Goal: Task Accomplishment & Management: Complete application form

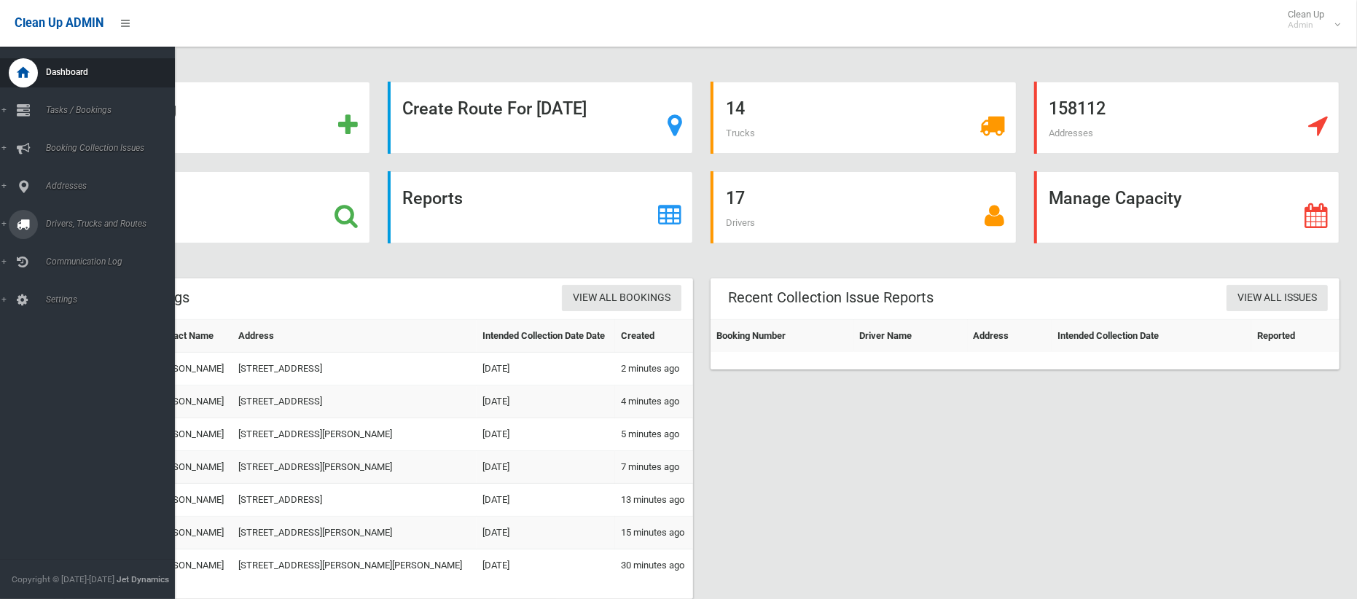
click at [57, 226] on span "Drivers, Trucks and Routes" at bounding box center [108, 224] width 133 height 10
click at [72, 285] on span "Driver Rostering / Shifts" at bounding box center [102, 290] width 121 height 10
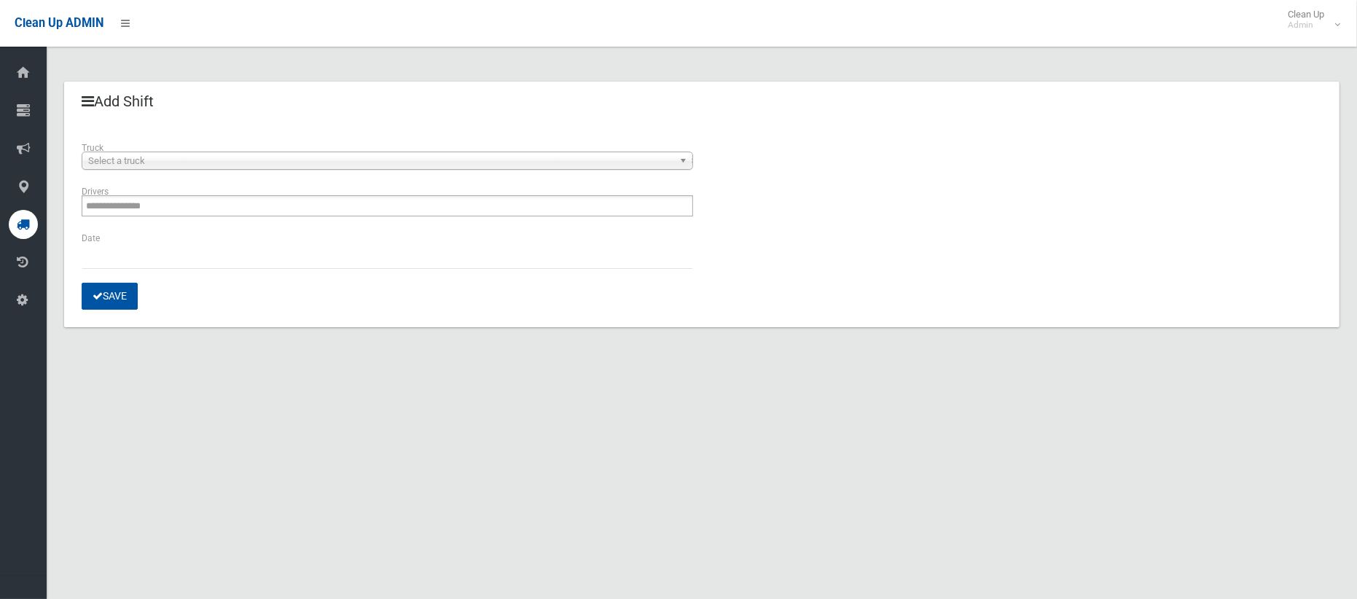
click at [382, 160] on span "Select a truck" at bounding box center [380, 160] width 585 height 17
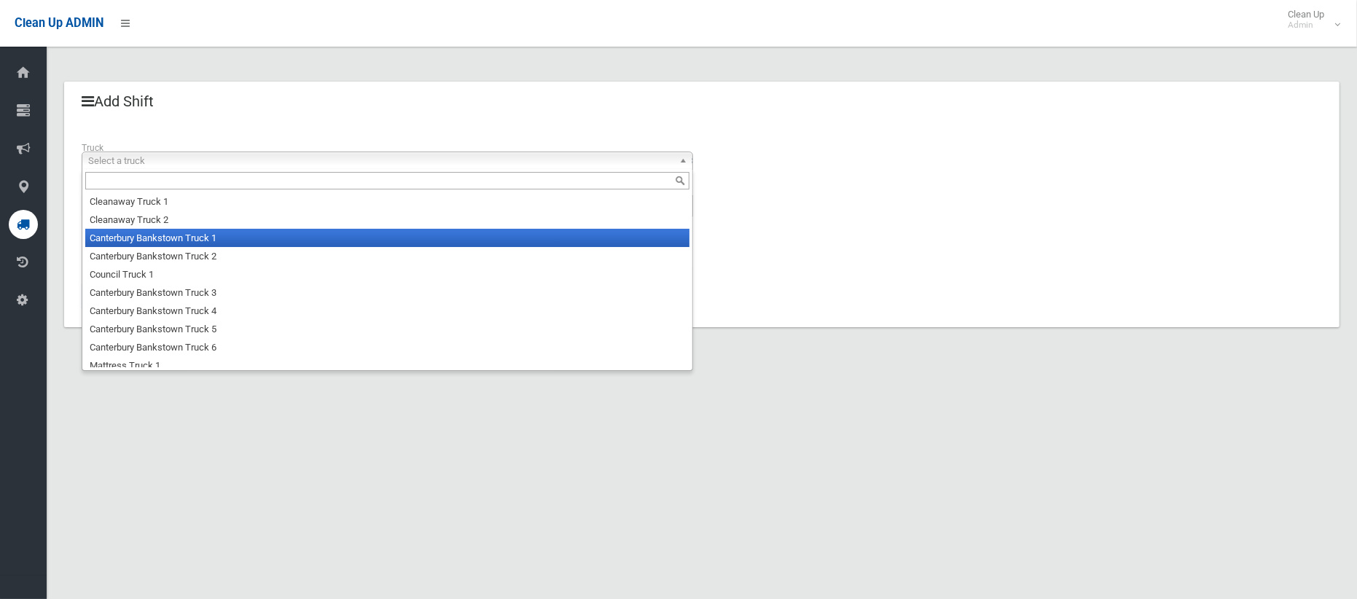
click at [356, 243] on li "Canterbury Bankstown Truck 1" at bounding box center [387, 238] width 604 height 18
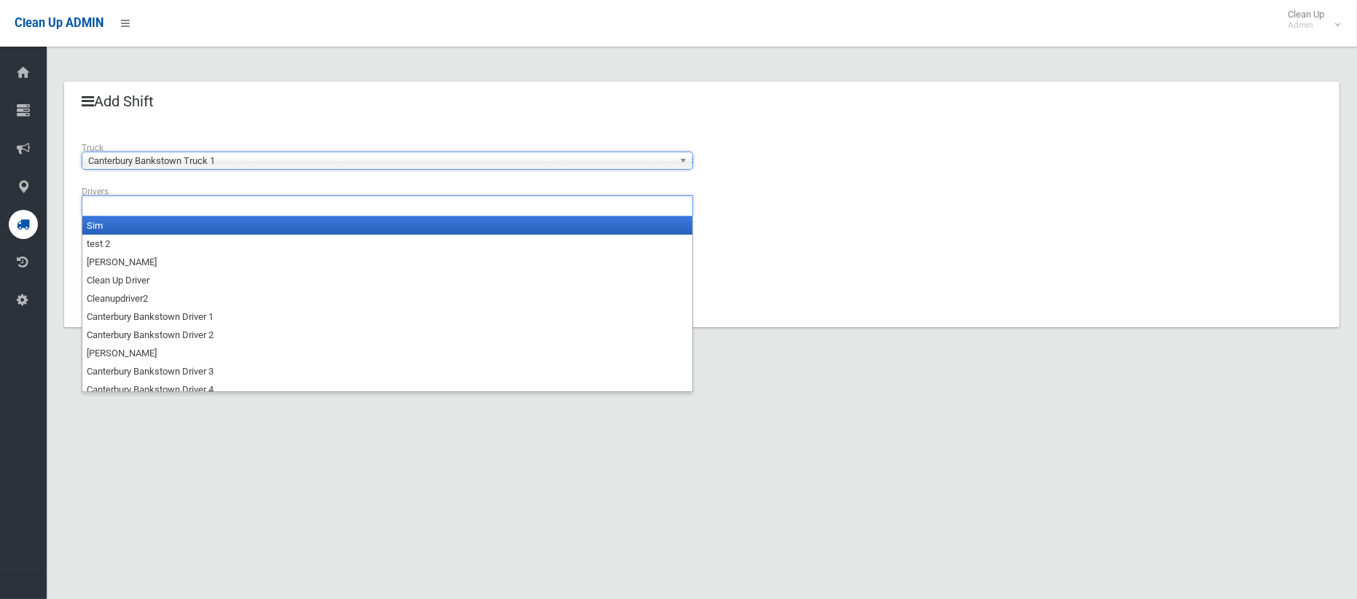
click at [368, 205] on ul at bounding box center [387, 205] width 611 height 21
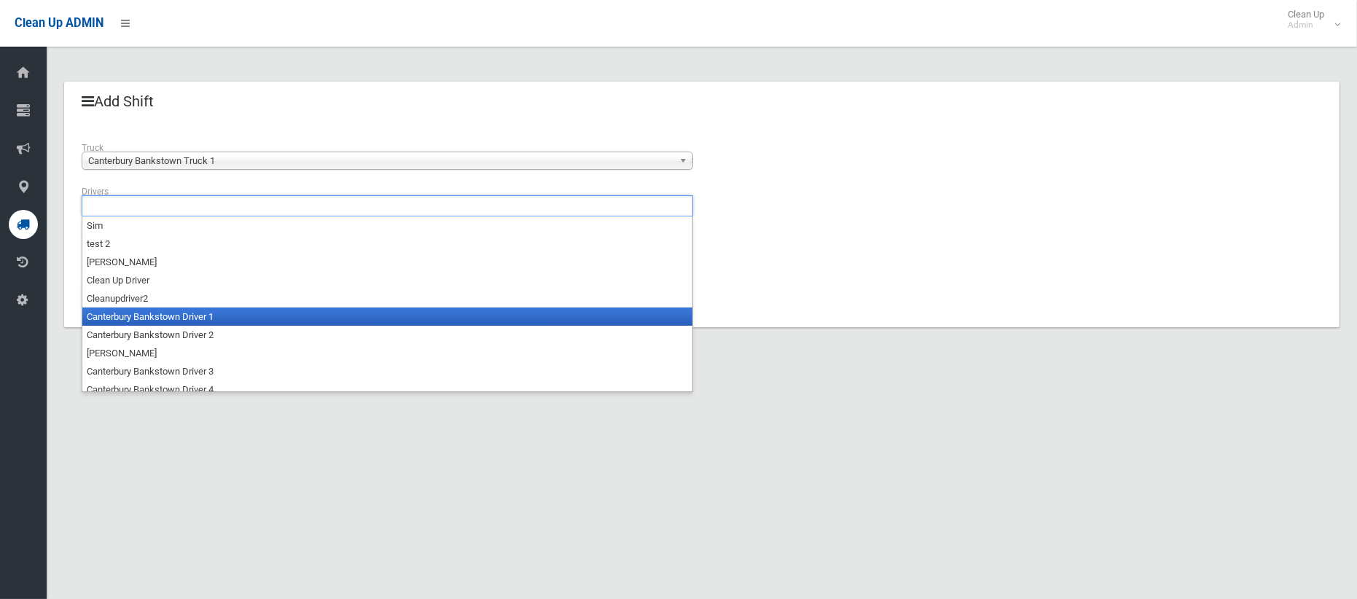
drag, startPoint x: 348, startPoint y: 322, endPoint x: 322, endPoint y: 294, distance: 38.2
click at [345, 321] on li "Canterbury Bankstown Driver 1" at bounding box center [387, 317] width 610 height 18
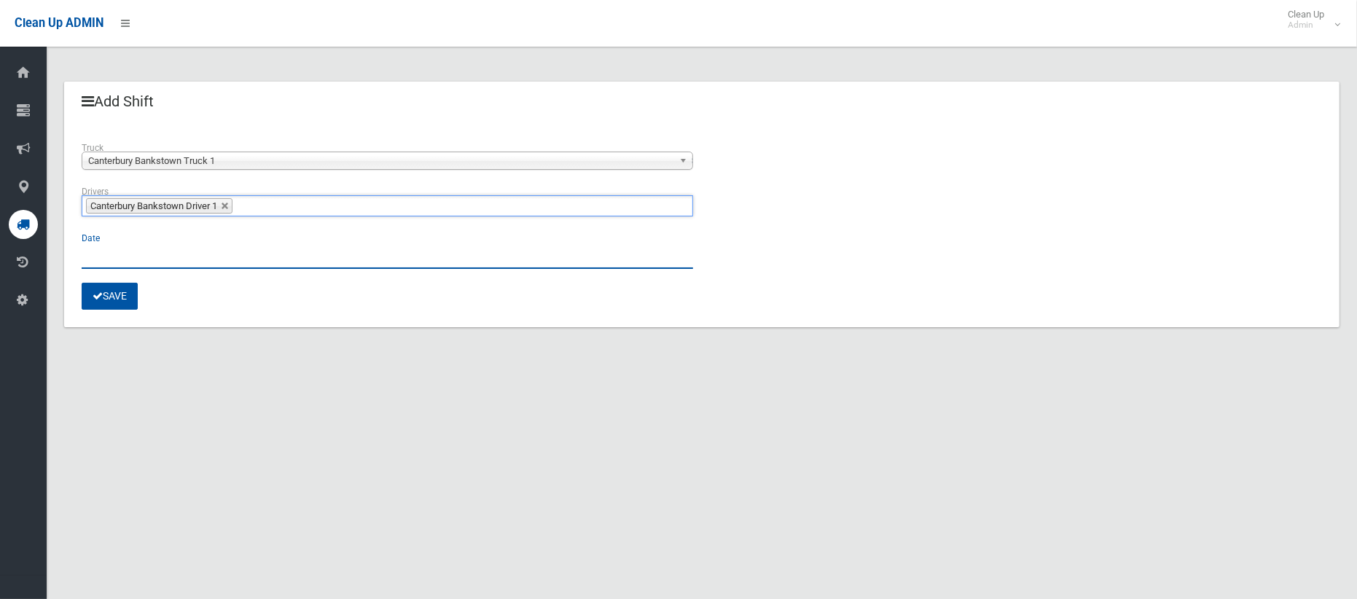
click at [103, 253] on input "text" at bounding box center [387, 255] width 611 height 27
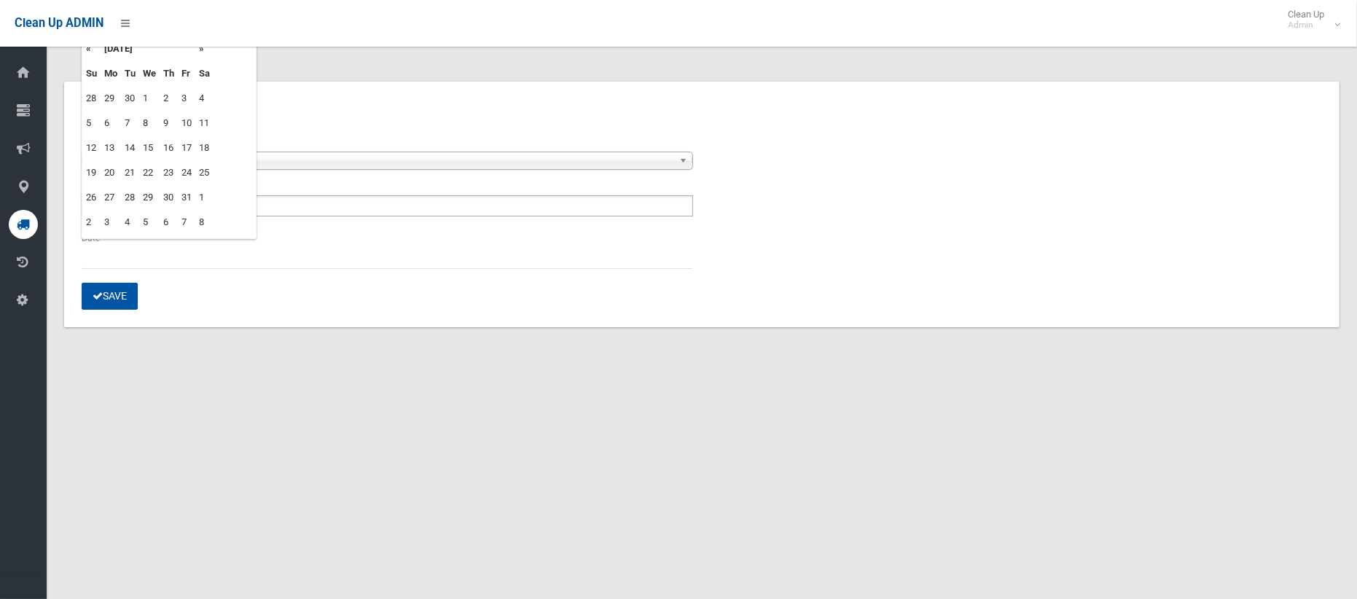
click at [130, 118] on td "7" at bounding box center [130, 123] width 18 height 25
type input "**********"
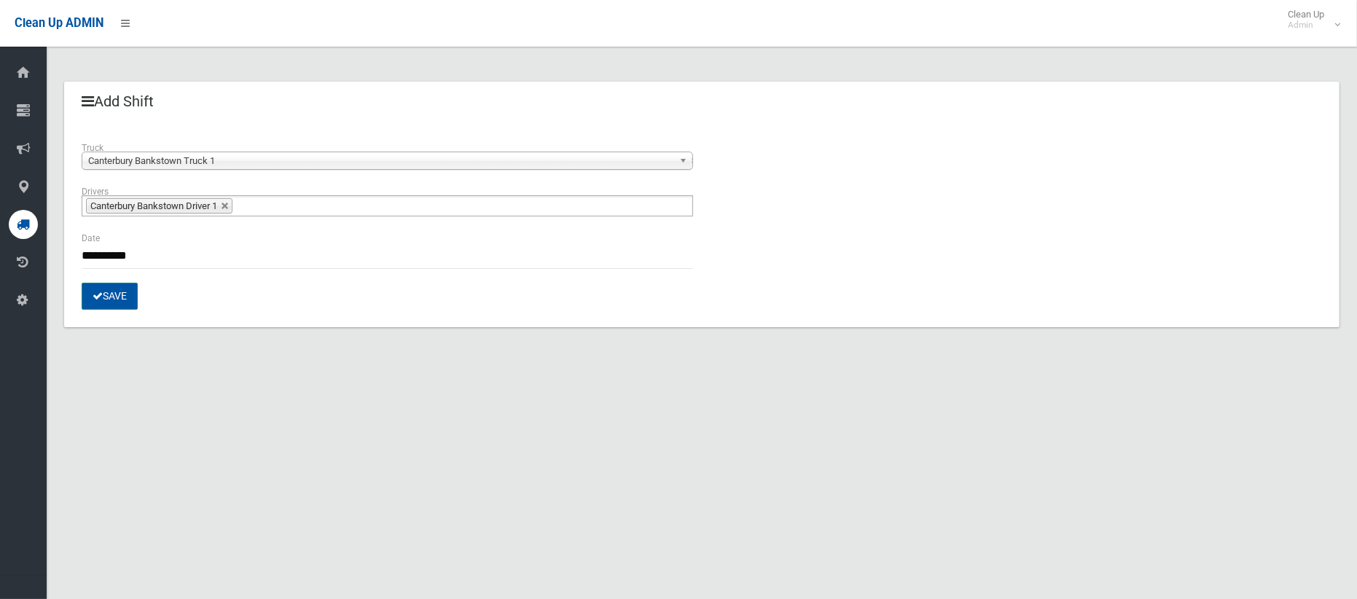
click at [118, 293] on button "Save" at bounding box center [110, 296] width 56 height 27
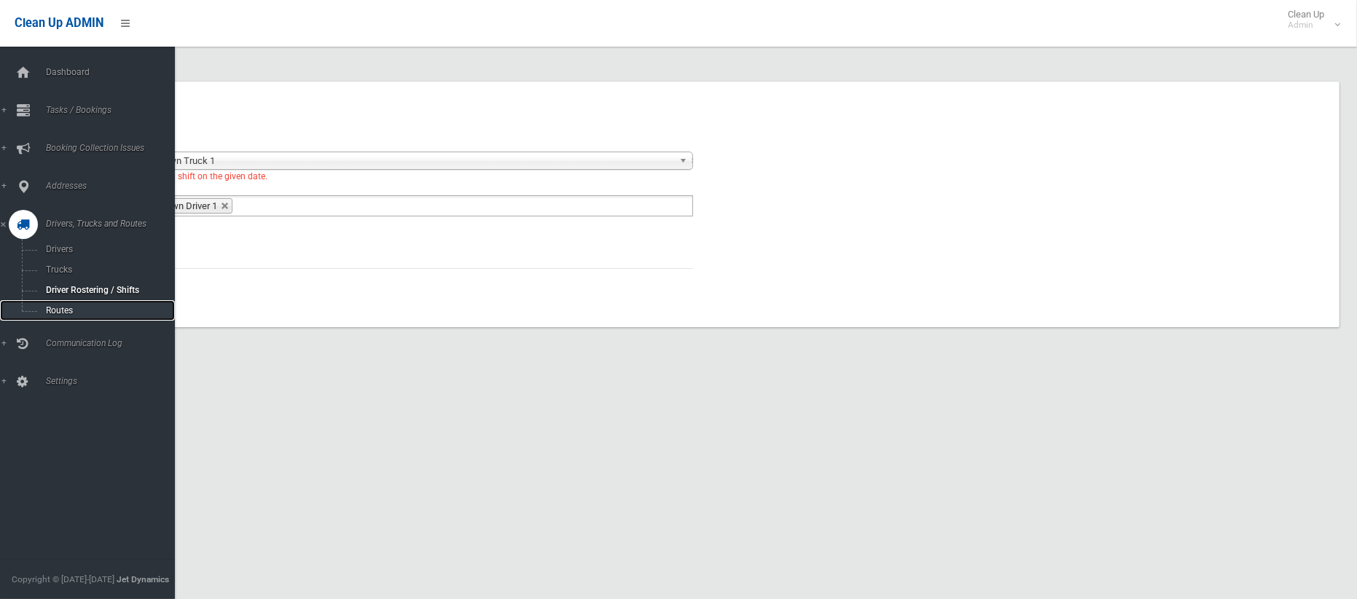
click at [68, 314] on span "Routes" at bounding box center [102, 310] width 121 height 10
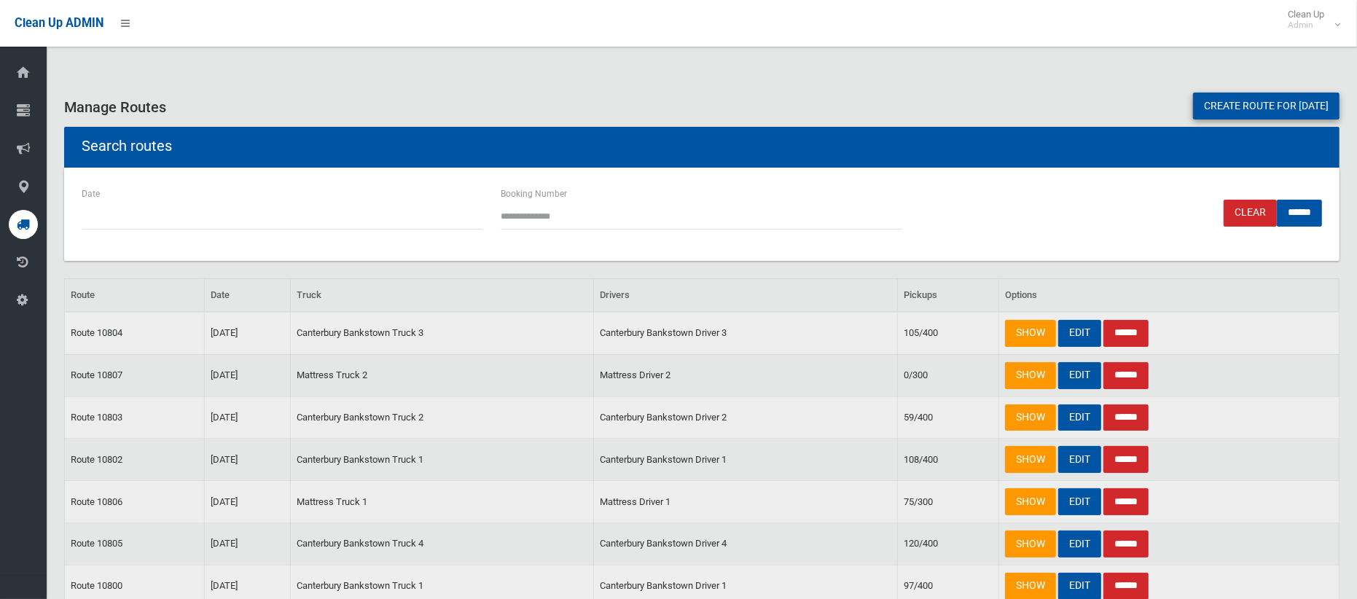
click at [1228, 103] on link "Create route for tomorrow" at bounding box center [1266, 106] width 146 height 27
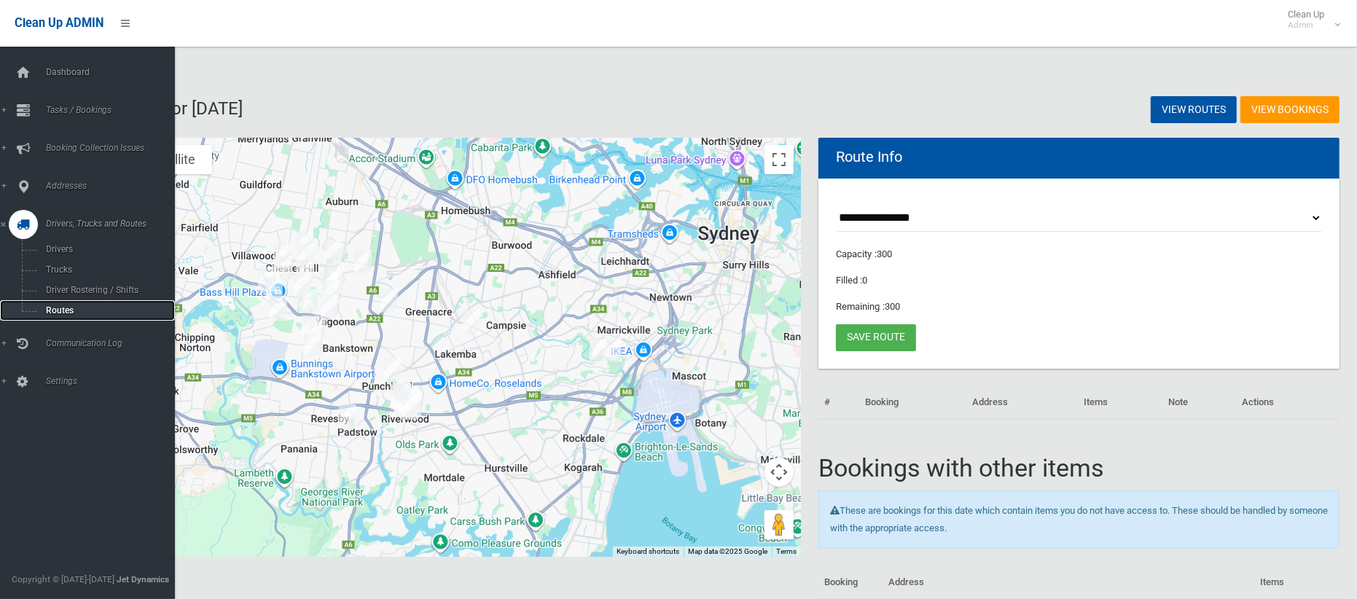
click at [55, 305] on span "Routes" at bounding box center [102, 310] width 121 height 10
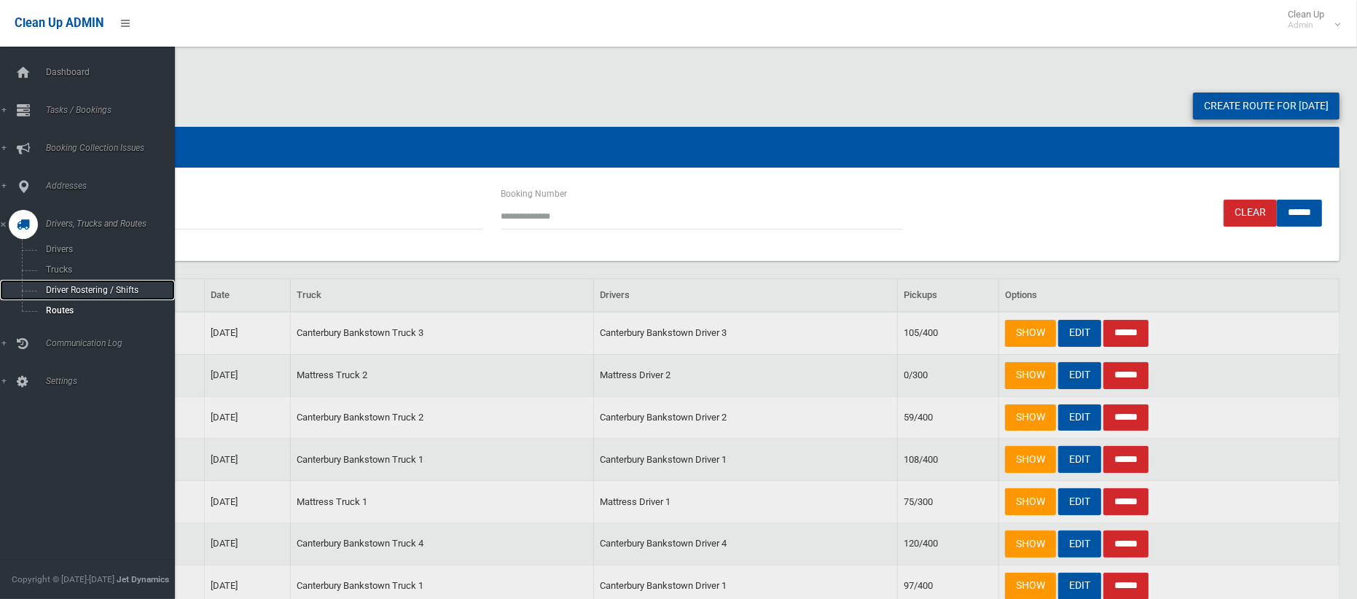
click at [80, 290] on span "Driver Rostering / Shifts" at bounding box center [102, 290] width 121 height 10
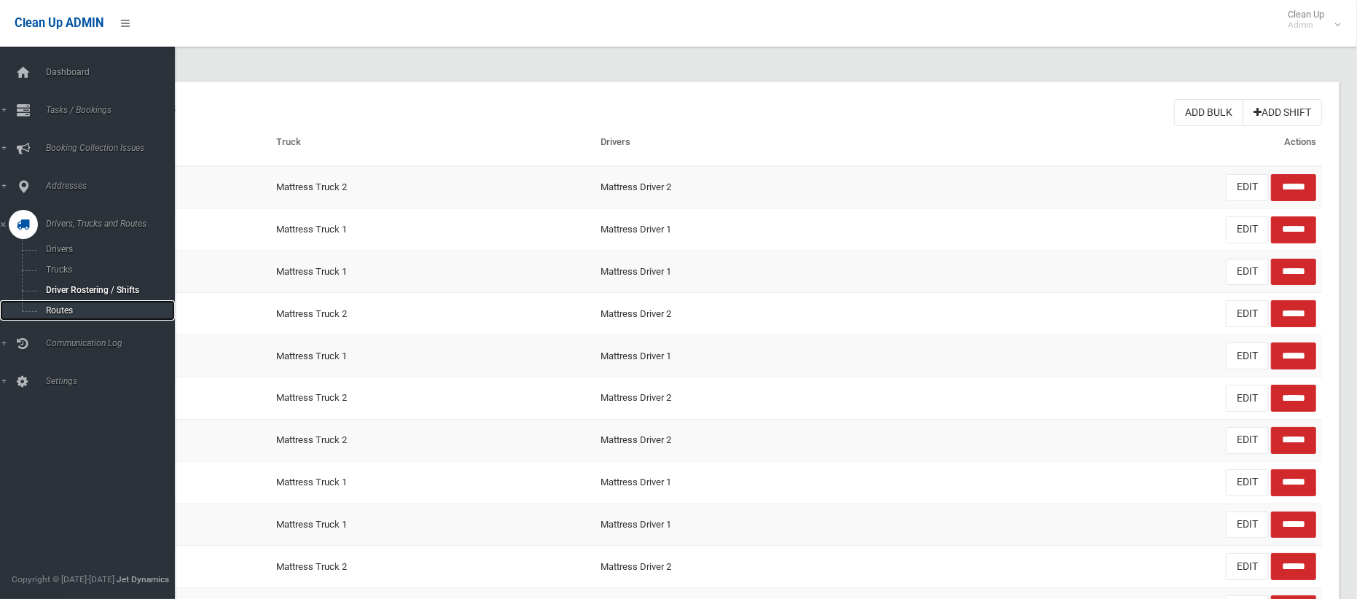
click at [47, 310] on span "Routes" at bounding box center [102, 310] width 121 height 10
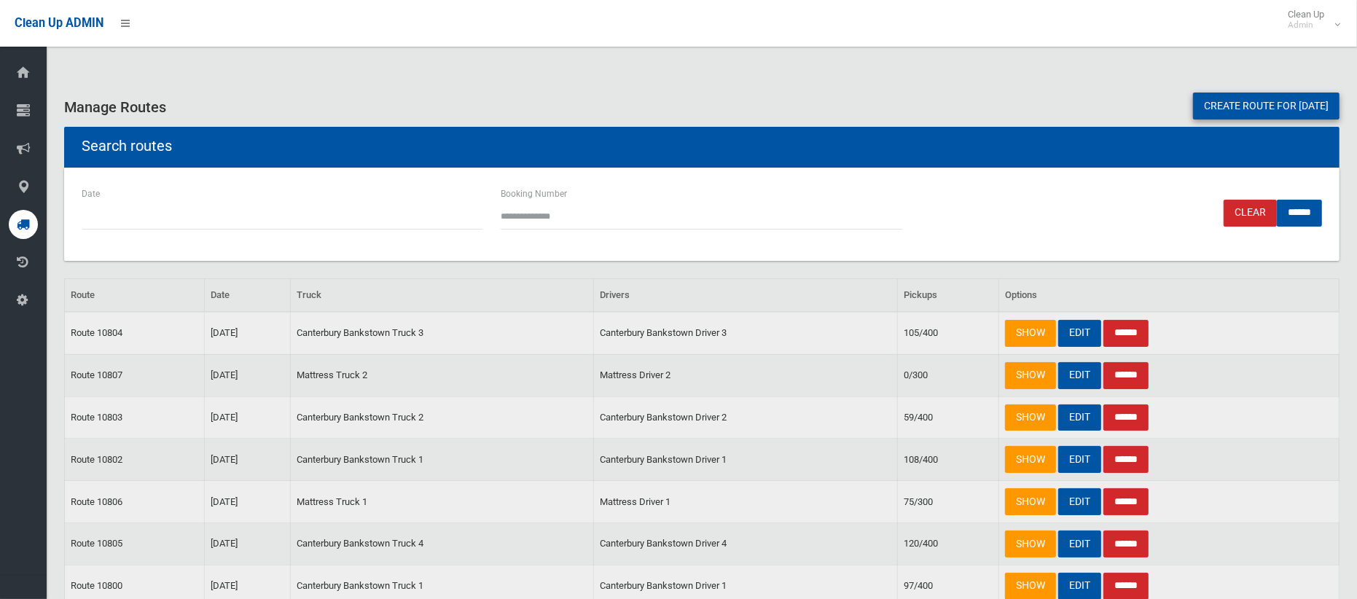
click at [784, 250] on div "Date Booking Number Clear ******" at bounding box center [701, 214] width 1275 height 93
click at [1255, 102] on link "Create route for tomorrow" at bounding box center [1266, 106] width 146 height 27
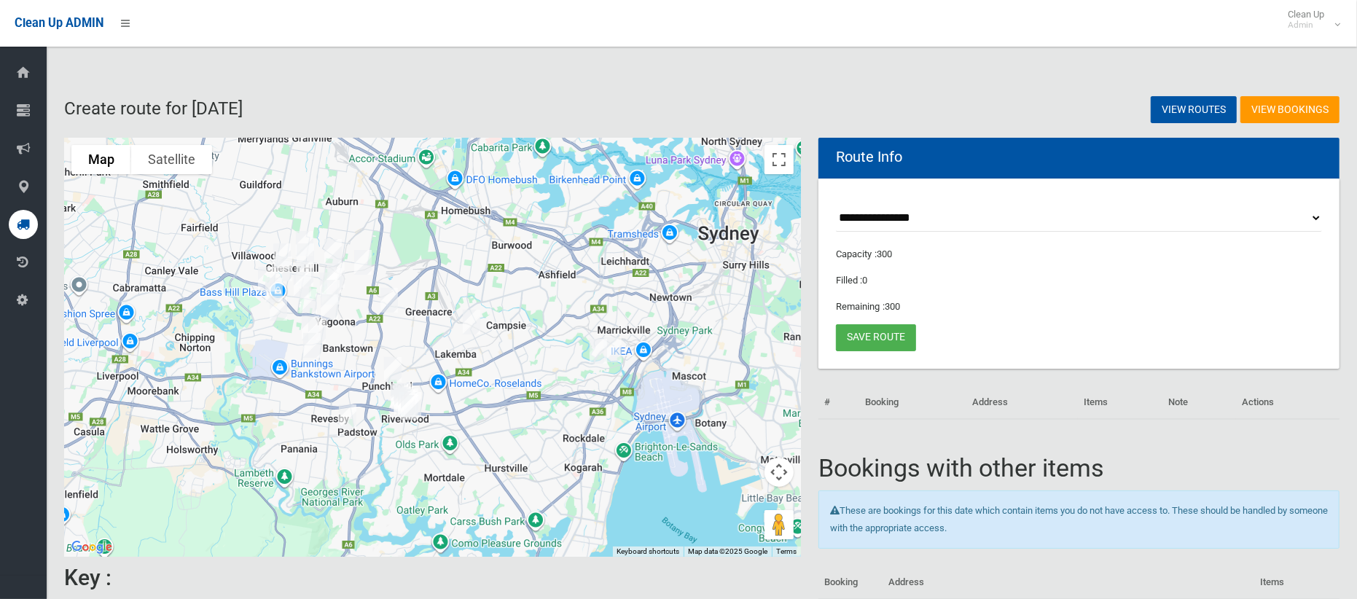
select select "*****"
click at [836, 205] on select "**********" at bounding box center [1079, 218] width 486 height 27
click at [782, 166] on button "Toggle fullscreen view" at bounding box center [778, 159] width 29 height 29
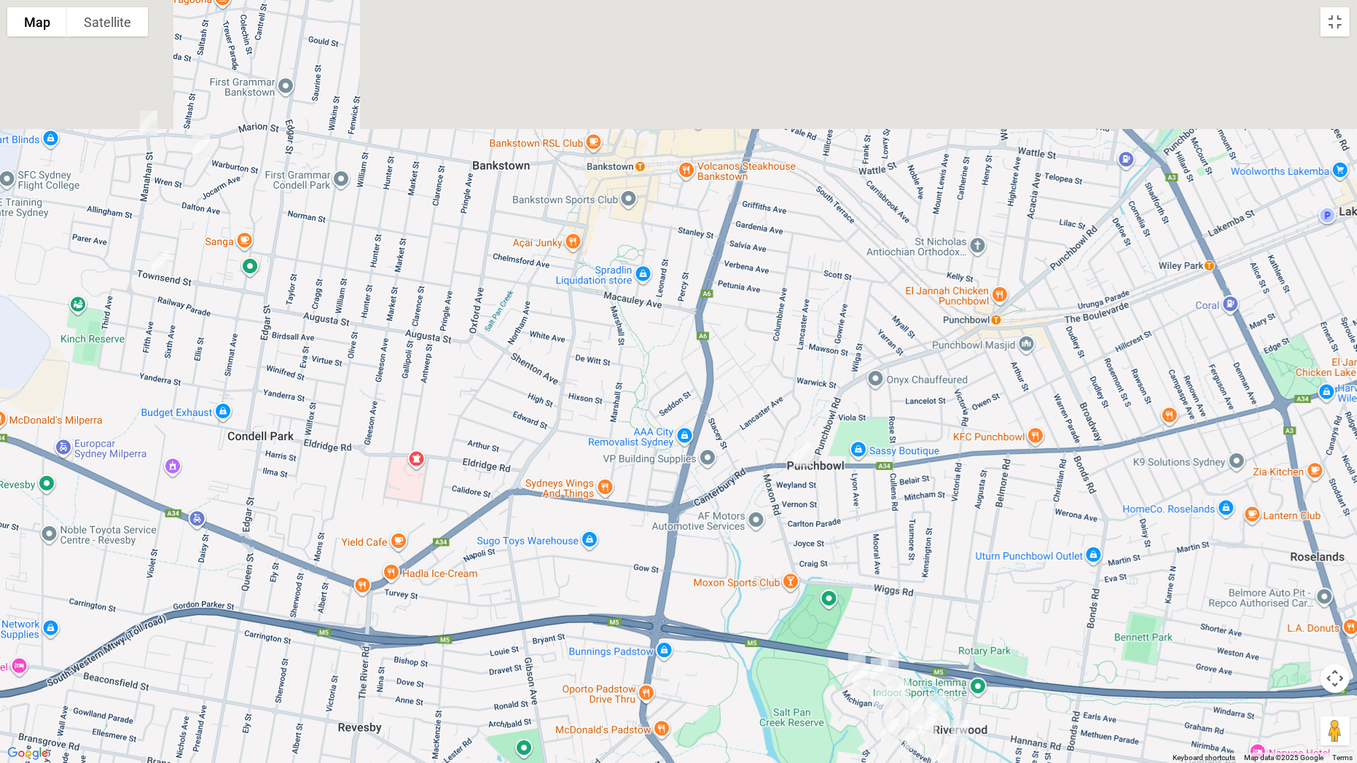
drag, startPoint x: 533, startPoint y: 128, endPoint x: 919, endPoint y: 544, distance: 567.7
click at [993, 598] on div at bounding box center [678, 381] width 1357 height 763
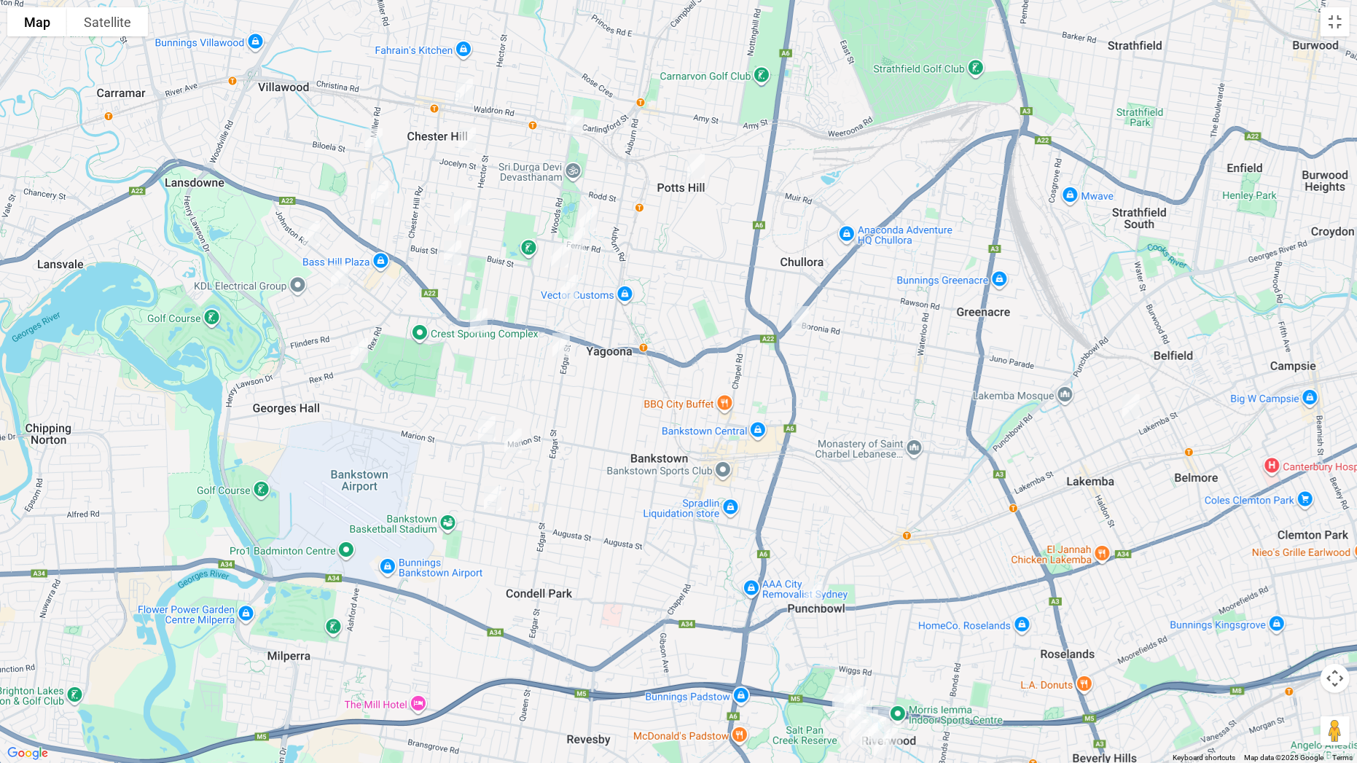
drag, startPoint x: 799, startPoint y: 330, endPoint x: 763, endPoint y: 347, distance: 39.4
click at [791, 411] on div at bounding box center [678, 381] width 1357 height 763
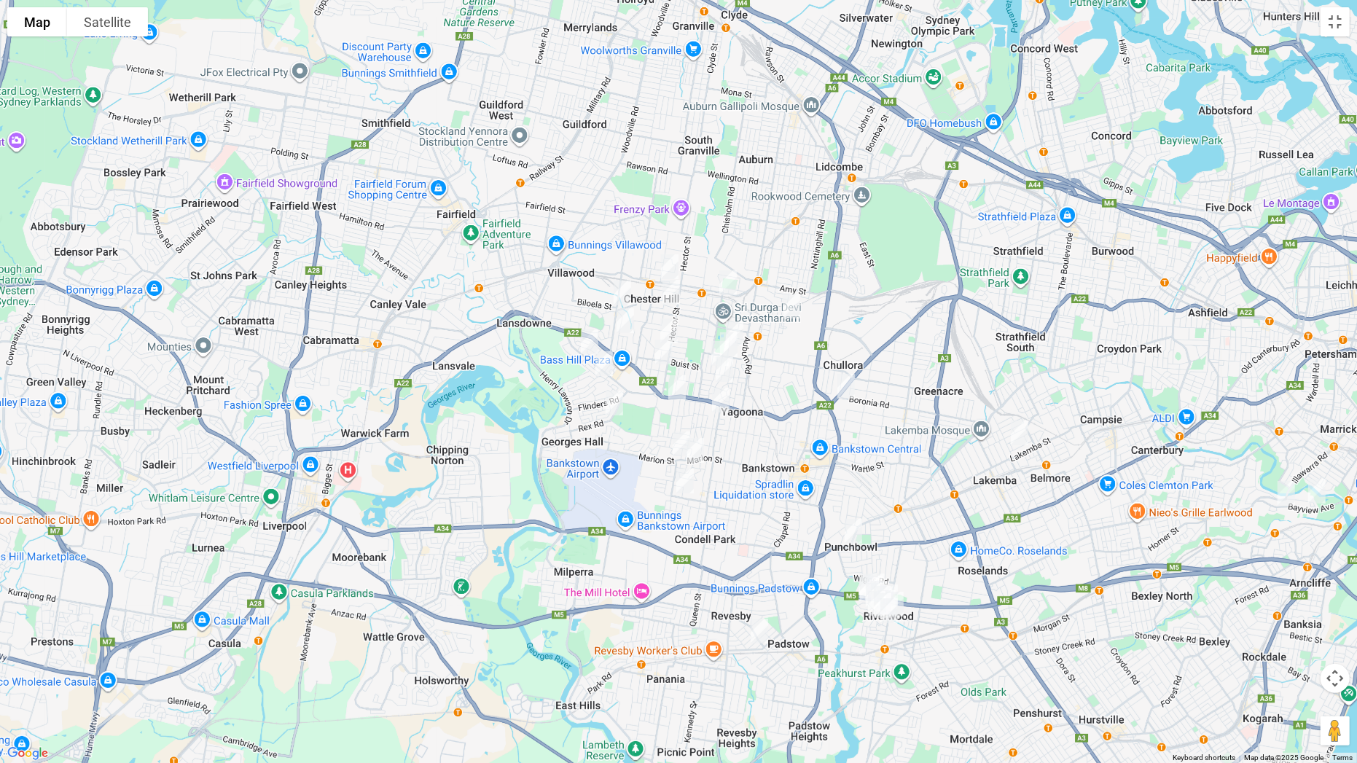
drag, startPoint x: 910, startPoint y: 521, endPoint x: 885, endPoint y: 436, distance: 89.0
click at [885, 436] on div at bounding box center [678, 381] width 1357 height 763
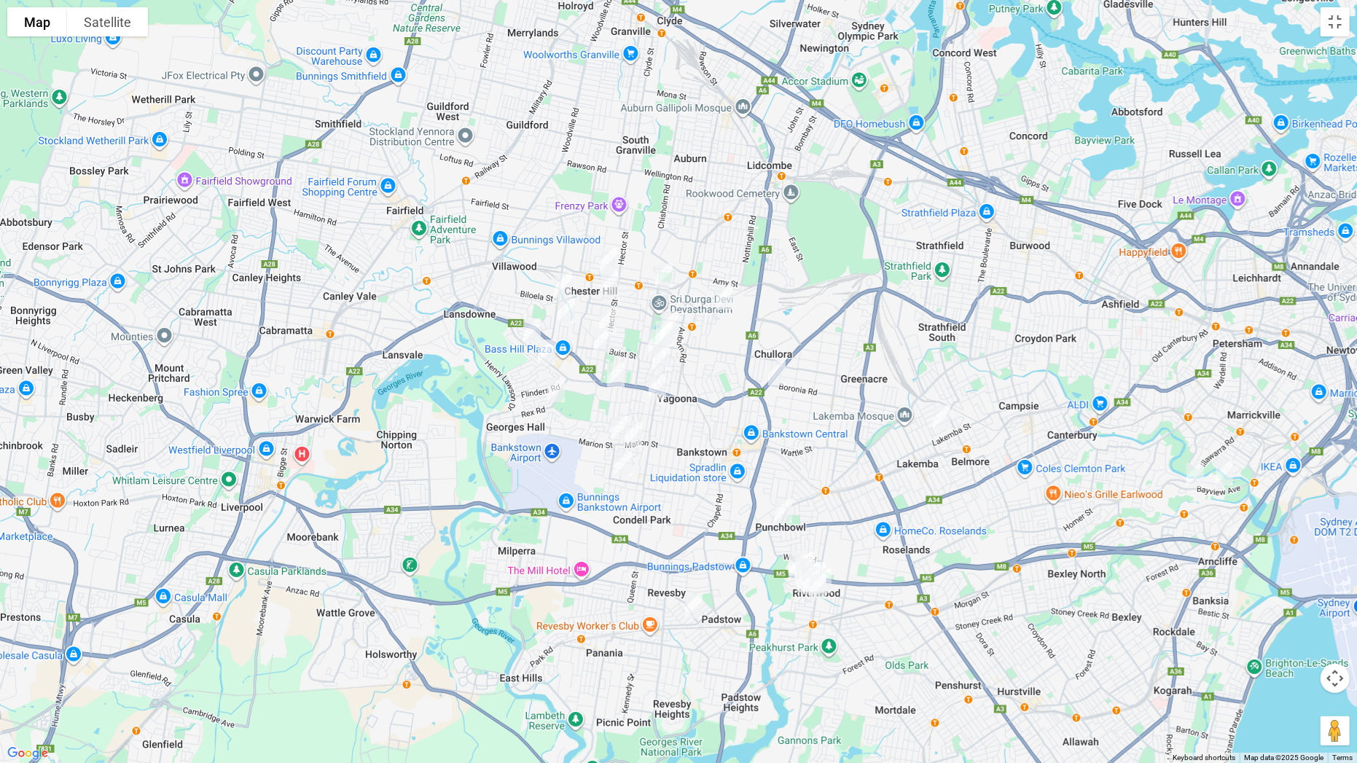
drag, startPoint x: 899, startPoint y: 494, endPoint x: 862, endPoint y: 495, distance: 37.2
click at [862, 496] on div at bounding box center [678, 381] width 1357 height 763
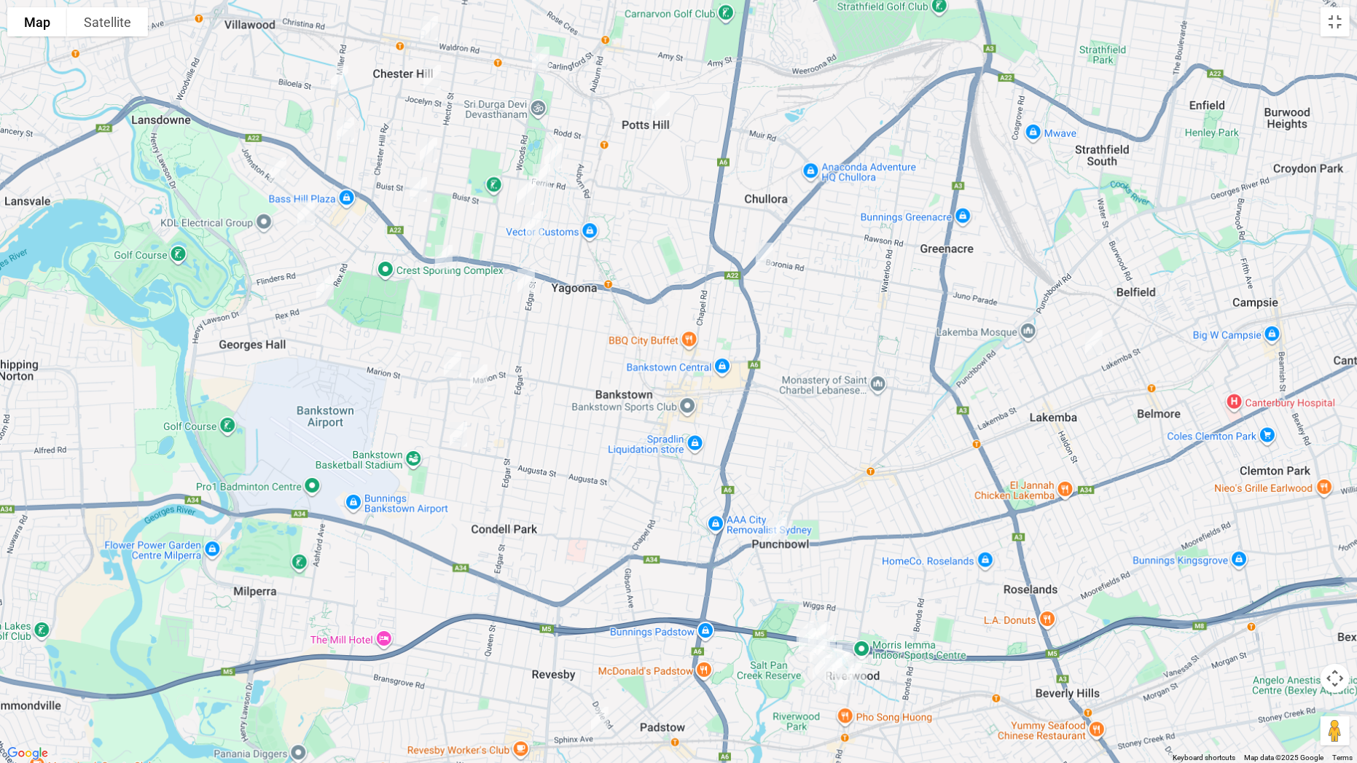
drag, startPoint x: 864, startPoint y: 518, endPoint x: 918, endPoint y: 475, distance: 69.5
click at [918, 475] on div at bounding box center [678, 381] width 1357 height 763
click at [1328, 26] on button "Toggle fullscreen view" at bounding box center [1334, 21] width 29 height 29
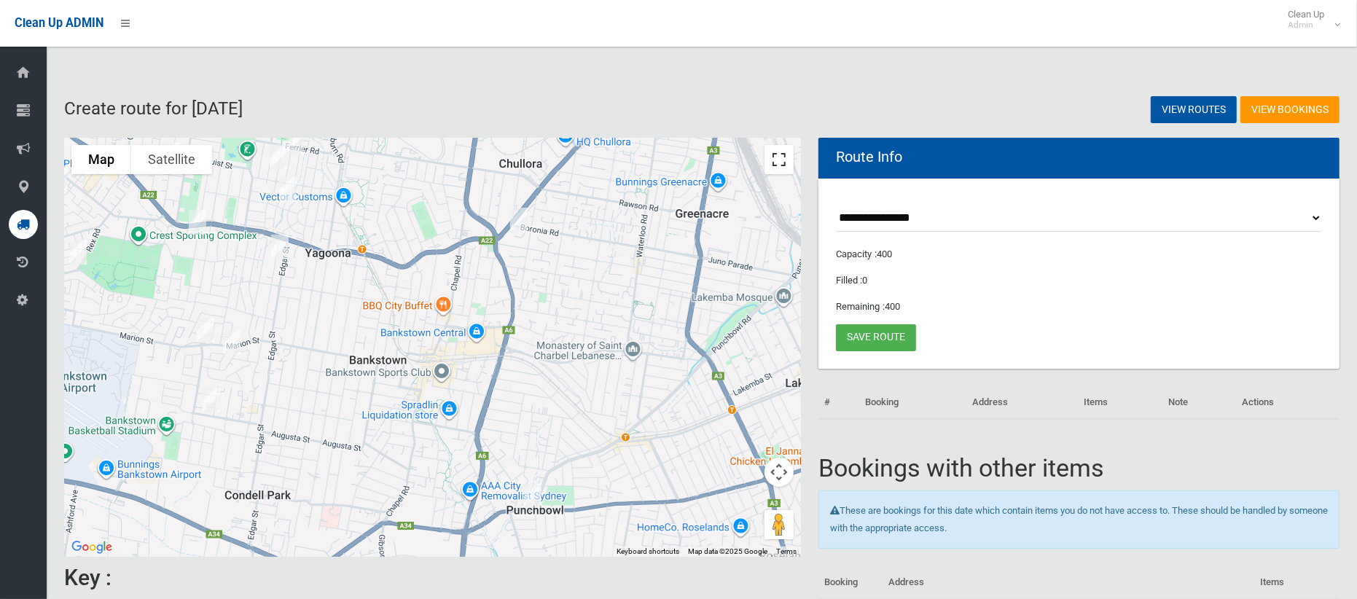
click at [778, 158] on button "Toggle fullscreen view" at bounding box center [778, 159] width 29 height 29
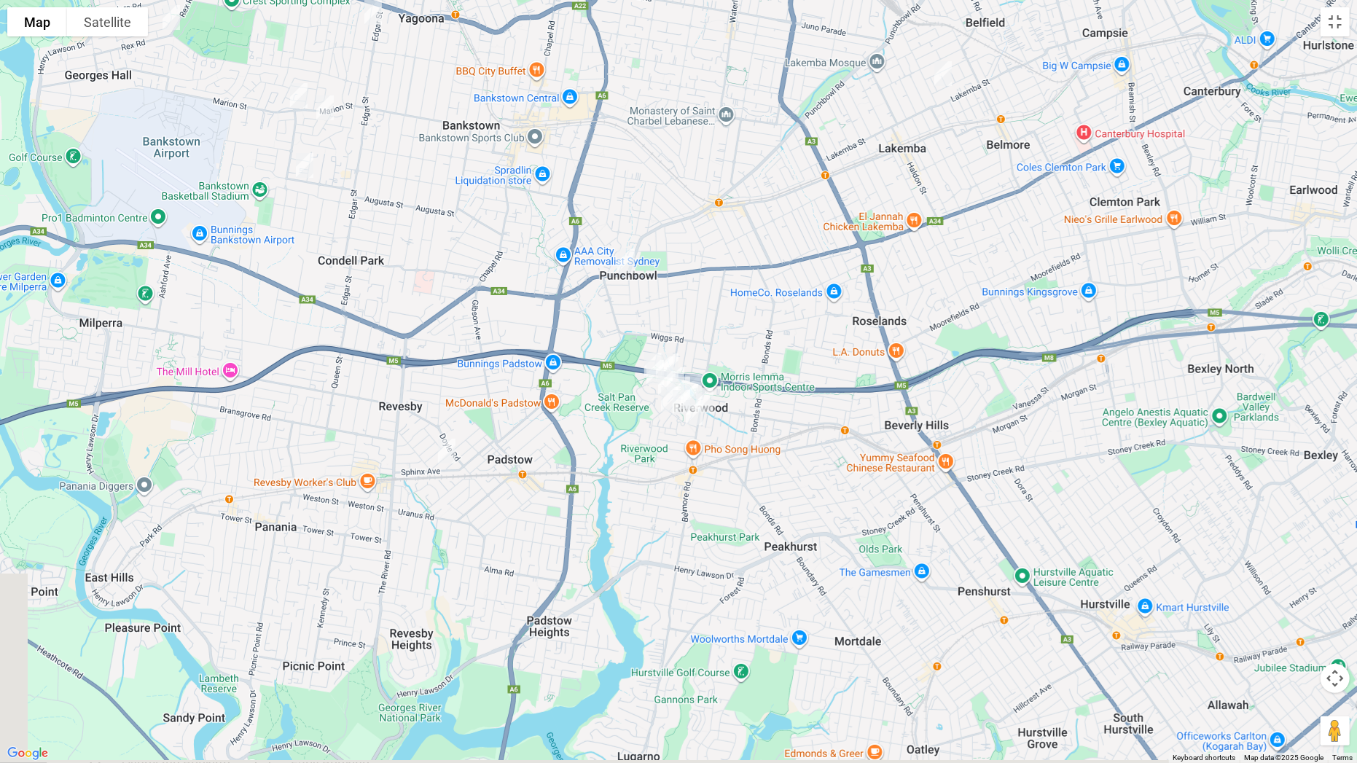
drag, startPoint x: 754, startPoint y: 343, endPoint x: 672, endPoint y: 195, distance: 168.7
click at [672, 195] on div at bounding box center [678, 381] width 1357 height 763
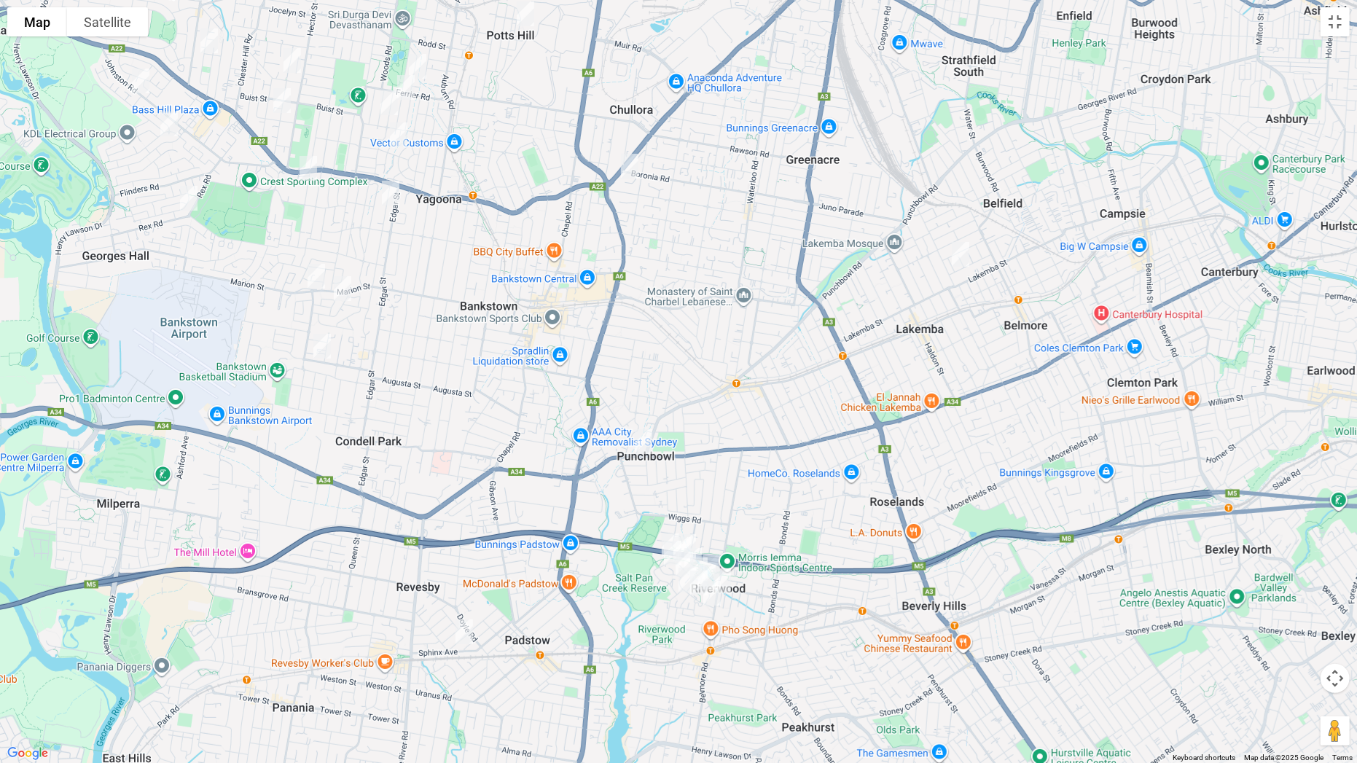
drag, startPoint x: 772, startPoint y: 243, endPoint x: 761, endPoint y: 496, distance: 253.9
click at [761, 496] on div at bounding box center [678, 381] width 1357 height 763
click at [1342, 28] on button "Toggle fullscreen view" at bounding box center [1334, 21] width 29 height 29
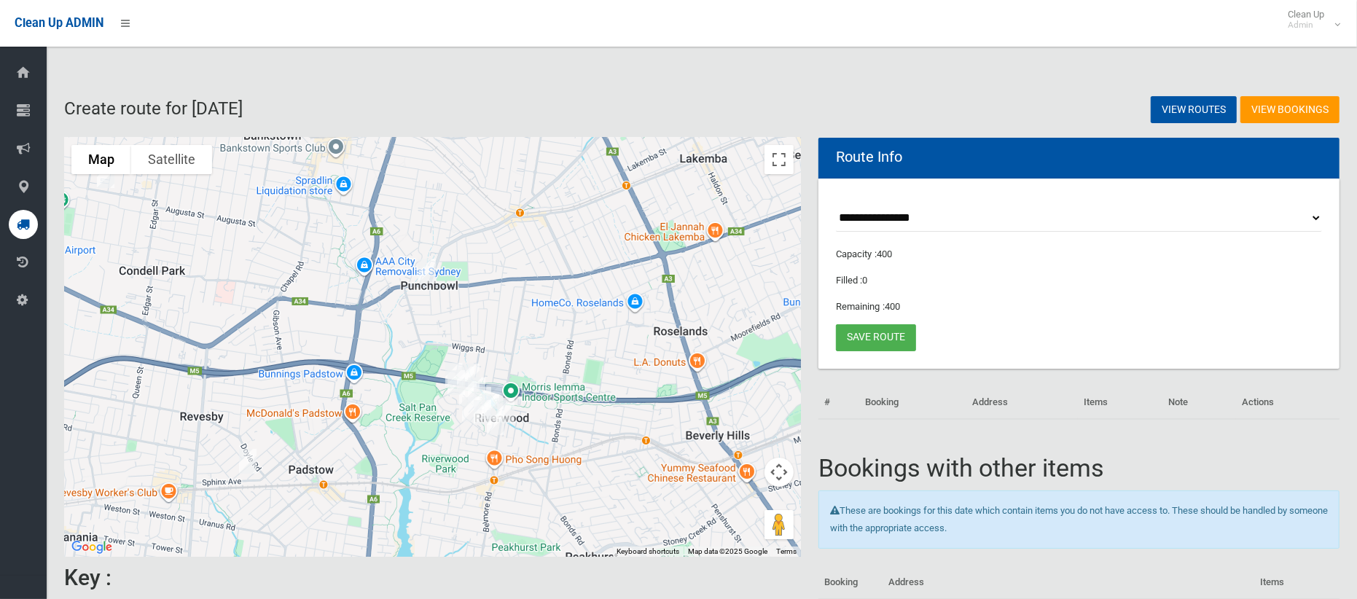
drag, startPoint x: 551, startPoint y: 359, endPoint x: 575, endPoint y: 264, distance: 98.4
click at [575, 264] on div at bounding box center [432, 347] width 737 height 419
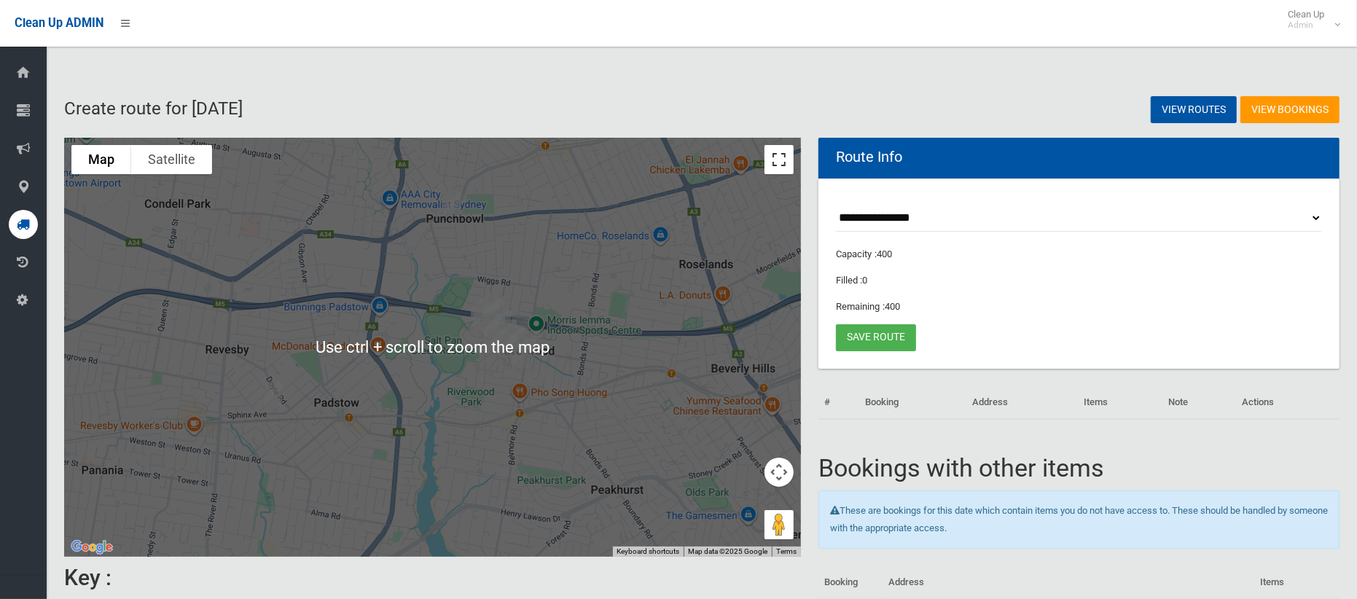
click at [772, 161] on button "Toggle fullscreen view" at bounding box center [778, 159] width 29 height 29
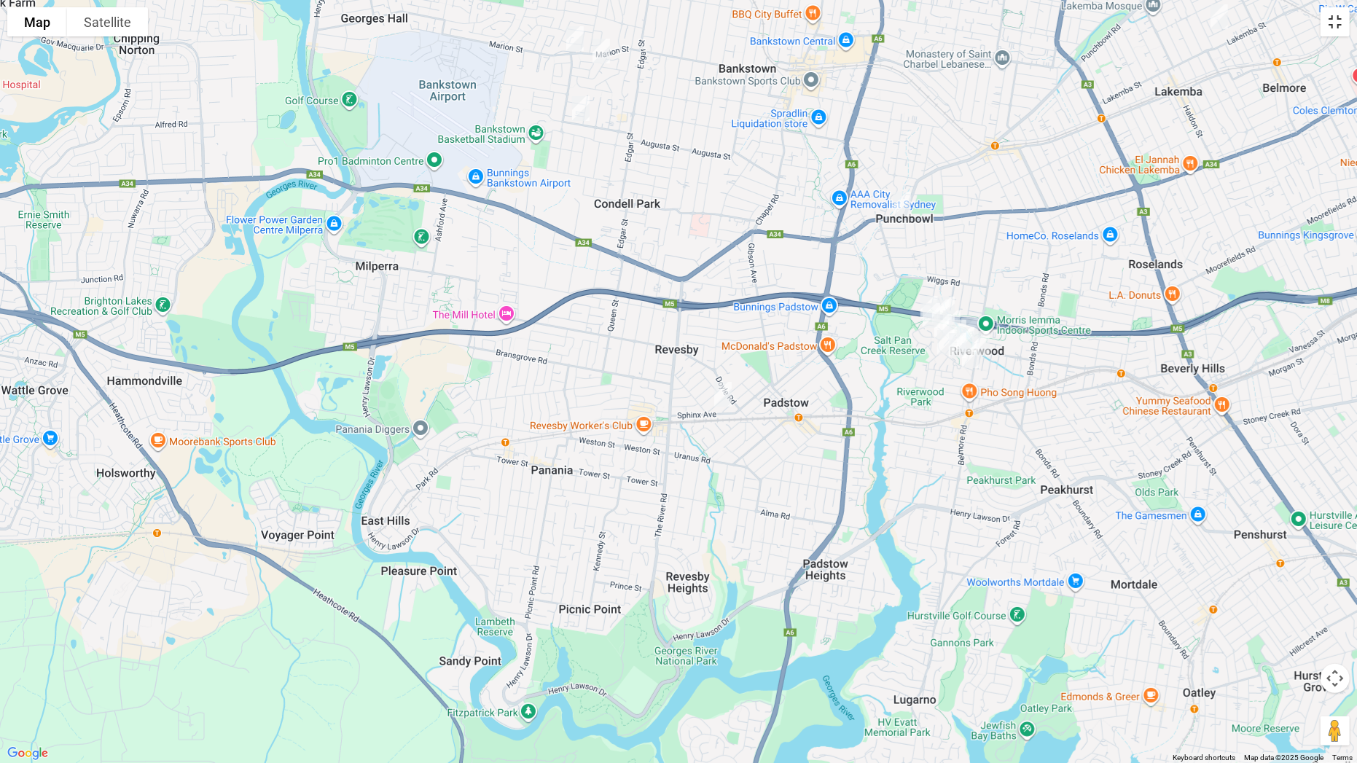
click at [1345, 26] on button "Toggle fullscreen view" at bounding box center [1334, 21] width 29 height 29
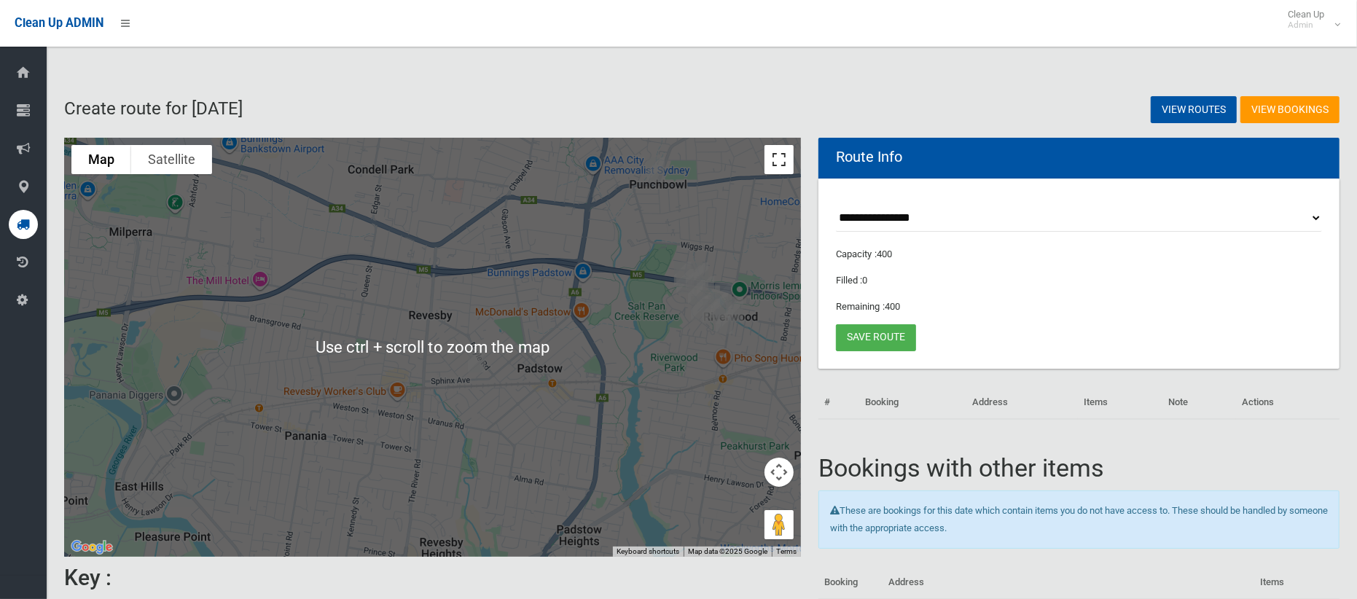
click at [787, 156] on button "Toggle fullscreen view" at bounding box center [778, 159] width 29 height 29
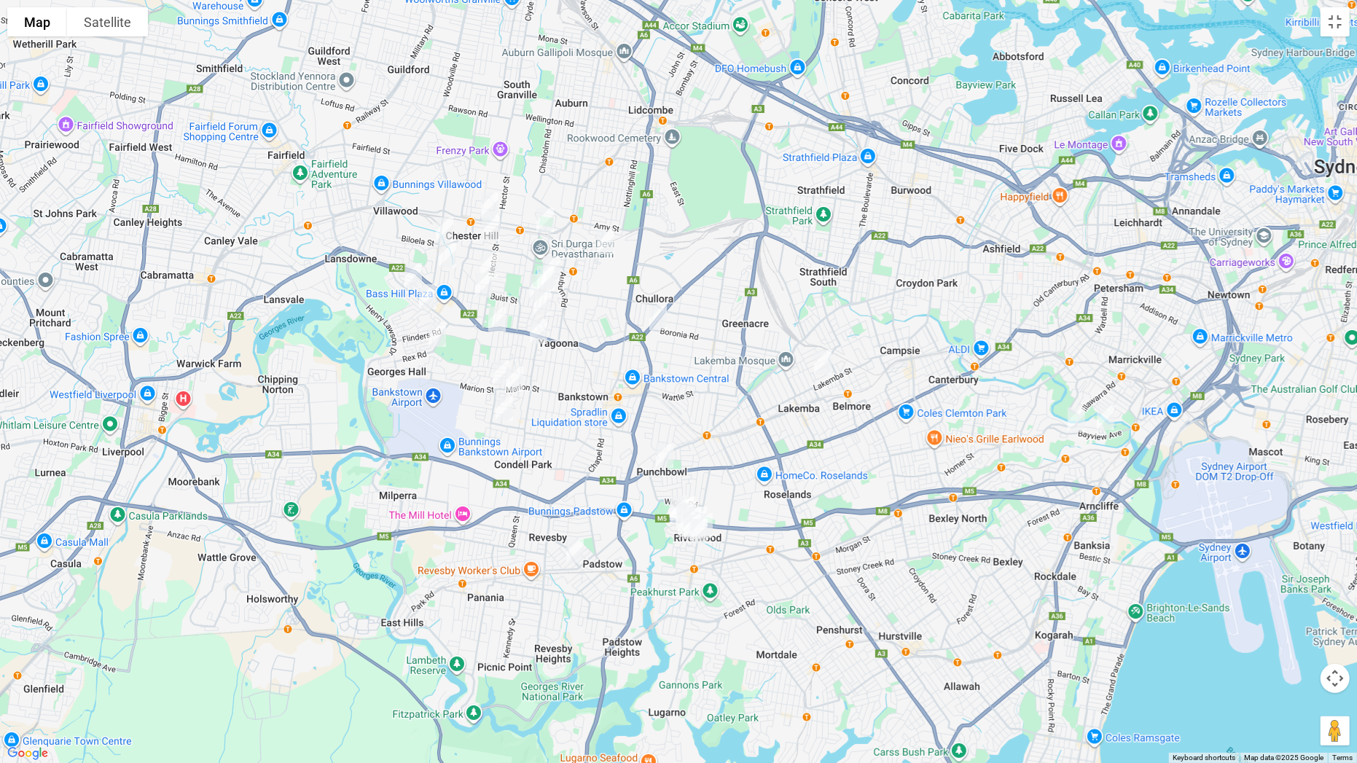
drag, startPoint x: 987, startPoint y: 248, endPoint x: 776, endPoint y: 457, distance: 296.8
click at [776, 457] on div at bounding box center [678, 381] width 1357 height 763
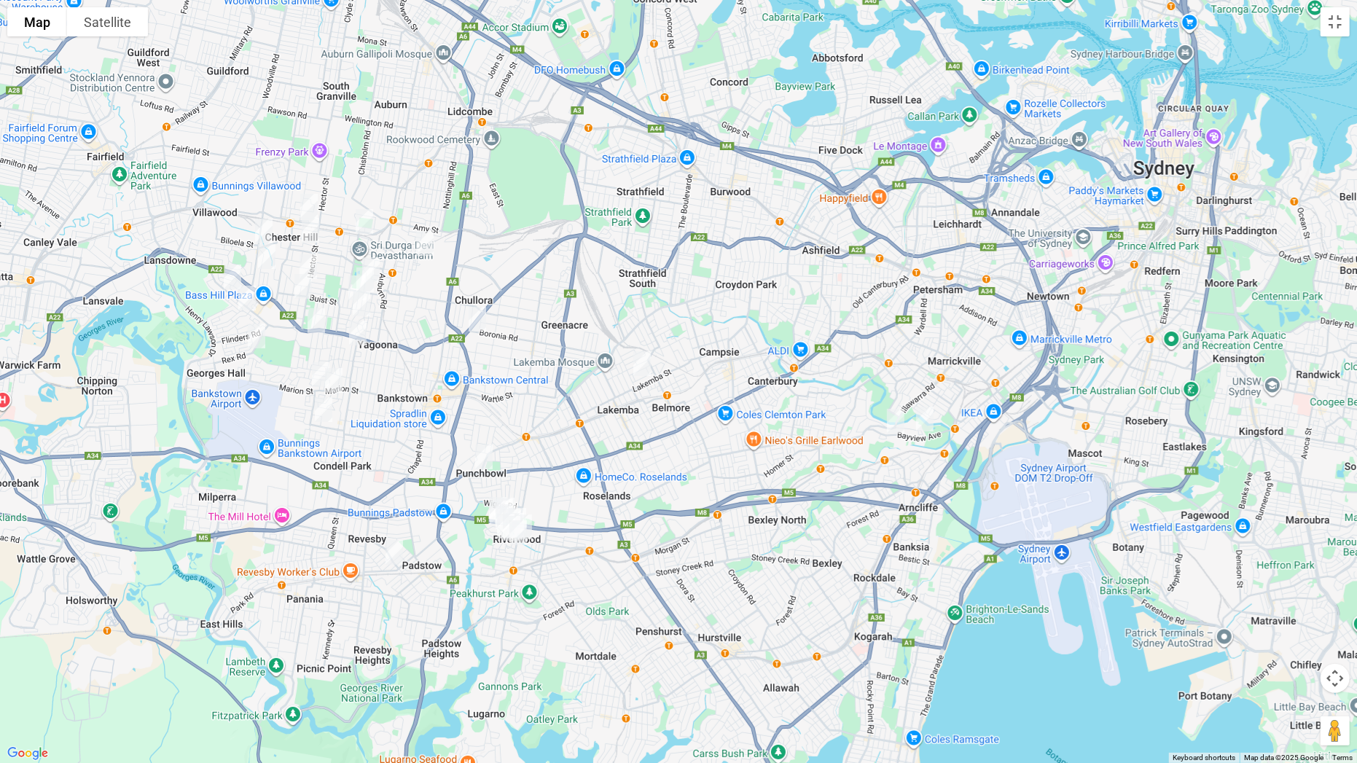
drag, startPoint x: 868, startPoint y: 428, endPoint x: 679, endPoint y: 429, distance: 188.7
click at [679, 429] on div at bounding box center [678, 381] width 1357 height 763
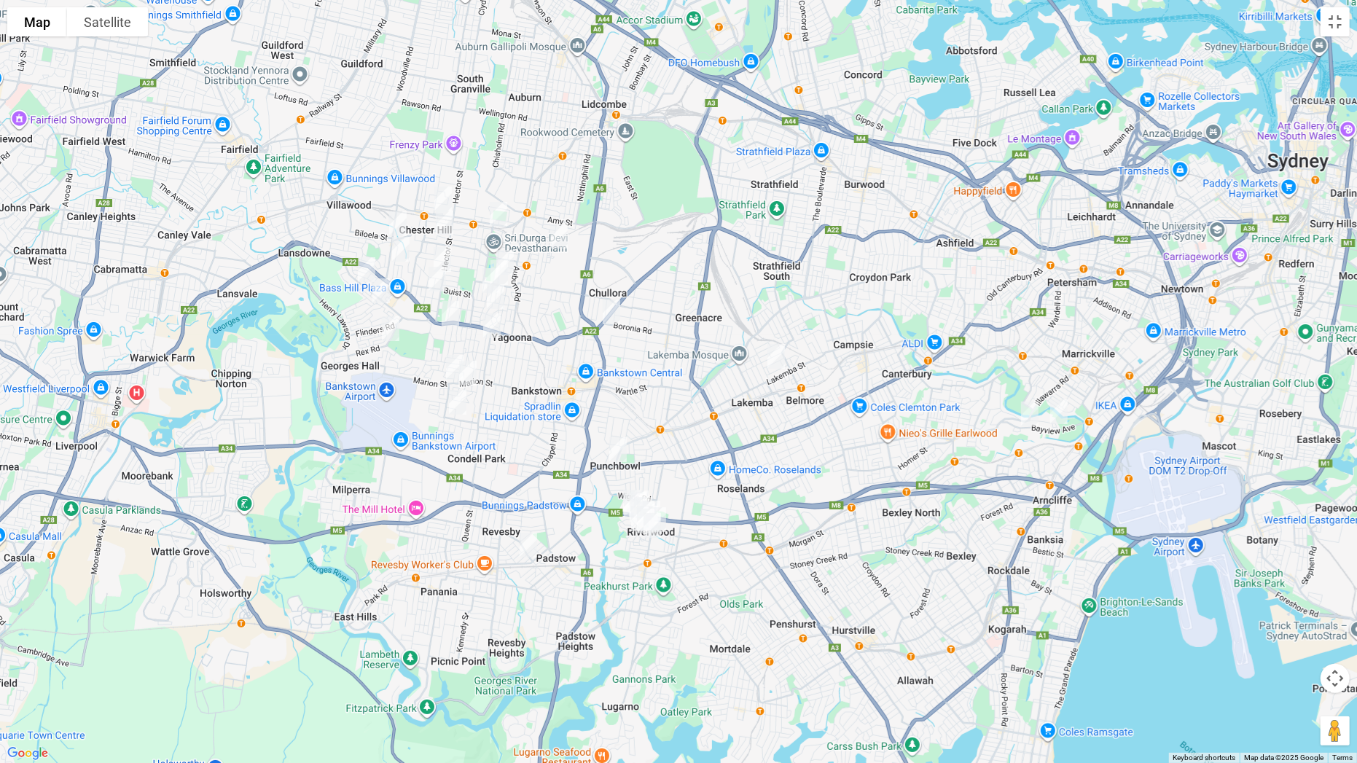
drag, startPoint x: 678, startPoint y: 428, endPoint x: 814, endPoint y: 421, distance: 135.7
click at [814, 421] on div at bounding box center [678, 381] width 1357 height 763
click at [1342, 31] on button "Toggle fullscreen view" at bounding box center [1334, 21] width 29 height 29
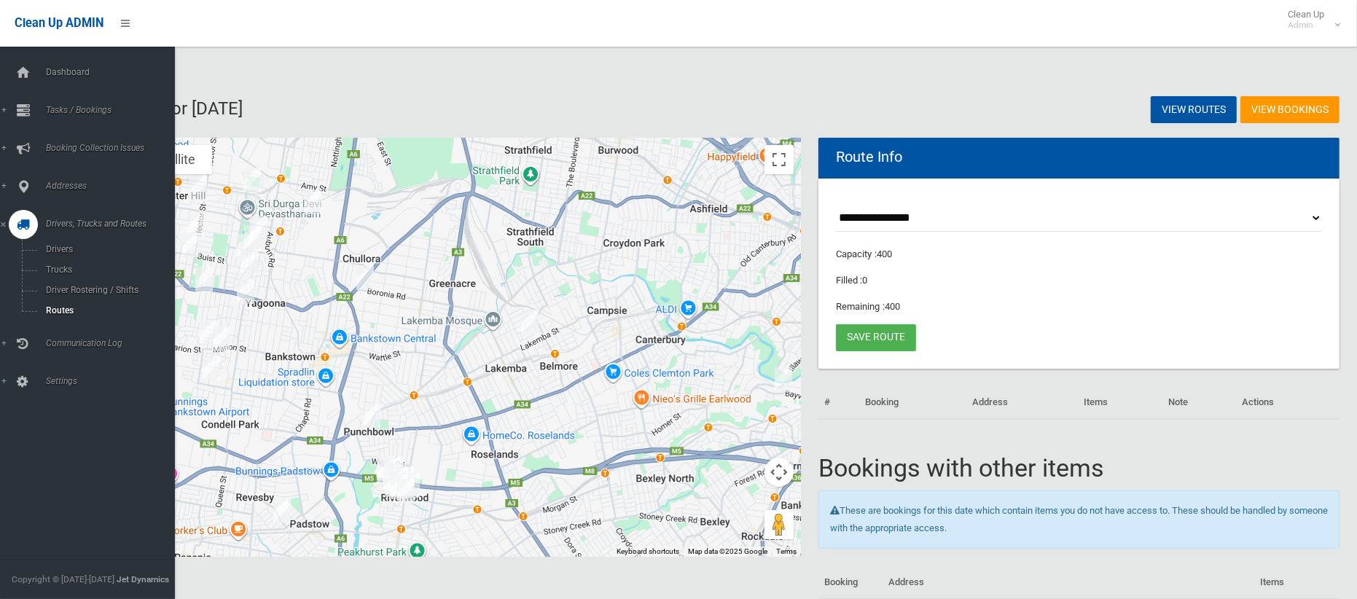
click at [63, 224] on span "Drivers, Trucks and Routes" at bounding box center [108, 224] width 133 height 10
click at [58, 224] on span "Drivers, Trucks and Routes" at bounding box center [108, 224] width 133 height 10
click at [93, 287] on span "Driver Rostering / Shifts" at bounding box center [102, 290] width 121 height 10
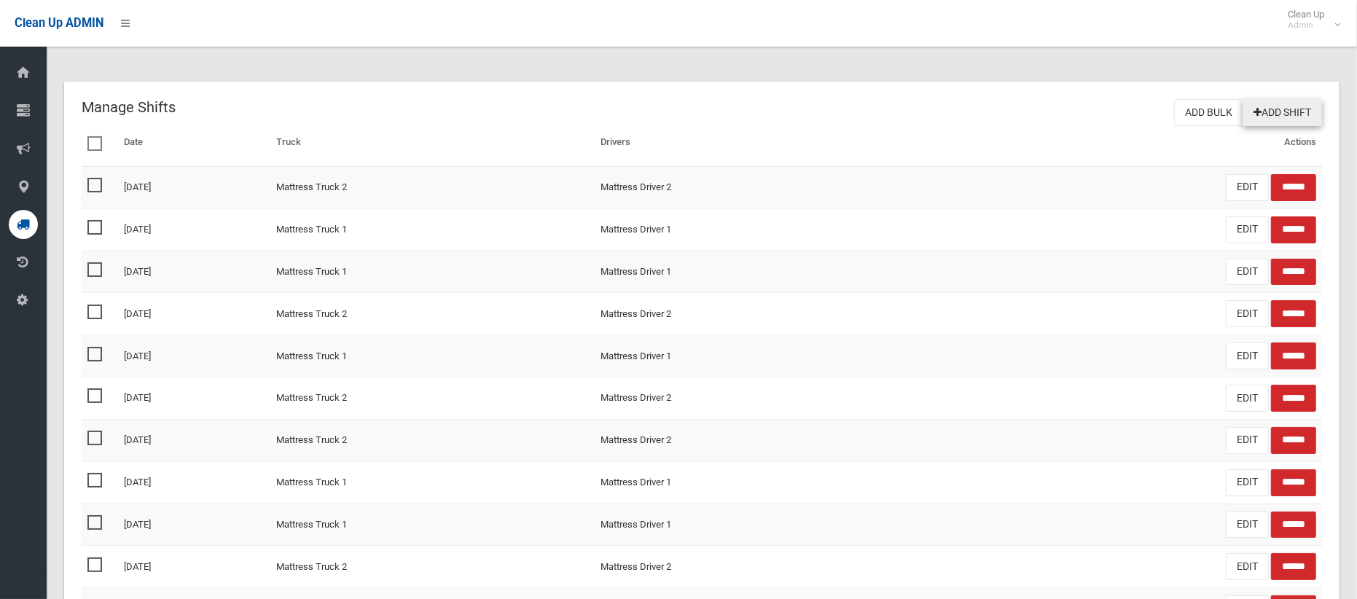
click at [1285, 107] on link "Add Shift" at bounding box center [1281, 112] width 79 height 27
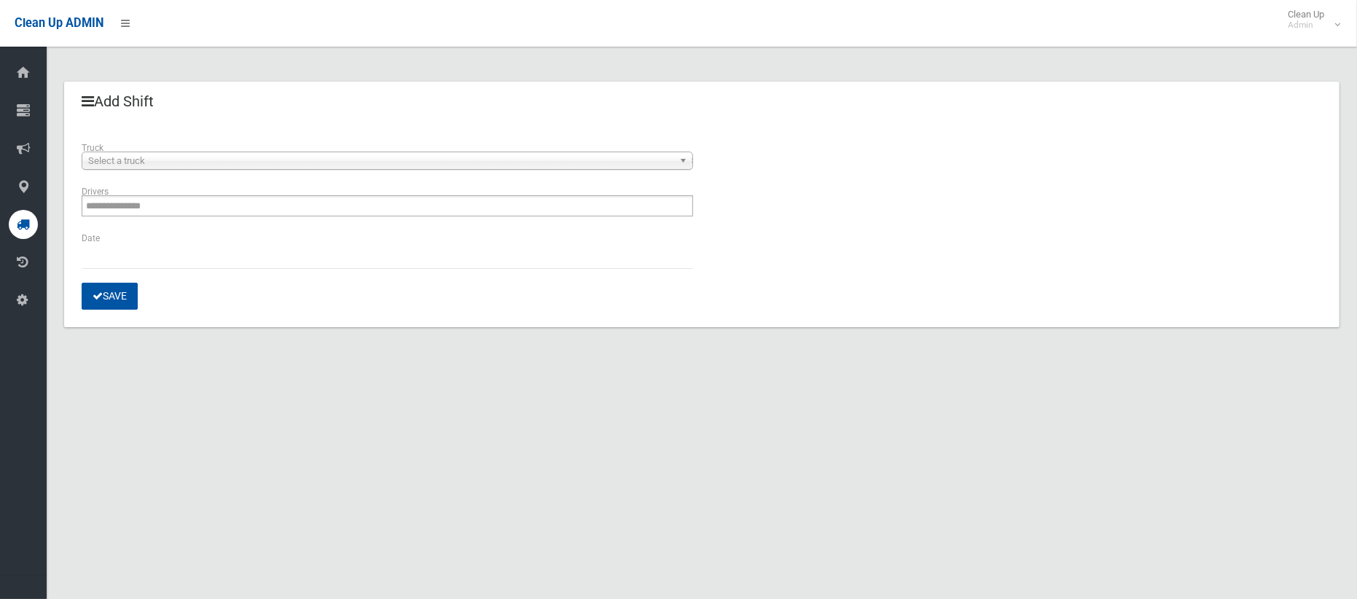
click at [208, 166] on span "Select a truck" at bounding box center [380, 160] width 585 height 17
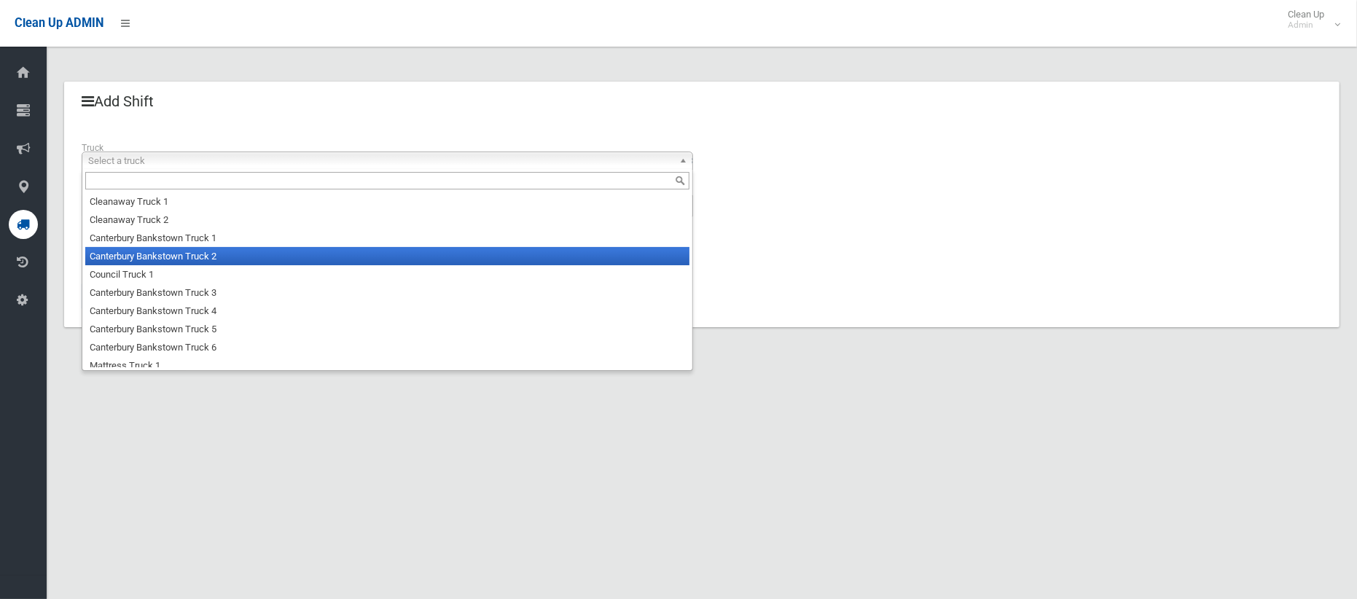
click at [201, 259] on li "Canterbury Bankstown Truck 2" at bounding box center [387, 256] width 604 height 18
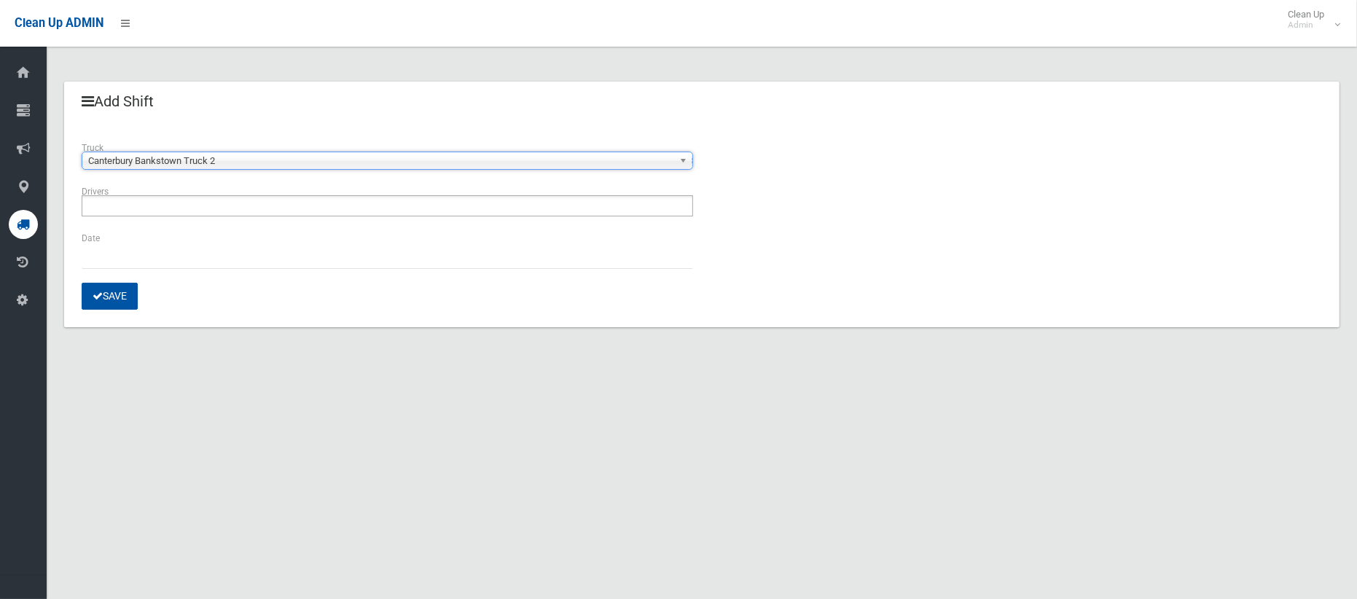
click at [170, 203] on ul at bounding box center [387, 205] width 611 height 21
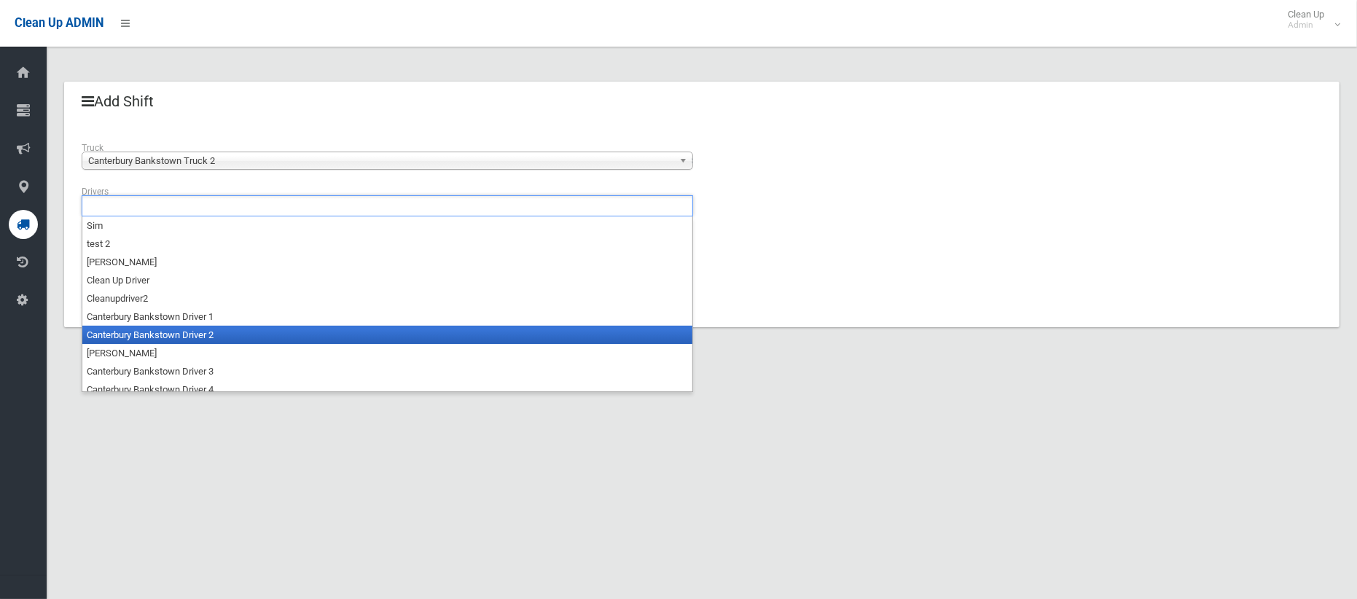
click at [209, 337] on li "Canterbury Bankstown Driver 2" at bounding box center [387, 335] width 610 height 18
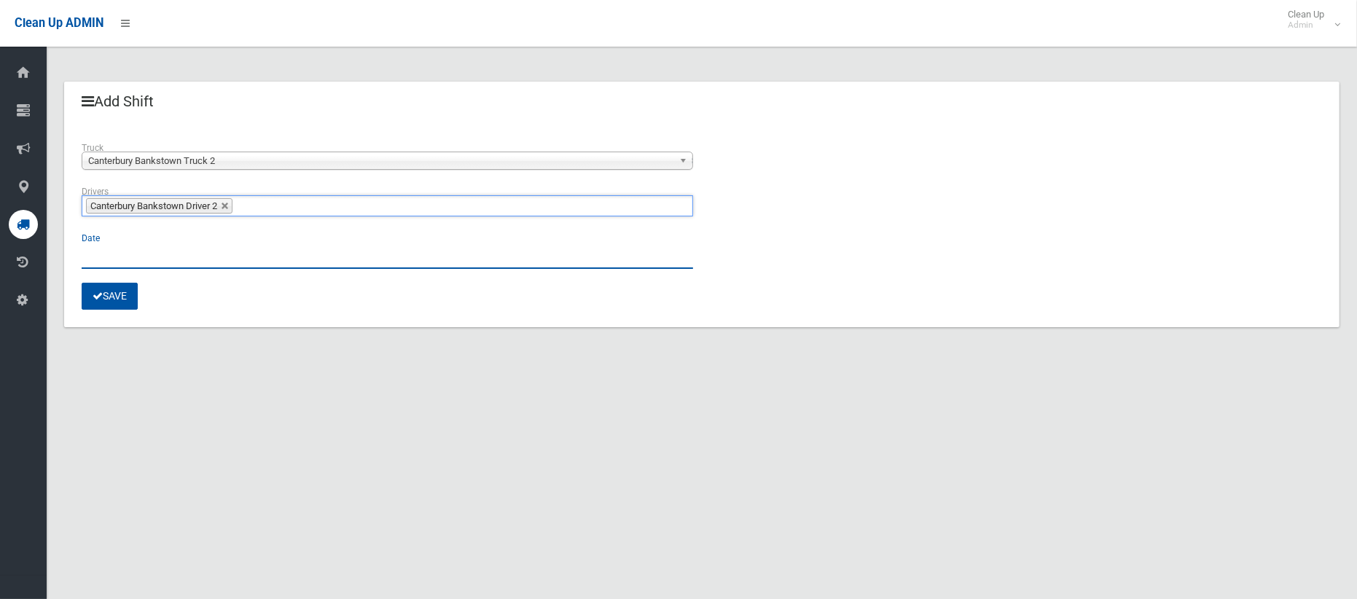
click at [106, 262] on input "text" at bounding box center [387, 255] width 611 height 27
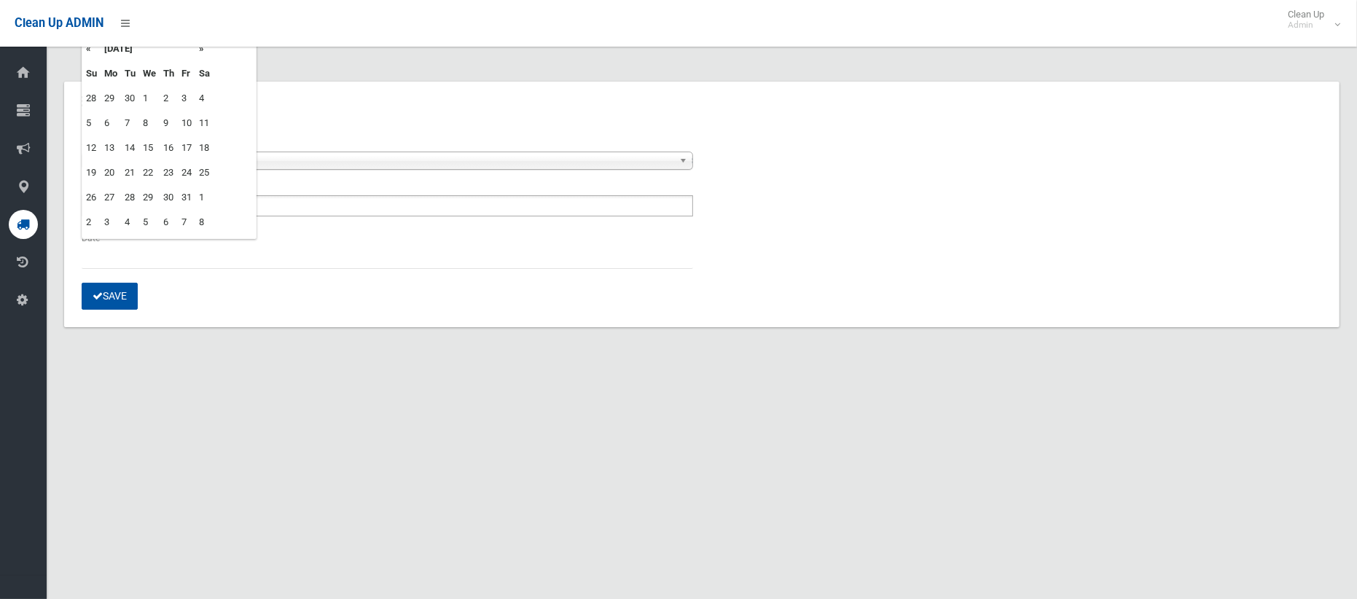
click at [122, 121] on td "7" at bounding box center [130, 123] width 18 height 25
type input "**********"
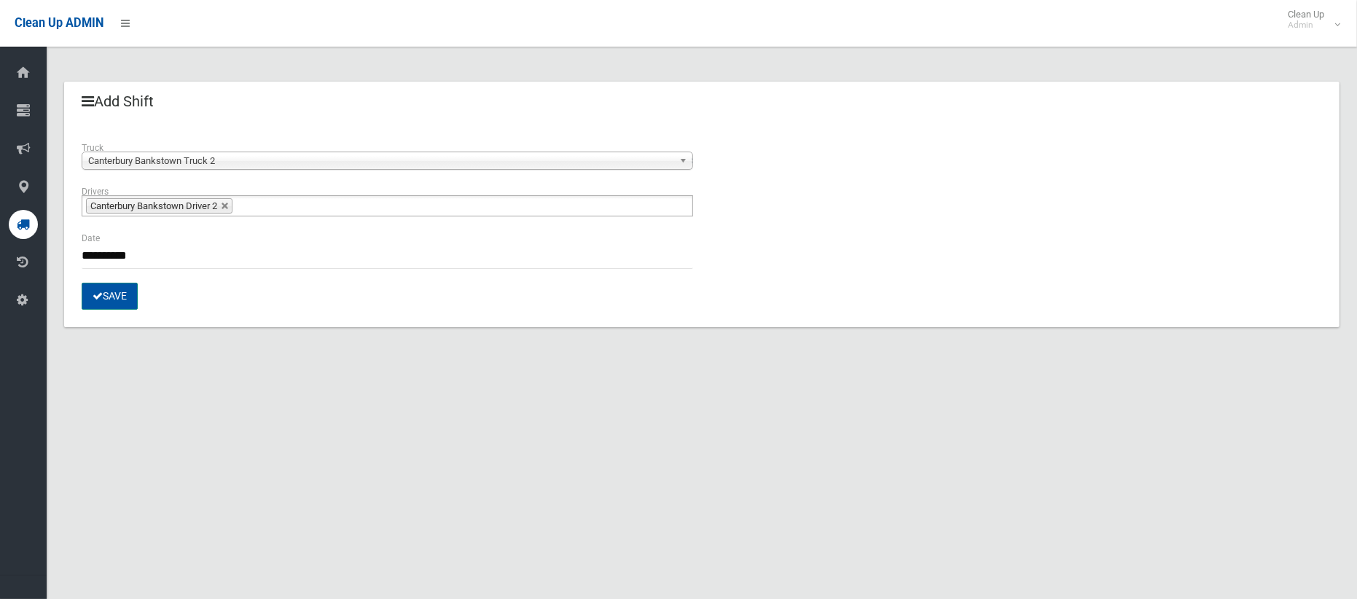
click at [118, 306] on button "Save" at bounding box center [110, 296] width 56 height 27
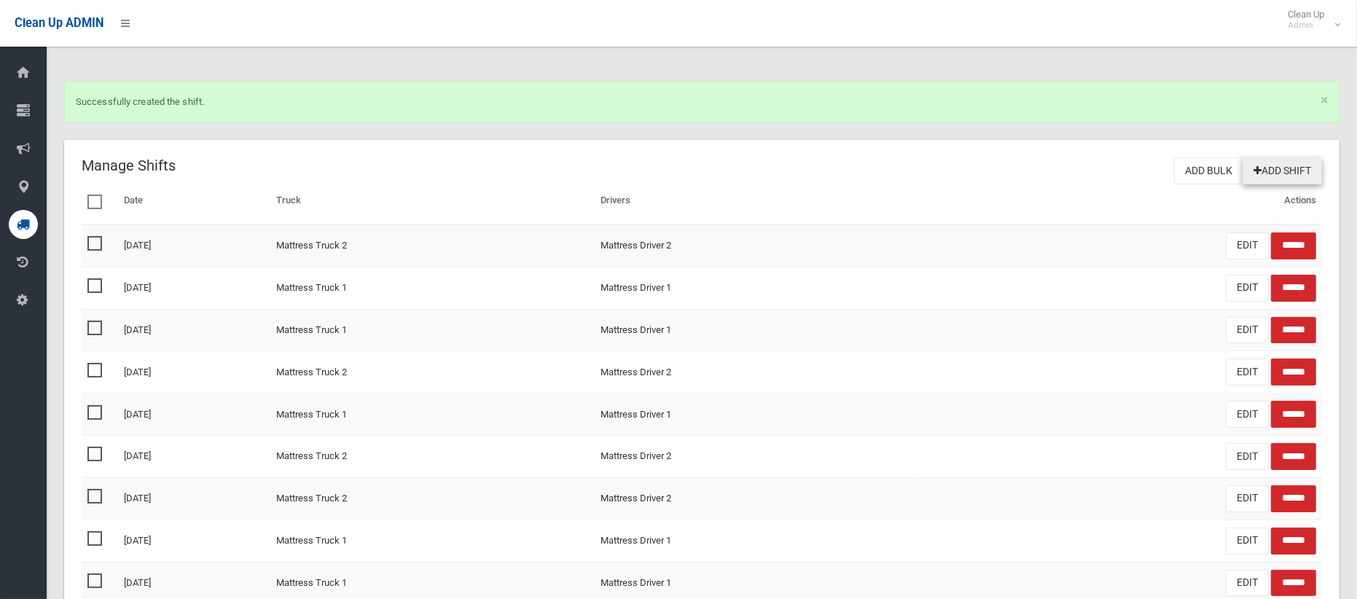
click at [1280, 162] on link "Add Shift" at bounding box center [1281, 170] width 79 height 27
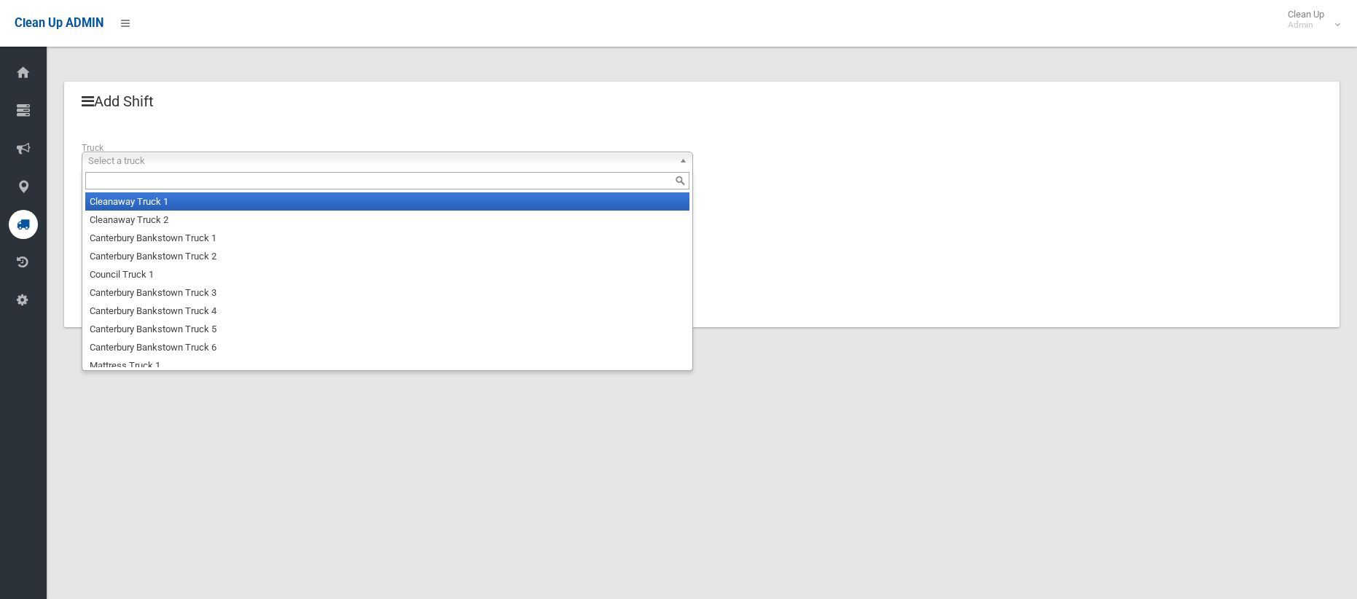
click at [128, 167] on span "Select a truck" at bounding box center [380, 160] width 585 height 17
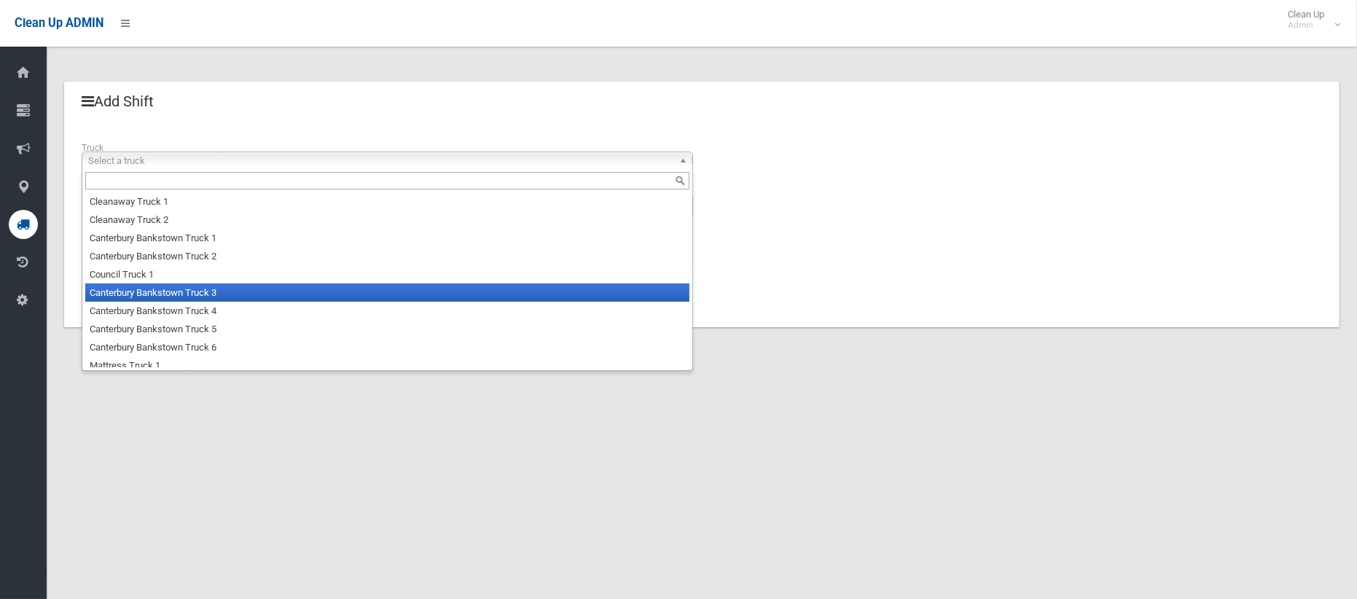
click at [141, 288] on li "Canterbury Bankstown Truck 3" at bounding box center [387, 292] width 604 height 18
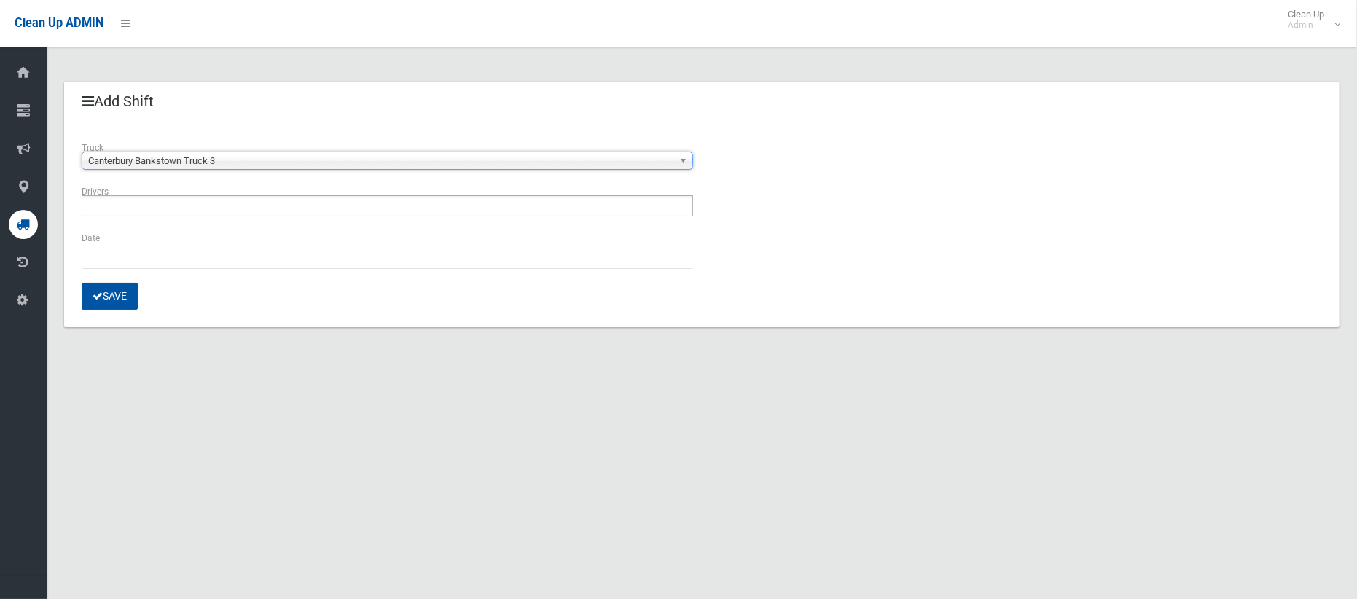
click at [154, 205] on input "text" at bounding box center [125, 206] width 79 height 18
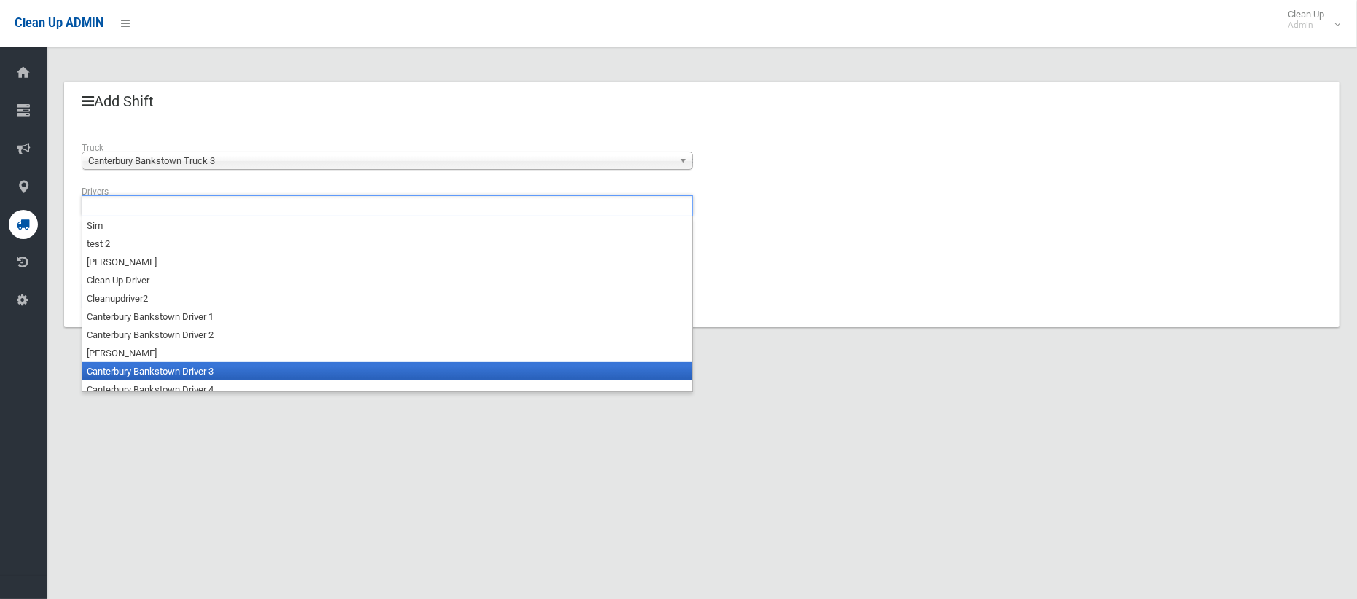
scroll to position [7, 0]
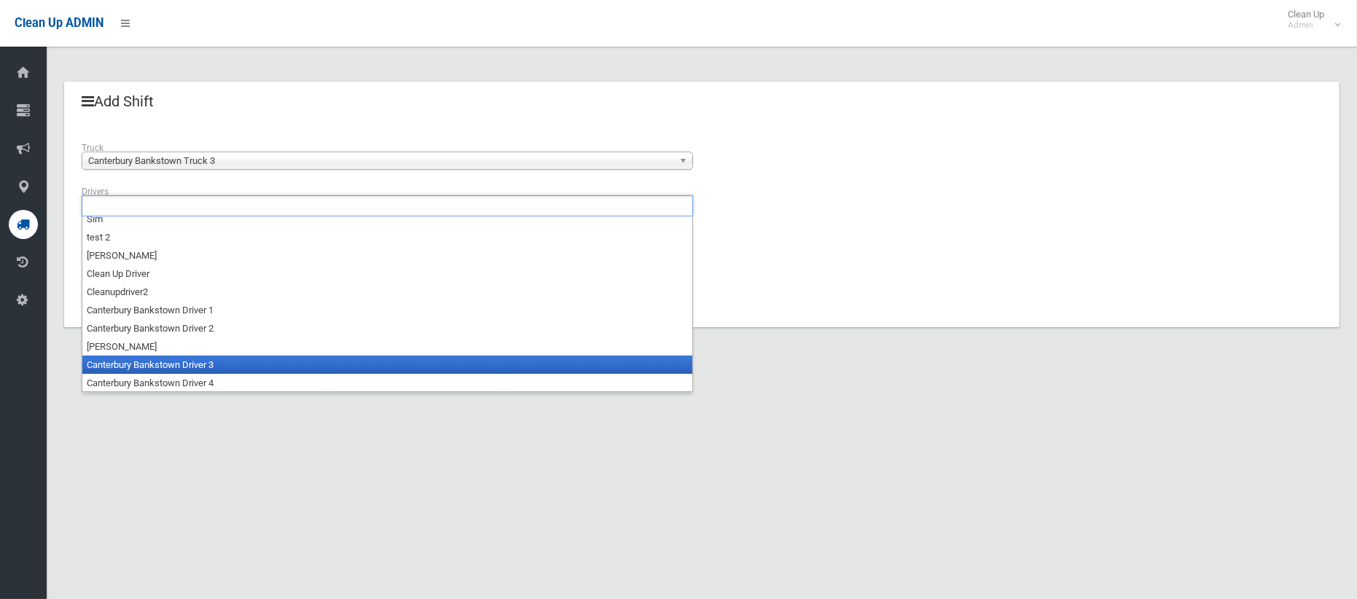
click at [186, 369] on li "Canterbury Bankstown Driver 3" at bounding box center [387, 365] width 610 height 18
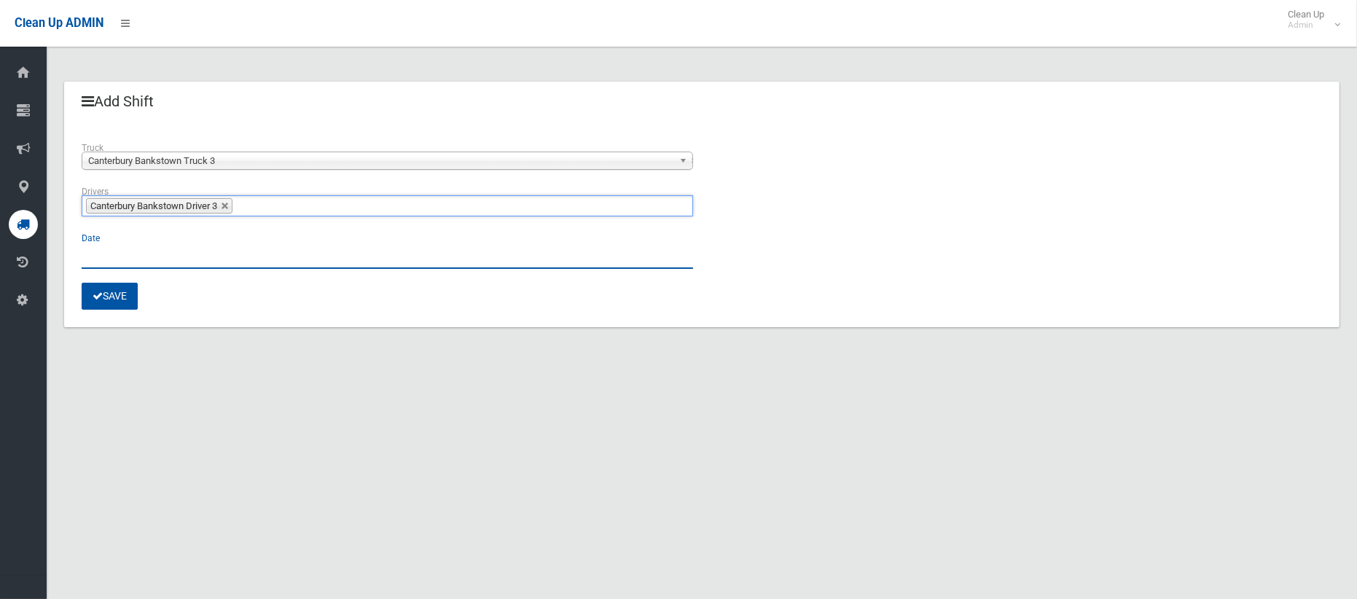
click at [109, 257] on input "text" at bounding box center [387, 255] width 611 height 27
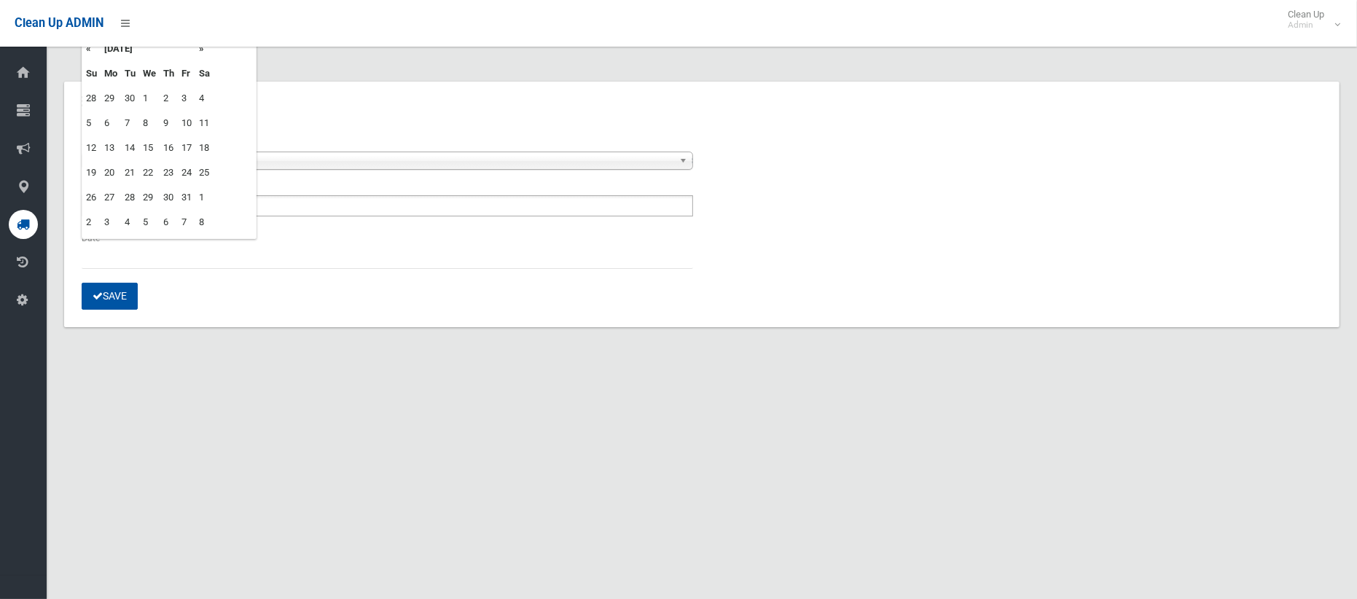
click at [128, 119] on td "7" at bounding box center [130, 123] width 18 height 25
type input "**********"
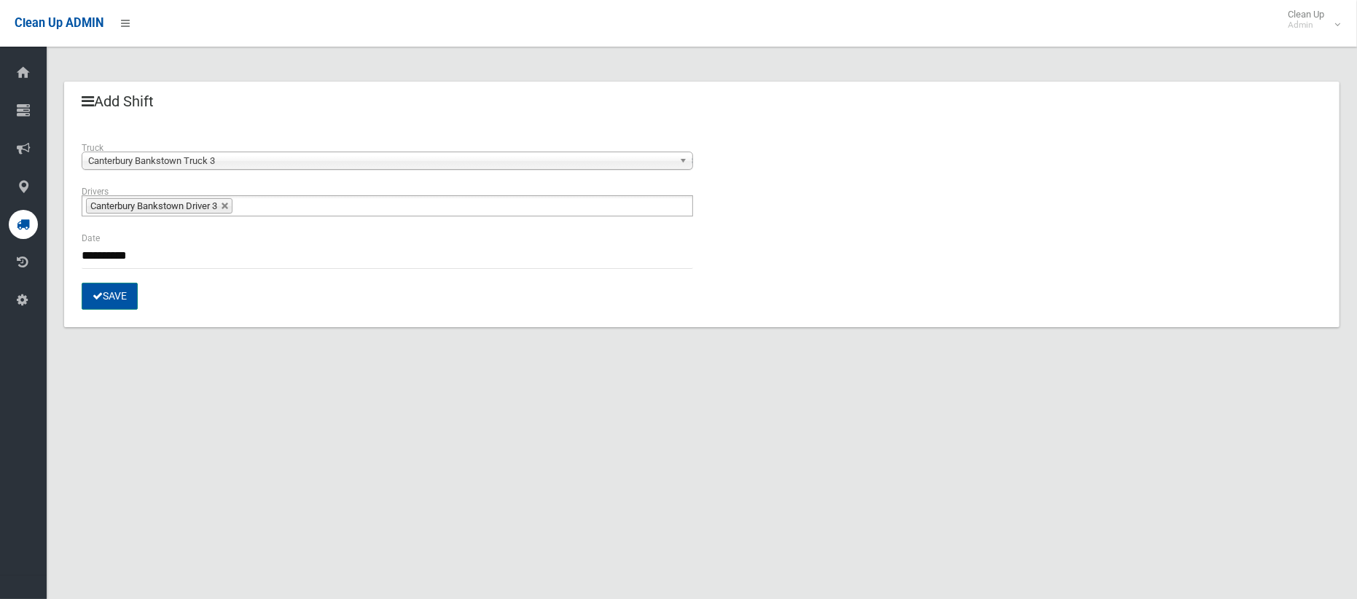
click at [130, 302] on button "Save" at bounding box center [110, 296] width 56 height 27
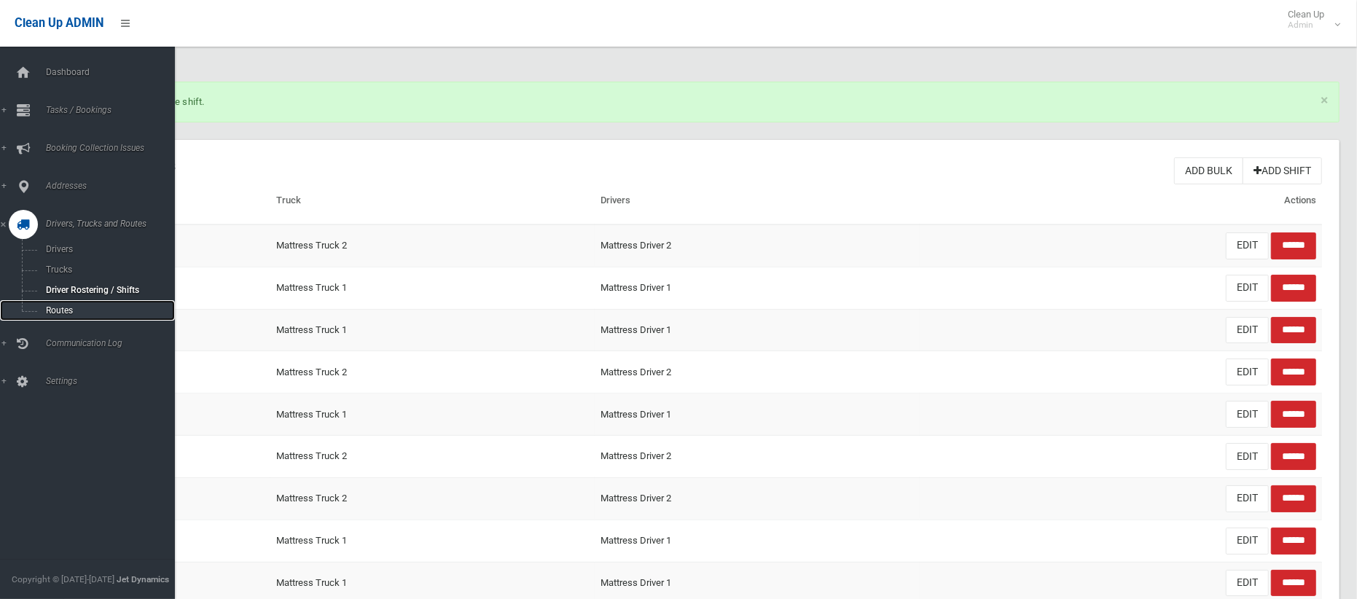
click at [60, 310] on span "Routes" at bounding box center [102, 310] width 121 height 10
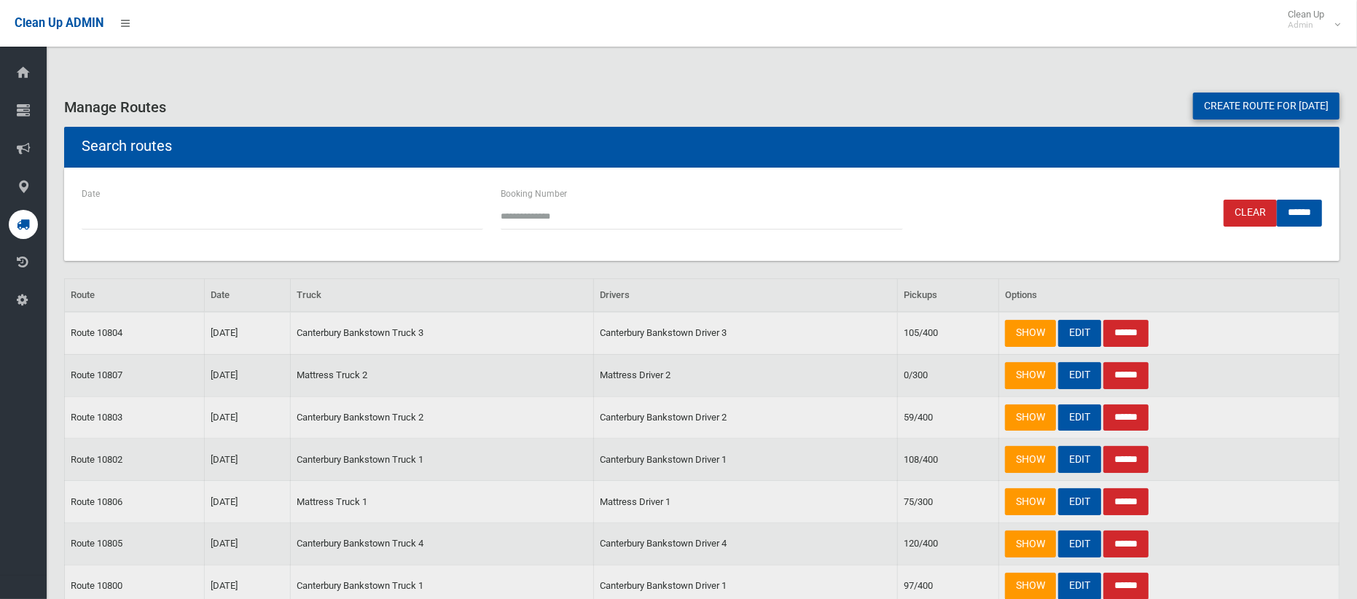
click at [1279, 106] on link "Create route for tomorrow" at bounding box center [1266, 106] width 146 height 27
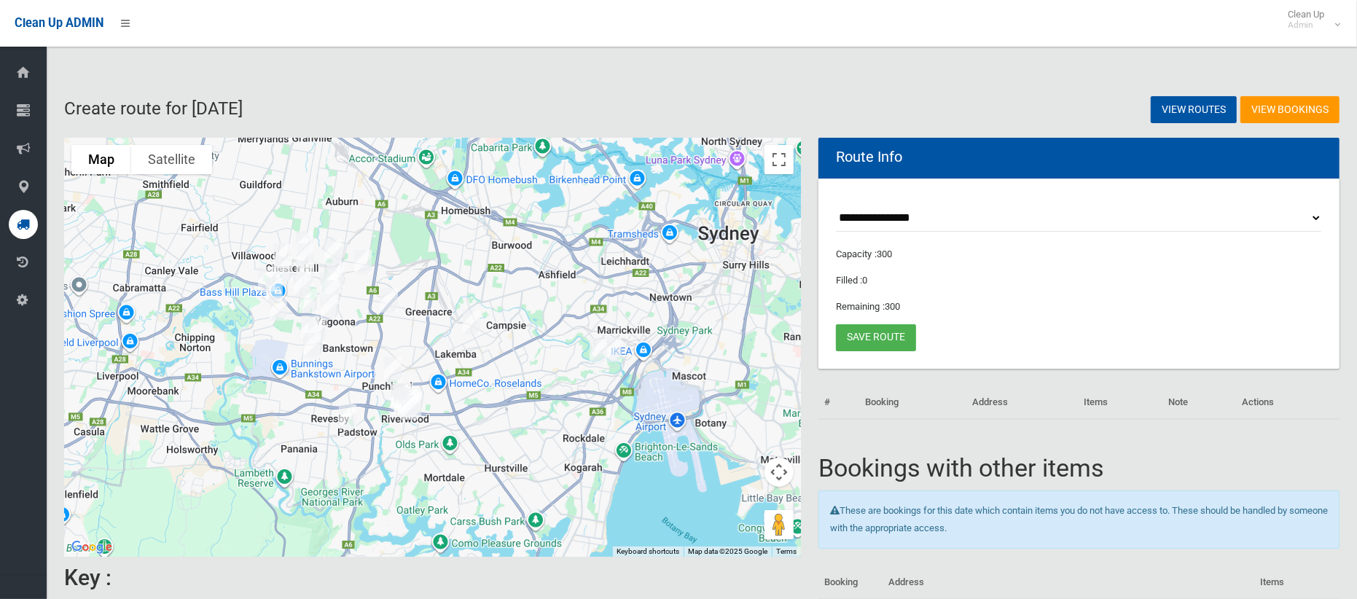
click at [900, 214] on select "**********" at bounding box center [1079, 218] width 486 height 27
select select "*****"
click at [836, 205] on select "**********" at bounding box center [1079, 218] width 486 height 27
click at [784, 166] on button "Toggle fullscreen view" at bounding box center [778, 159] width 29 height 29
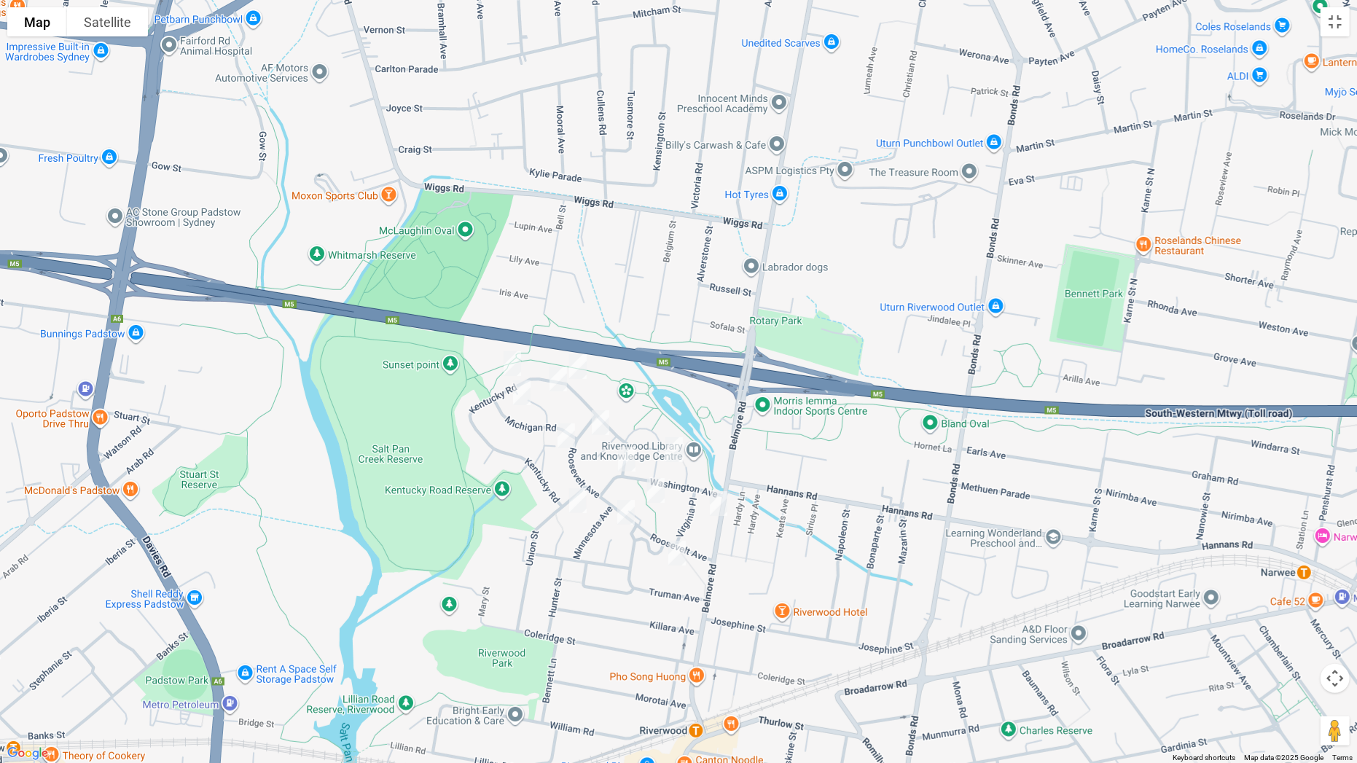
drag, startPoint x: 625, startPoint y: 452, endPoint x: 606, endPoint y: 439, distance: 23.0
click at [622, 452] on img "1-5 Washington Avenue, RIVERWOOD NSW 2210" at bounding box center [626, 459] width 29 height 36
click at [628, 466] on img "1-5 Washington Avenue, RIVERWOOD NSW 2210" at bounding box center [626, 459] width 29 height 36
click at [577, 364] on img "60 Kentucky Road, RIVERWOOD NSW 2210" at bounding box center [577, 366] width 29 height 36
click at [600, 420] on img "1-3 Arizona Place, RIVERWOOD NSW 2210" at bounding box center [600, 422] width 29 height 36
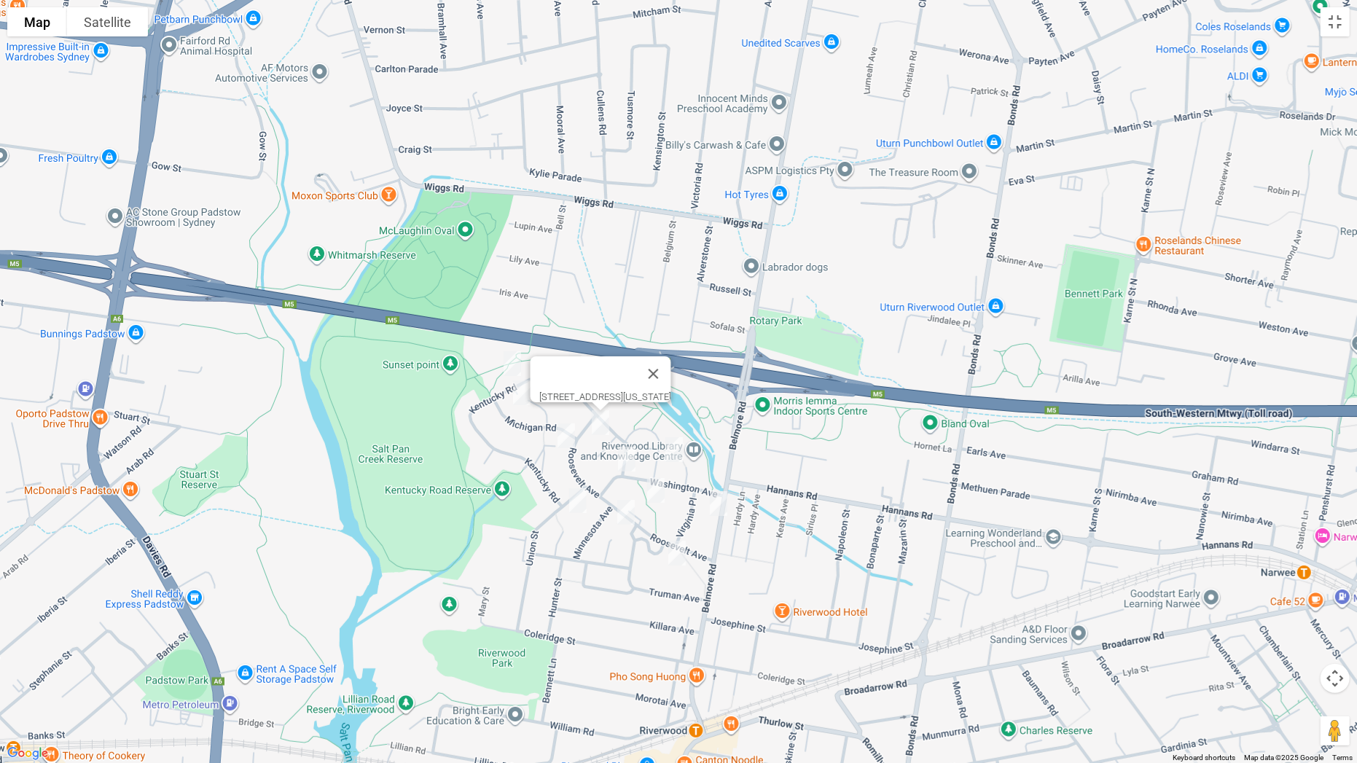
click at [560, 432] on img "23-25 Roosevelt Avenue, RIVERWOOD NSW 2210" at bounding box center [566, 436] width 29 height 36
click at [613, 384] on button "Close" at bounding box center [595, 386] width 35 height 35
click at [509, 361] on img "48 Kentucky Road, RIVERWOOD NSW 2210" at bounding box center [512, 363] width 29 height 36
click at [560, 386] on img "37 Kentucky Road, RIVERWOOD NSW 2210" at bounding box center [558, 379] width 29 height 36
click at [520, 390] on img "35 Kentucky Road, RIVERWOOD NSW 2210" at bounding box center [521, 393] width 29 height 36
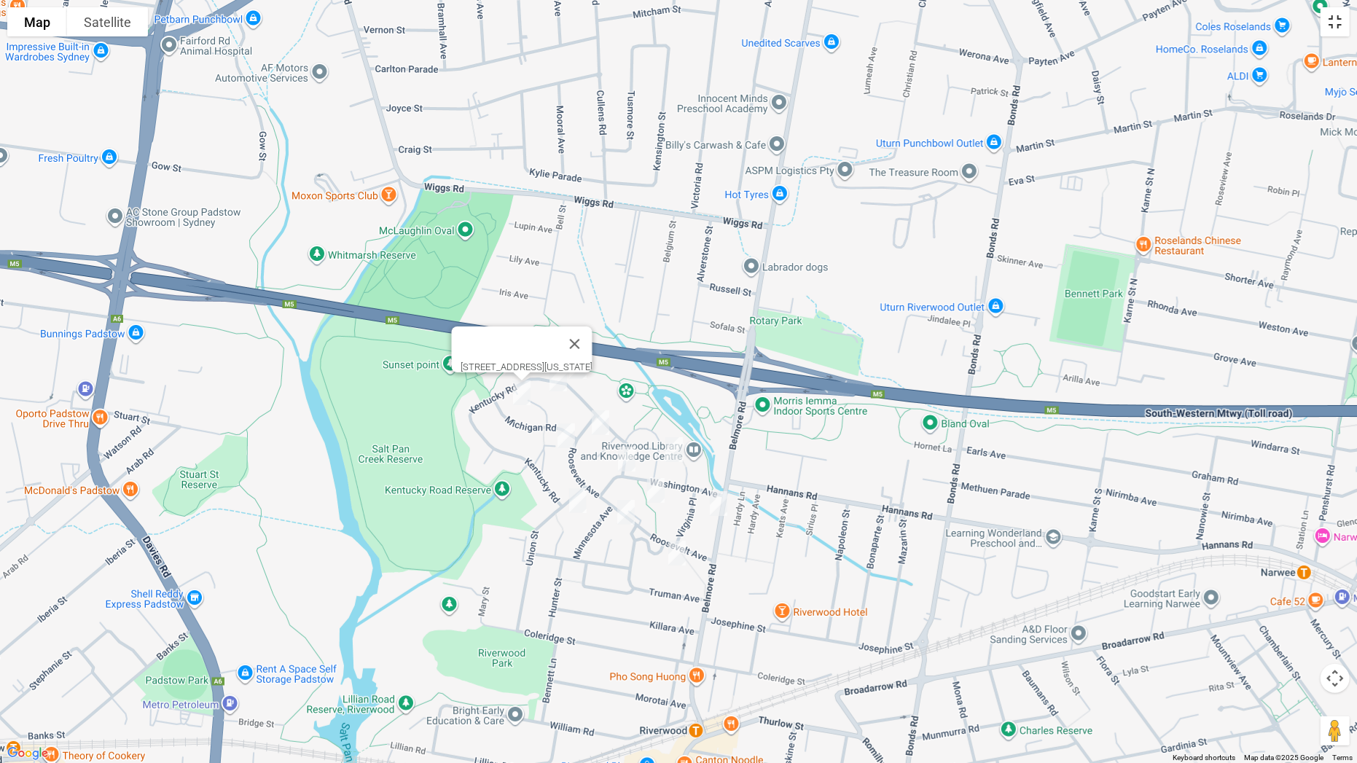
click at [1342, 25] on button "Toggle fullscreen view" at bounding box center [1334, 21] width 29 height 29
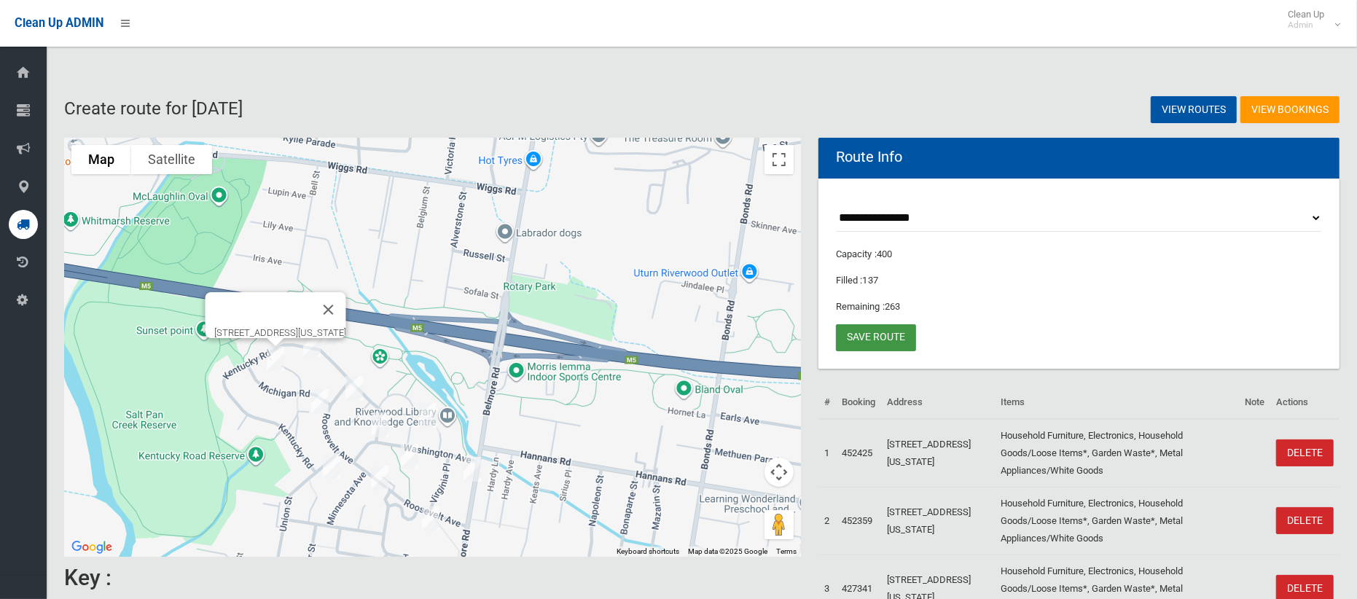
click at [896, 338] on link "Save route" at bounding box center [876, 337] width 80 height 27
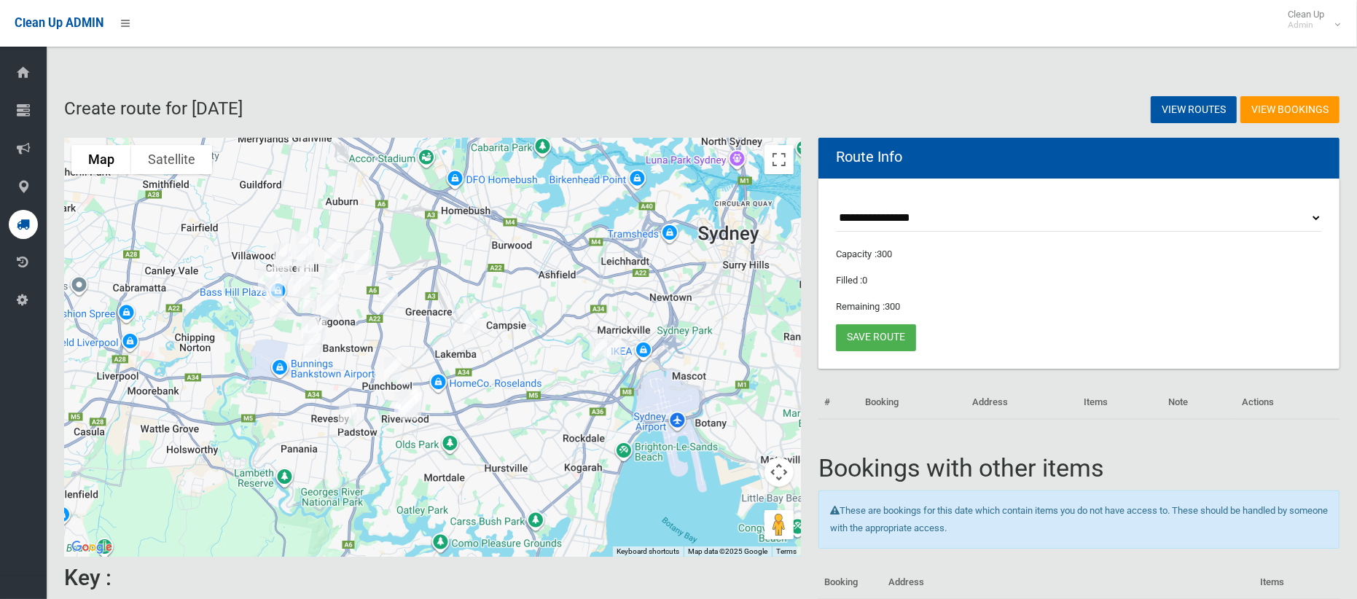
click at [869, 216] on select "**********" at bounding box center [1079, 218] width 486 height 27
select select "*****"
click at [836, 205] on select "**********" at bounding box center [1079, 218] width 486 height 27
click at [778, 166] on button "Toggle fullscreen view" at bounding box center [778, 159] width 29 height 29
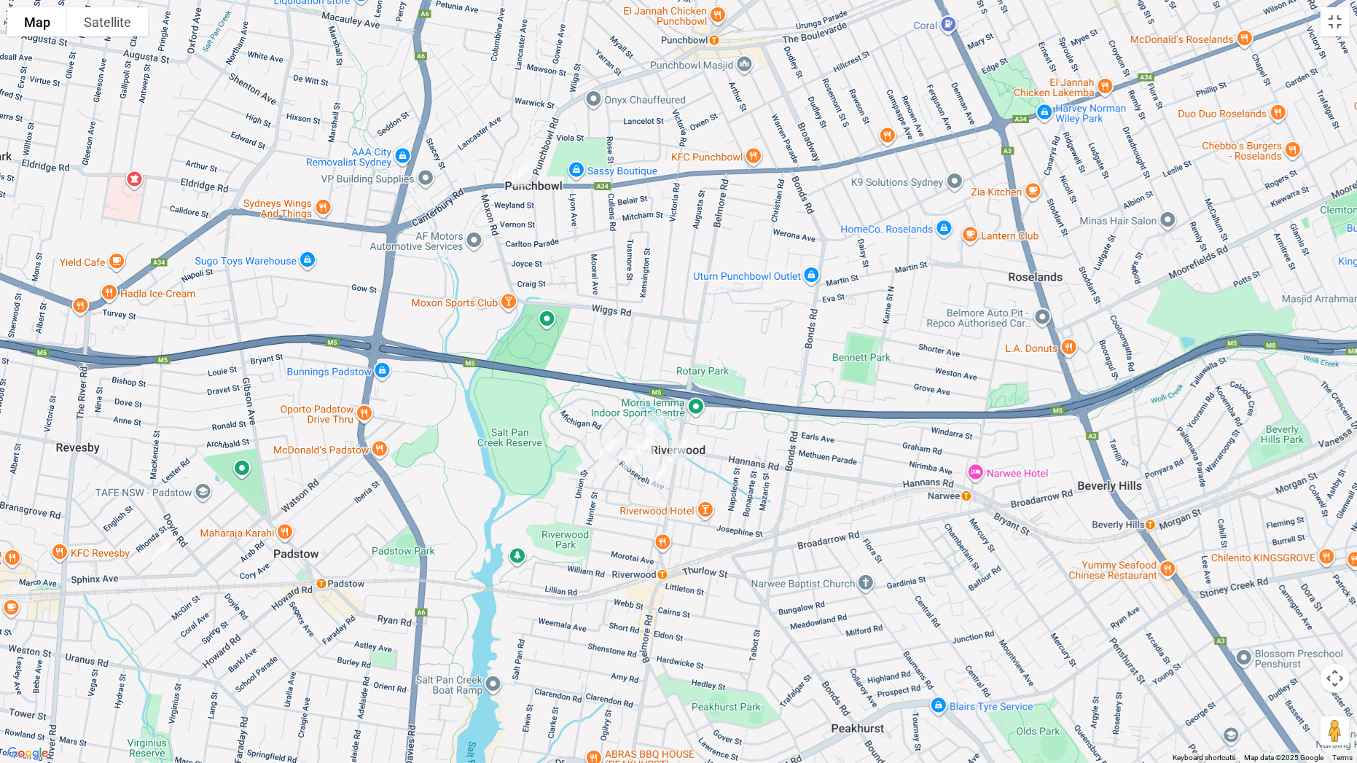
click at [653, 418] on img "9A-9B Washington Avenue, RIVERWOOD NSW 2210" at bounding box center [655, 425] width 29 height 36
click at [650, 446] on img "4 Roosevelt Avenue, RIVERWOOD NSW 2210" at bounding box center [646, 446] width 29 height 36
click at [604, 453] on img "1 Missouri Place, RIVERWOOD NSW 2210" at bounding box center [607, 451] width 29 height 36
click at [638, 458] on img "1 Tennessee Place, RIVERWOOD NSW 2210" at bounding box center [631, 457] width 29 height 36
click at [686, 455] on img "165 Belmore Road North, RIVERWOOD NSW 2210" at bounding box center [677, 452] width 29 height 36
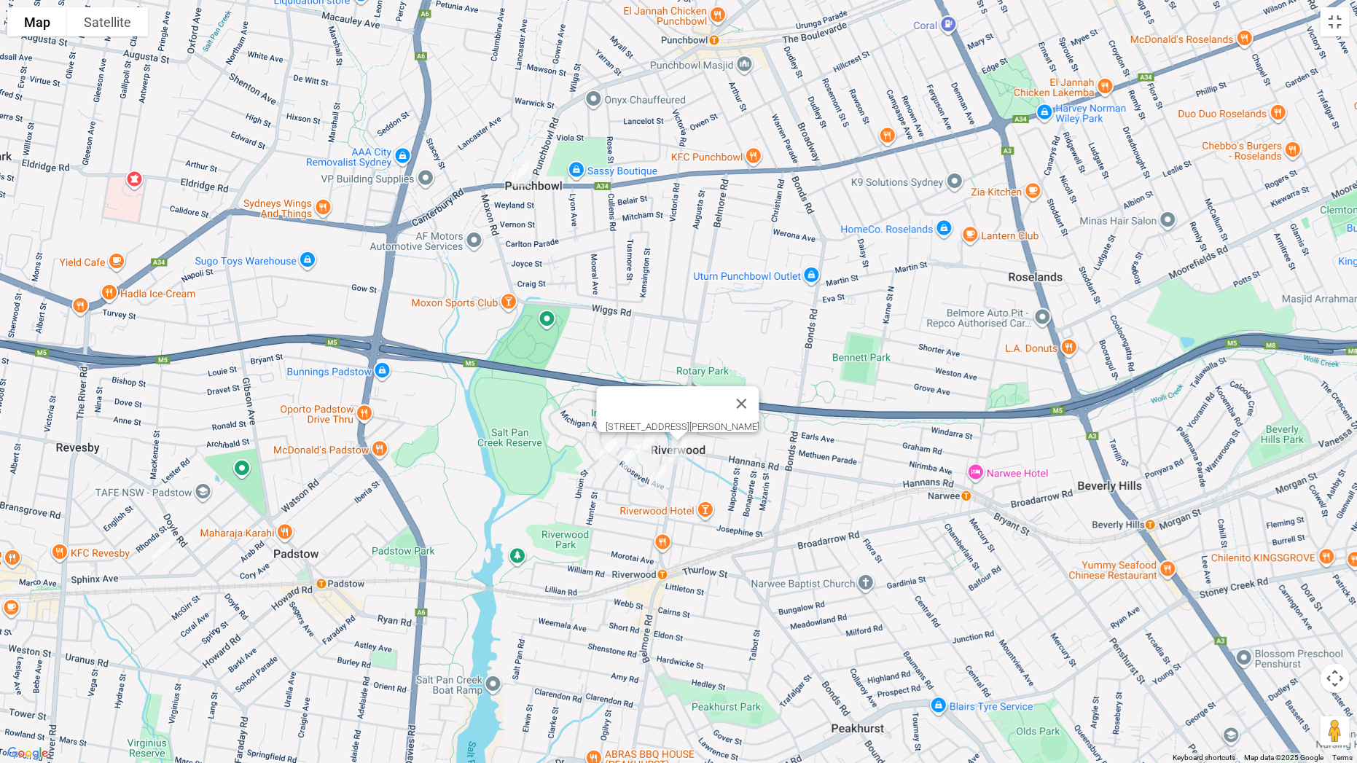
click at [657, 478] on img "3-11 Roosevelt Avenue, RIVERWOOD NSW 2210" at bounding box center [657, 477] width 29 height 36
click at [1326, 26] on button "Toggle fullscreen view" at bounding box center [1334, 21] width 29 height 29
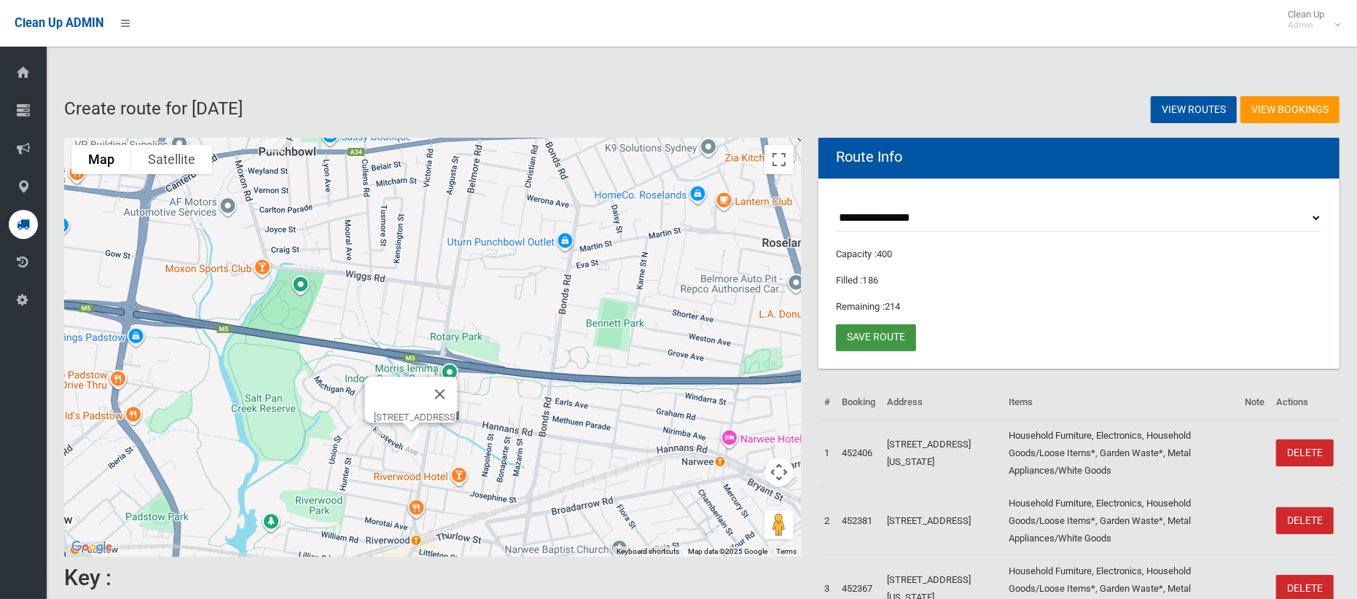
click at [898, 341] on link "Save route" at bounding box center [876, 337] width 80 height 27
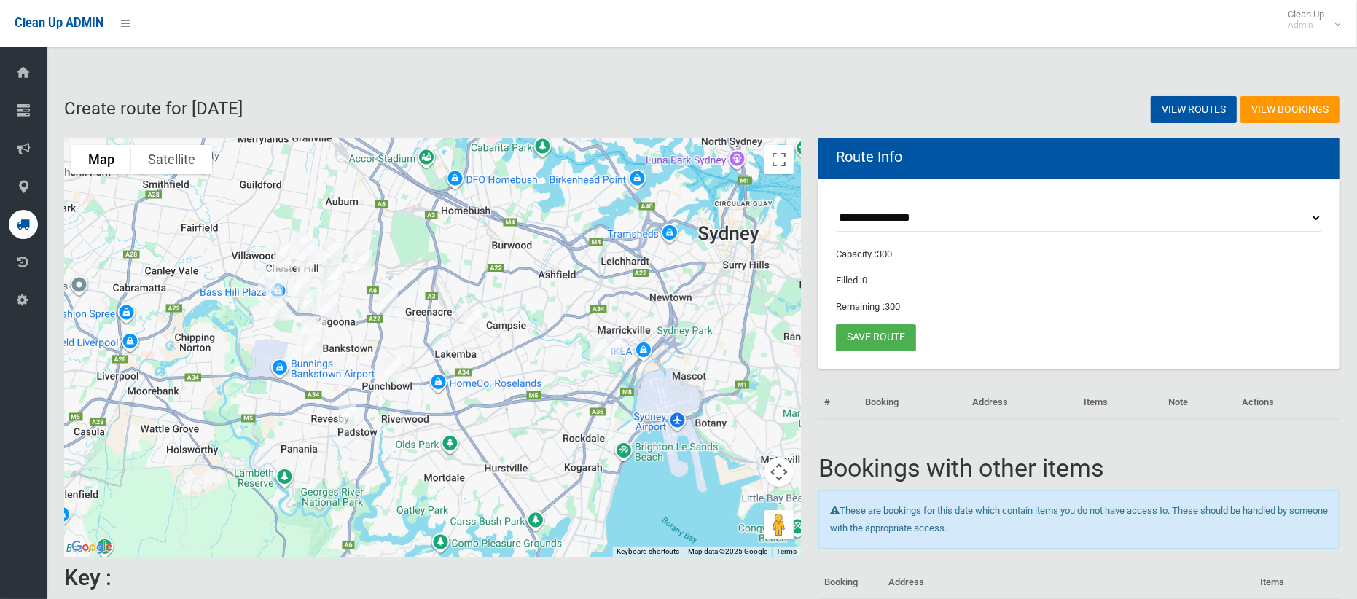
click at [872, 214] on select "**********" at bounding box center [1079, 218] width 486 height 27
select select "*****"
click at [836, 205] on select "**********" at bounding box center [1079, 218] width 486 height 27
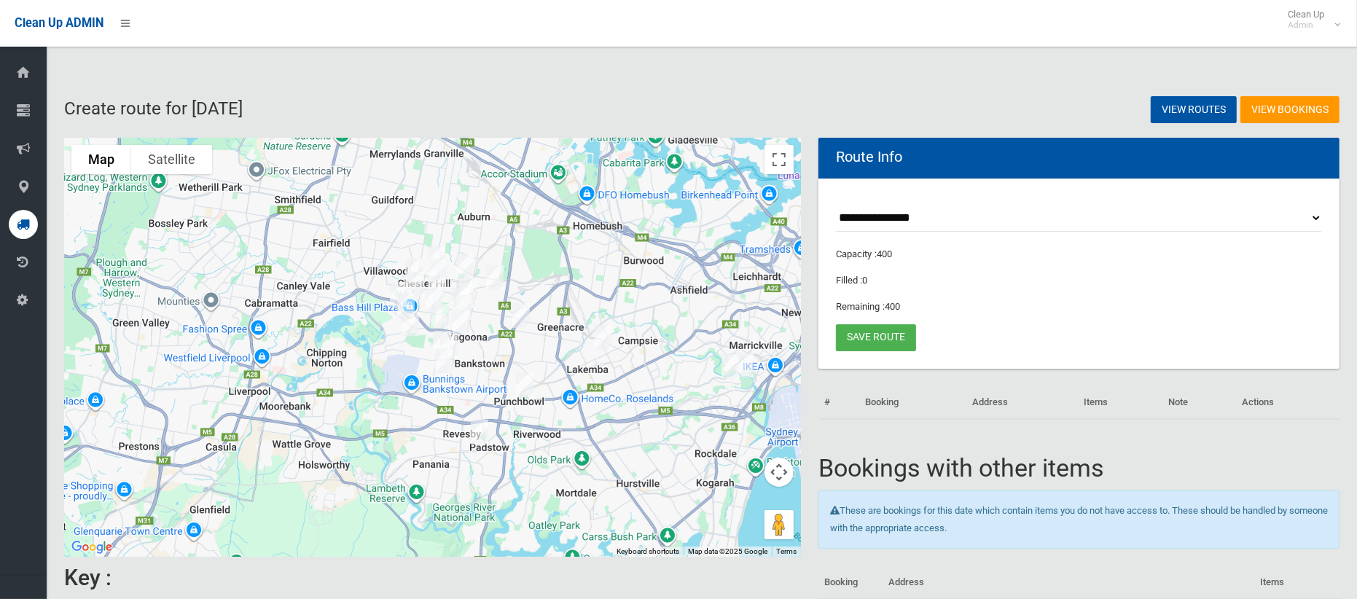
drag, startPoint x: 401, startPoint y: 250, endPoint x: 523, endPoint y: 263, distance: 123.1
click at [523, 263] on div at bounding box center [432, 347] width 737 height 419
click at [778, 154] on button "Toggle fullscreen view" at bounding box center [778, 159] width 29 height 29
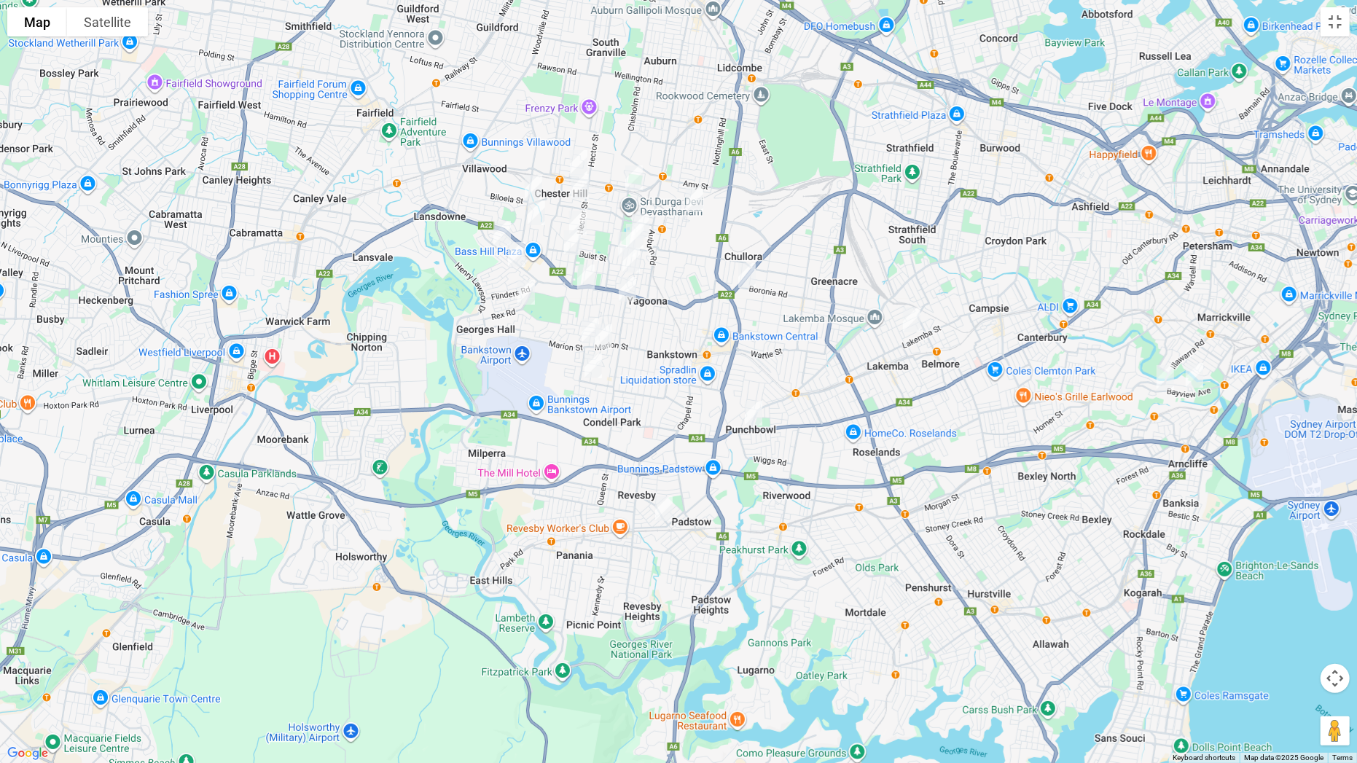
click at [579, 329] on img "354 Marion Street, CONDELL PARK NSW 2200" at bounding box center [590, 331] width 29 height 36
click at [758, 409] on img "1562 Canterbury Road, PUNCHBOWL NSW 2196" at bounding box center [753, 413] width 29 height 36
click at [666, 510] on img "56 Sphinx Avenue, REVESBY NSW 2212" at bounding box center [663, 508] width 29 height 36
click at [581, 156] on img "113 Waldron Road, CHESTER HILL NSW 2162" at bounding box center [578, 162] width 29 height 36
click at [635, 178] on img "2A Woods Road, SEFTON NSW 2162" at bounding box center [633, 178] width 29 height 36
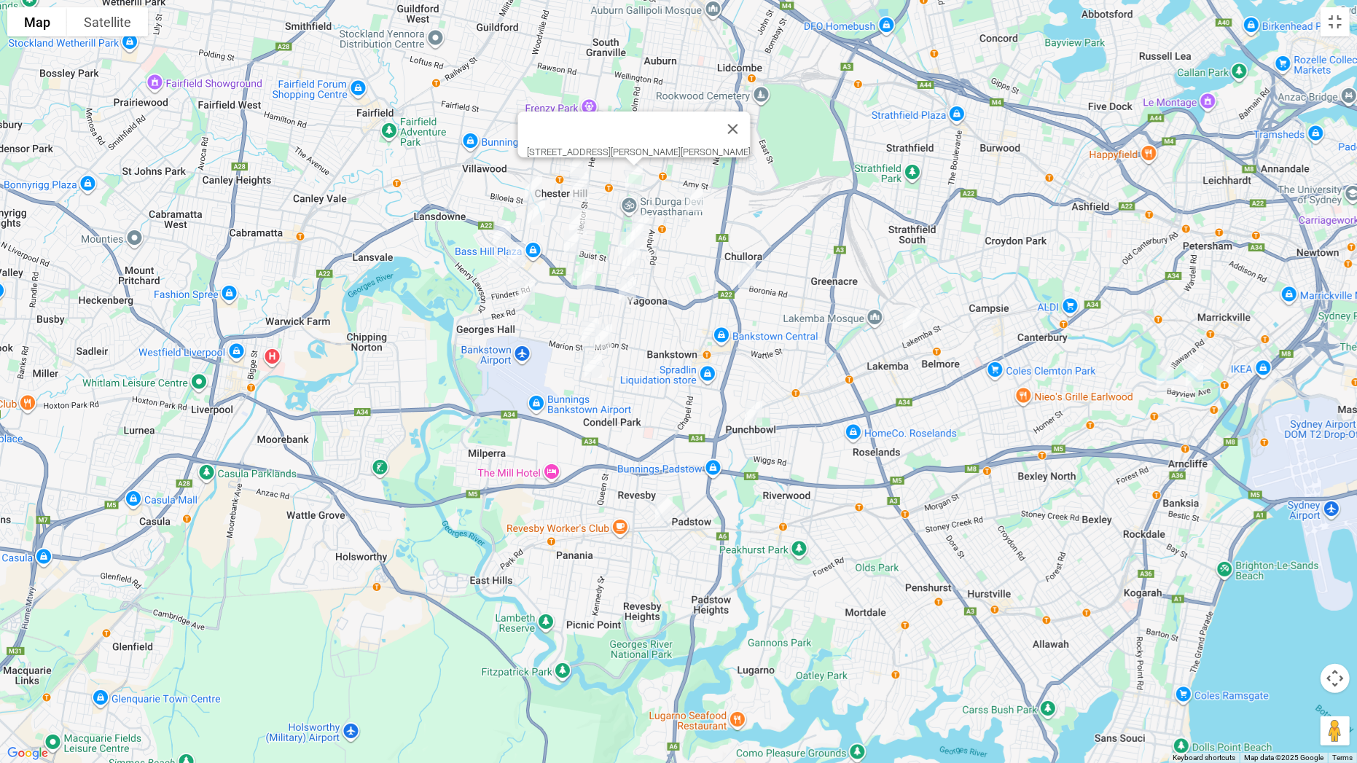
click at [703, 203] on img "31 Purvis Avenue, POTTS HILL NSW 2143" at bounding box center [694, 199] width 29 height 36
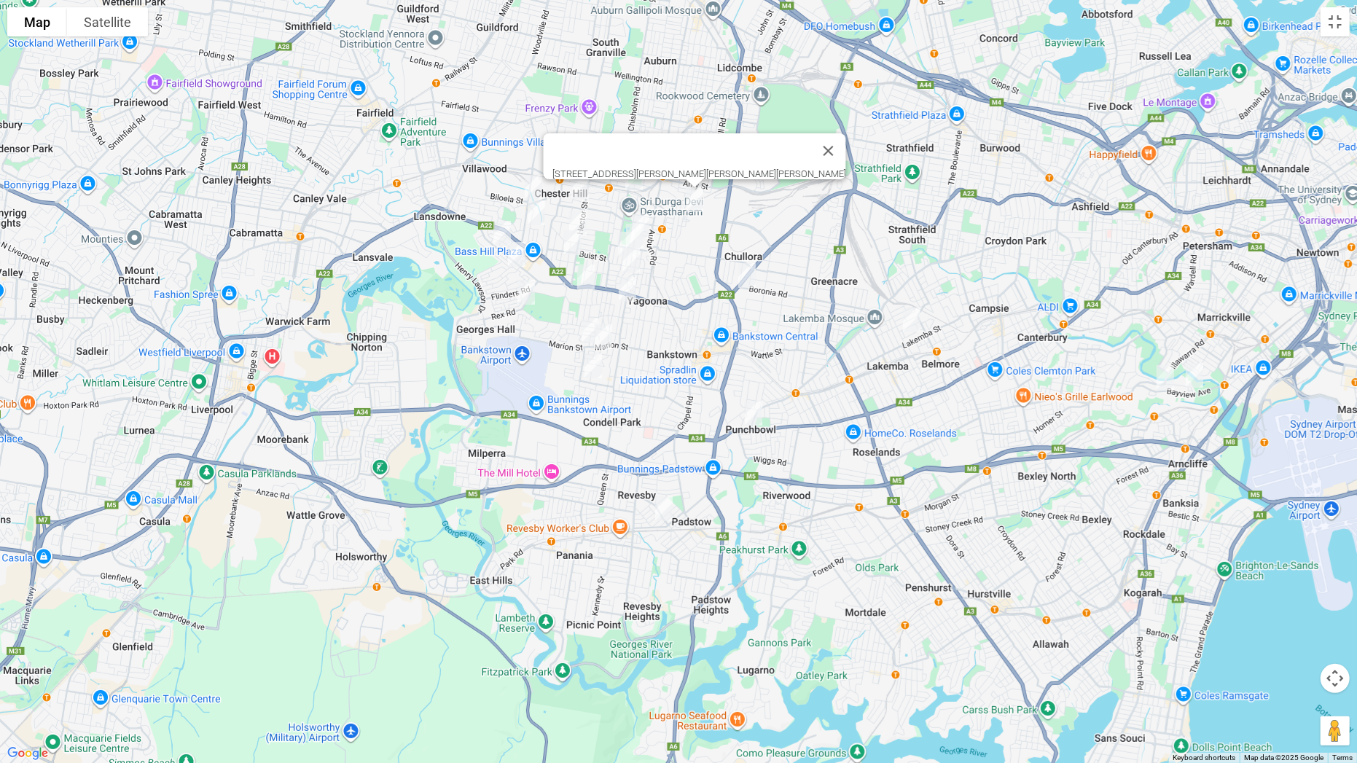
drag, startPoint x: 581, startPoint y: 184, endPoint x: 521, endPoint y: 192, distance: 60.3
click at [582, 184] on img "33 Nyora Street, CHESTER HILL NSW 2162" at bounding box center [579, 186] width 29 height 36
click at [575, 191] on img "33 Nyora Street, CHESTER HILL NSW 2162" at bounding box center [579, 186] width 29 height 36
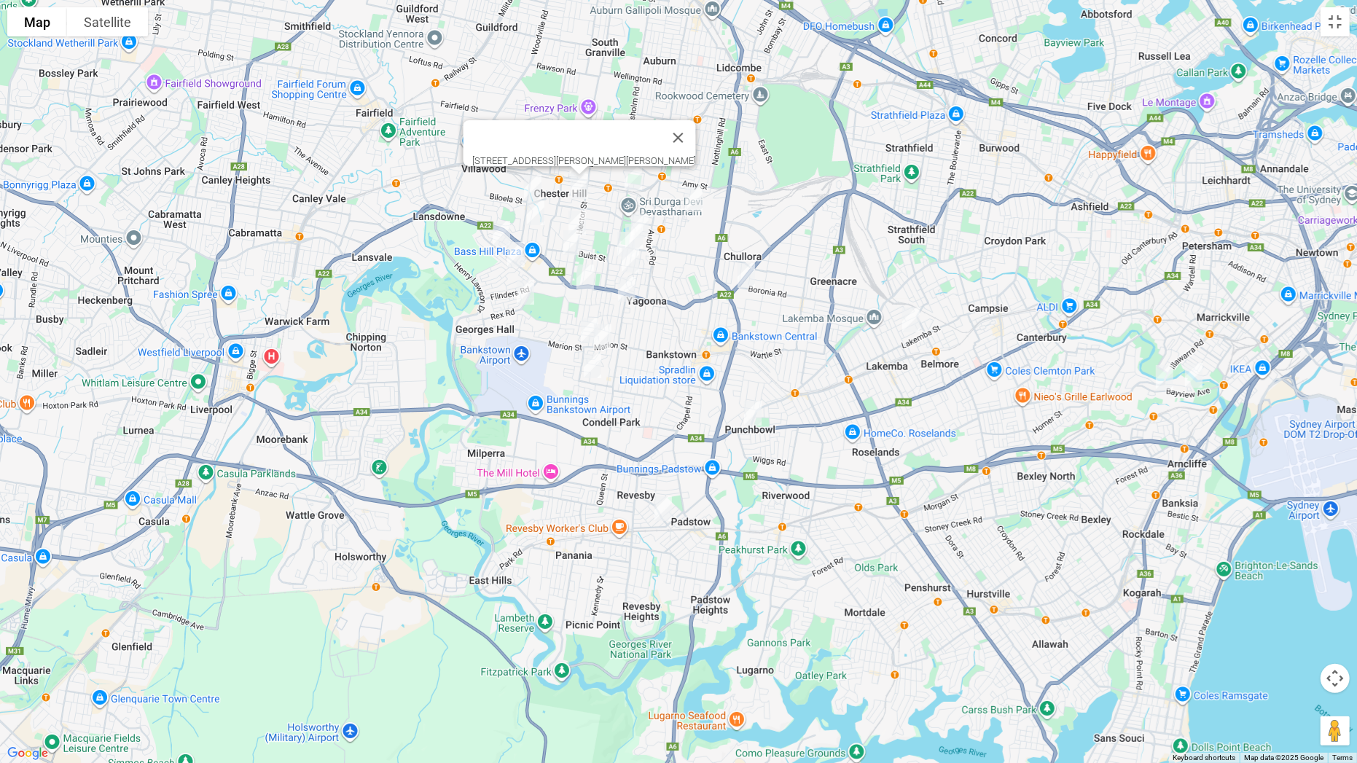
click at [533, 187] on img "4 Koonawarra Street, VILLAWOOD NSW 2163" at bounding box center [532, 187] width 29 height 36
click at [540, 219] on img "44 Kawana Street, BASS HILL NSW 2197" at bounding box center [535, 213] width 29 height 36
click at [587, 223] on img "42 Robertson Road, CHESTER HILL NSW 2162" at bounding box center [577, 223] width 29 height 36
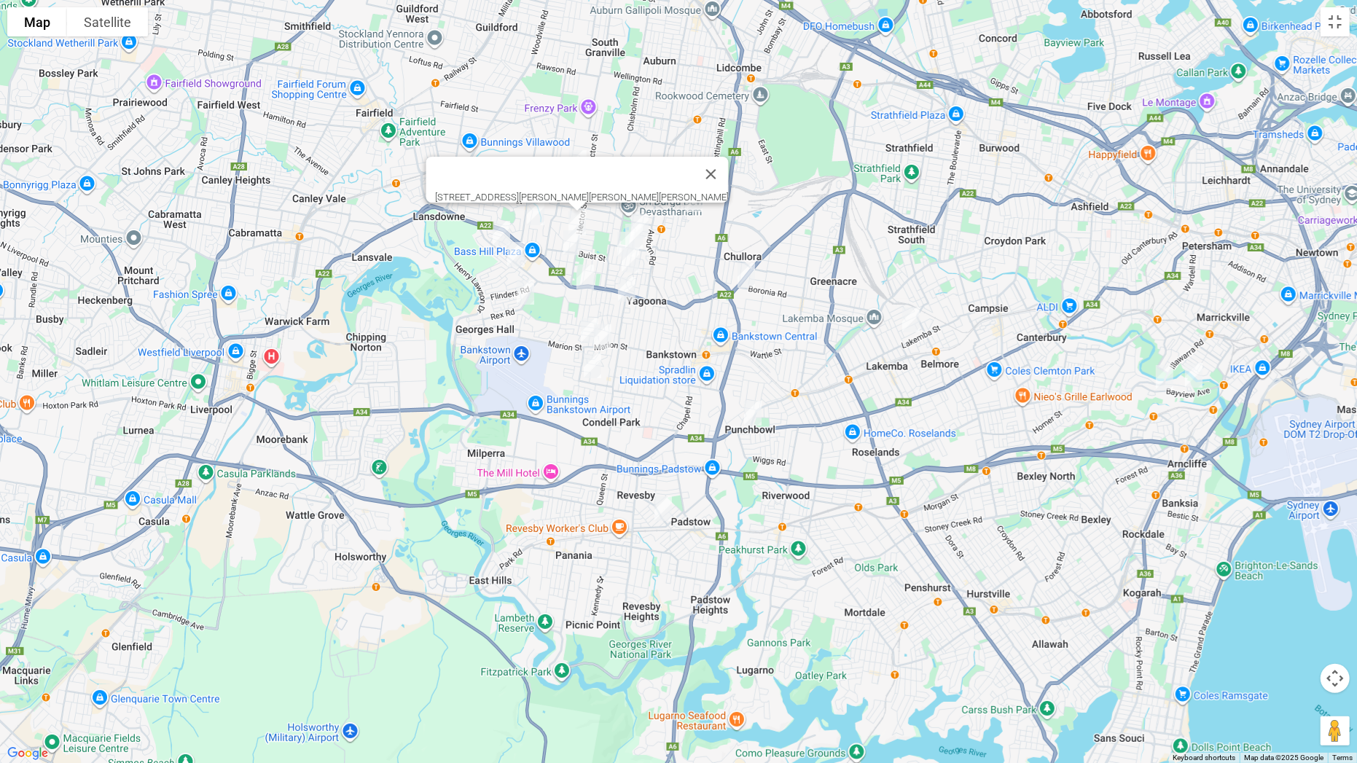
drag, startPoint x: 571, startPoint y: 240, endPoint x: 512, endPoint y: 238, distance: 58.4
click at [570, 240] on img "24a Trebartha Street, BASS HILL NSW 2197" at bounding box center [571, 242] width 29 height 36
click at [496, 232] on img "3 Amber Place, BASS HILL NSW 2197" at bounding box center [501, 233] width 29 height 36
drag, startPoint x: 499, startPoint y: 237, endPoint x: 506, endPoint y: 245, distance: 10.8
click at [500, 237] on img "3 Amber Place, BASS HILL NSW 2197" at bounding box center [502, 234] width 29 height 36
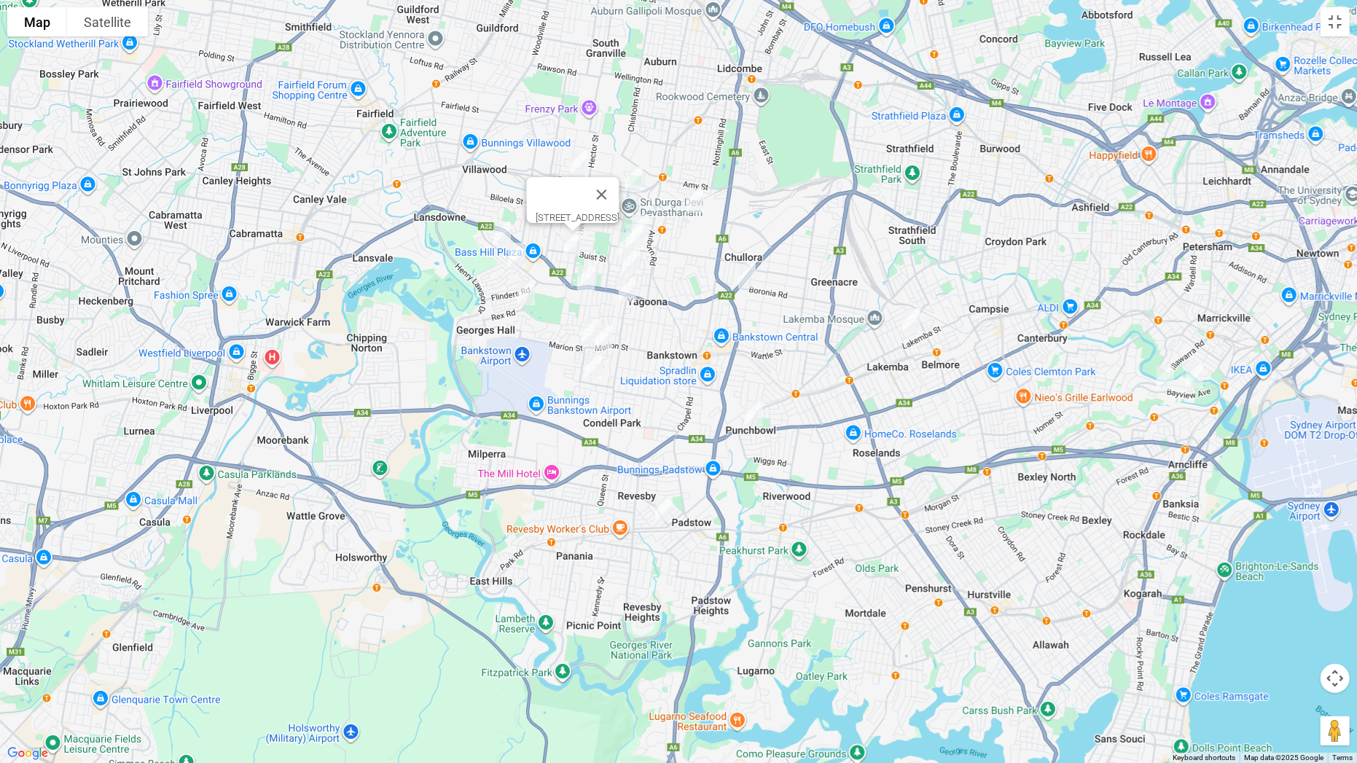
click at [505, 230] on img "3 Amber Place, BASS HILL NSW 2197" at bounding box center [502, 234] width 29 height 36
click at [503, 235] on img "3 Amber Place, BASS HILL NSW 2197" at bounding box center [502, 234] width 29 height 36
click at [517, 262] on img "71 Denman Road, GEORGES HALL NSW 2198" at bounding box center [516, 255] width 29 height 36
click at [531, 300] on img "82 Rex Road, GEORGES HALL NSW 2198" at bounding box center [526, 293] width 29 height 36
click at [648, 214] on img "44 Mc Crossin Avenue, BIRRONG NSW 2143" at bounding box center [640, 226] width 29 height 36
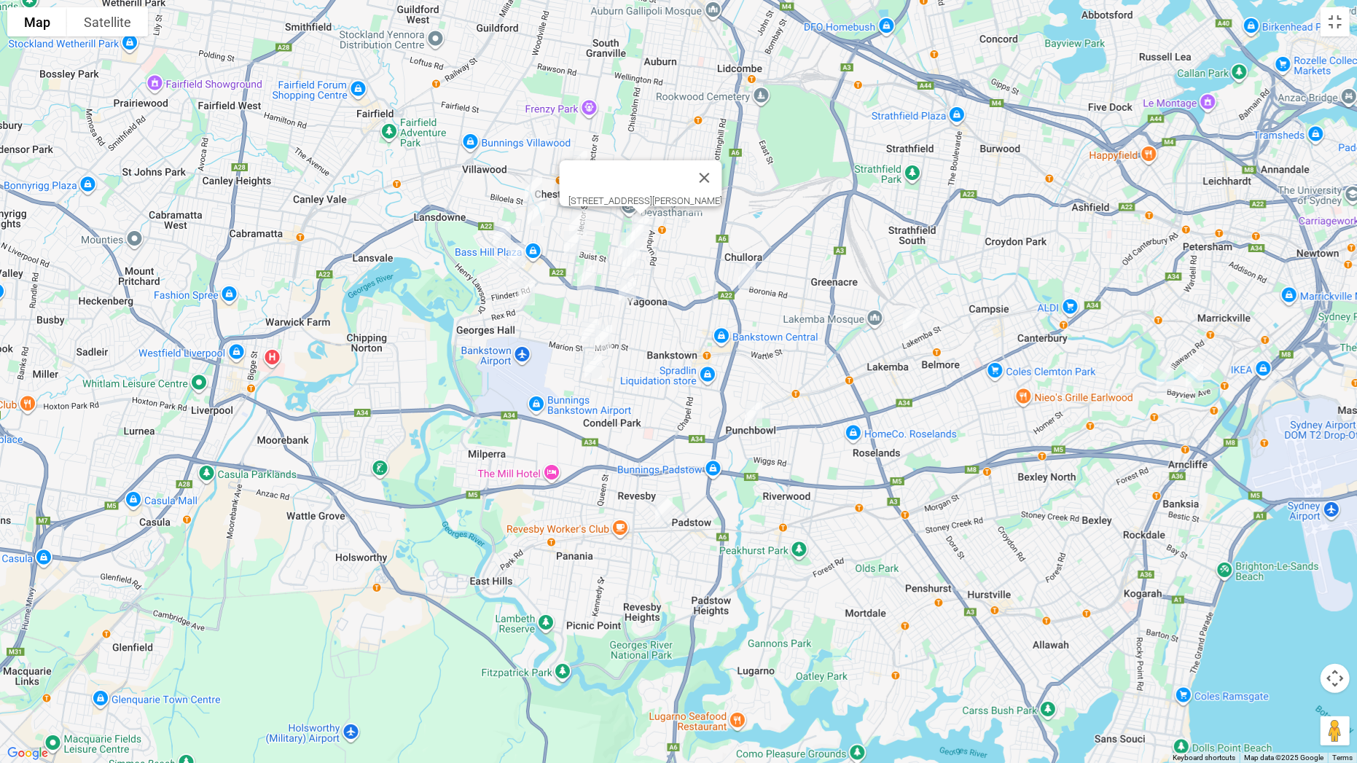
click at [634, 228] on img "211 Woods Road, YAGOONA NSW 2199" at bounding box center [626, 245] width 29 height 36
click at [645, 240] on img "166 Gascoigne Road, YAGOONA NSW 2199" at bounding box center [634, 237] width 29 height 36
click at [637, 265] on img "39 Angus Crescent, YAGOONA NSW 2199" at bounding box center [631, 261] width 29 height 36
click at [591, 275] on img "13 Tucker Street, BASS HILL NSW 2197" at bounding box center [585, 277] width 29 height 36
click at [629, 283] on img "32 The Avenue, YAGOONA NSW 2199" at bounding box center [627, 290] width 29 height 36
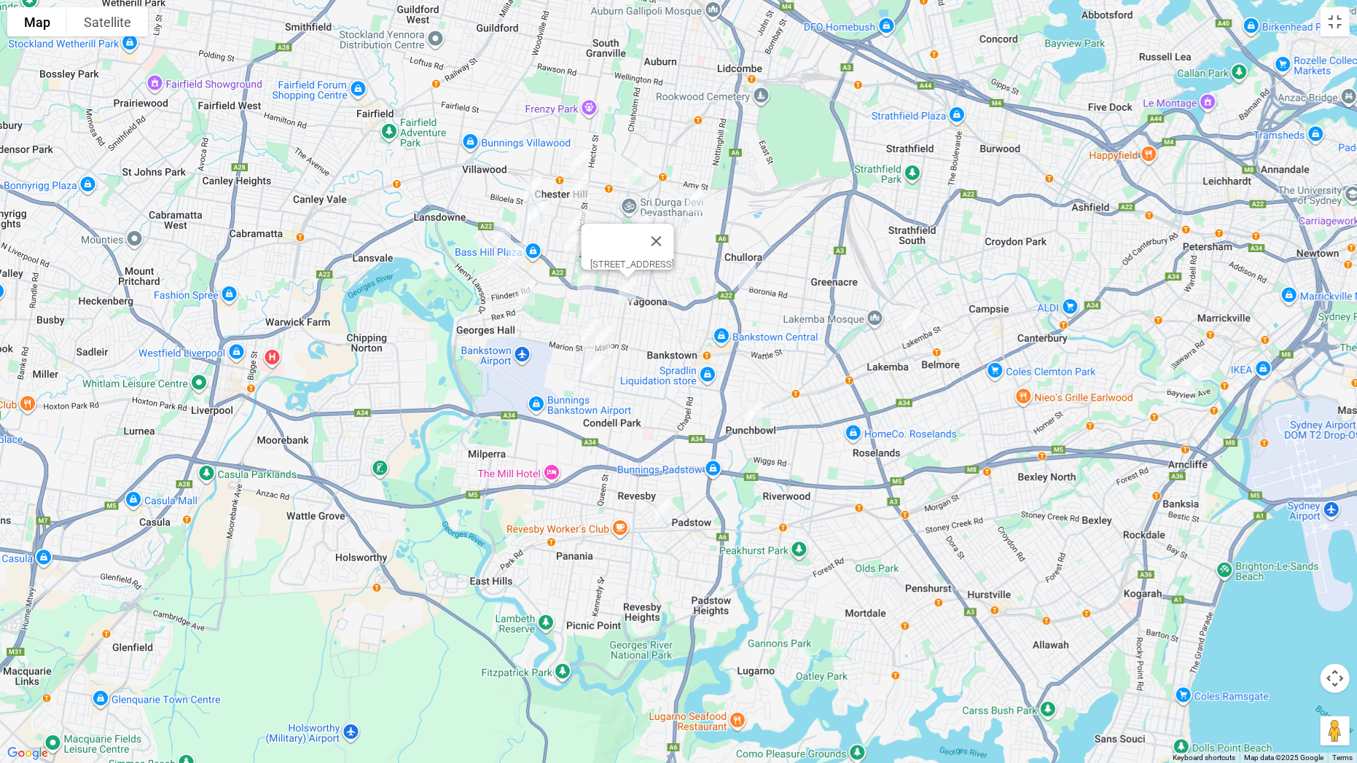
click at [613, 338] on img "42 Allison Avenue, CONDELL PARK NSW 2200" at bounding box center [603, 337] width 29 height 36
click at [611, 338] on img "42 Allison Avenue, CONDELL PARK NSW 2200" at bounding box center [603, 337] width 29 height 36
click at [595, 367] on img "47 Townsend Street, CONDELL PARK NSW 2200" at bounding box center [593, 366] width 29 height 36
click at [754, 274] on img "19A ODonnell Avenue, GREENACRE NSW 2190" at bounding box center [746, 276] width 29 height 36
click at [909, 325] on img "2 Eulda Street, BELMORE NSW 2192" at bounding box center [911, 320] width 29 height 36
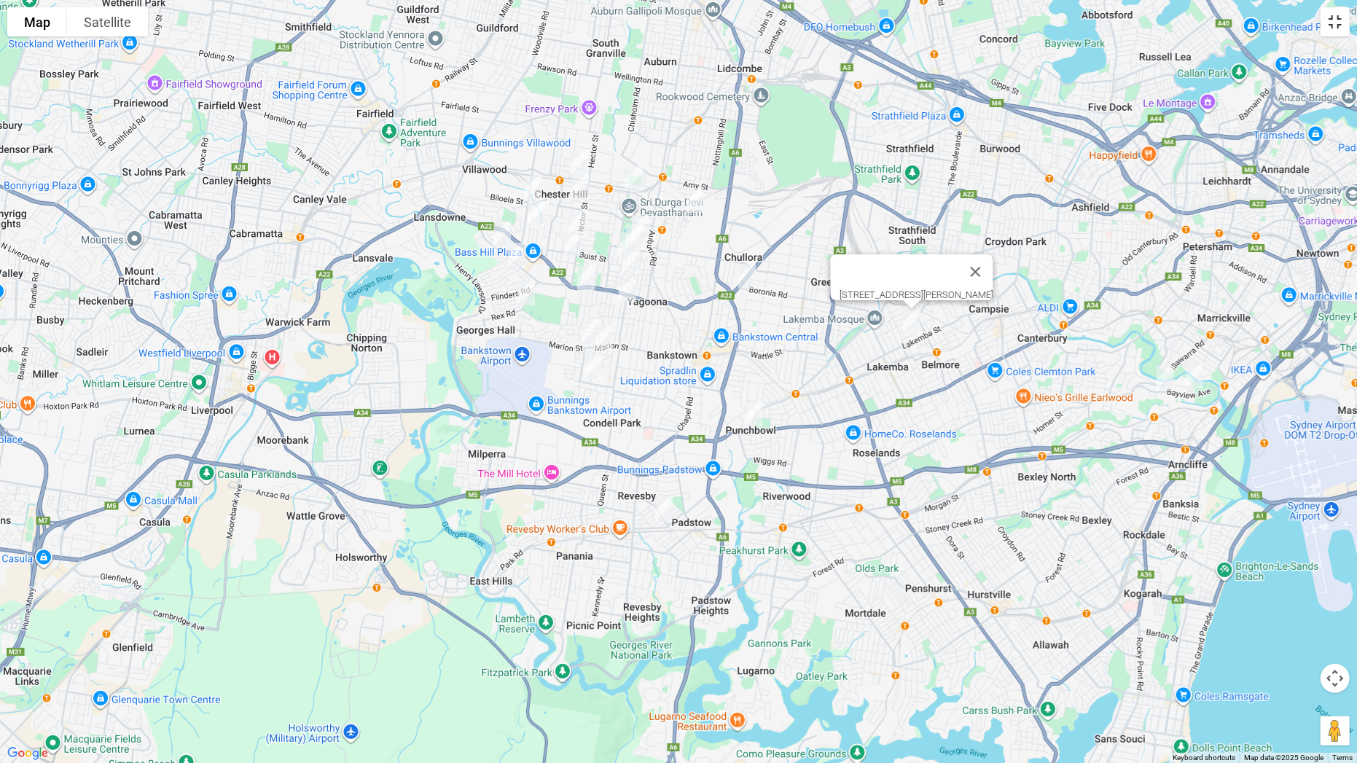
click at [1345, 31] on button "Toggle fullscreen view" at bounding box center [1334, 21] width 29 height 29
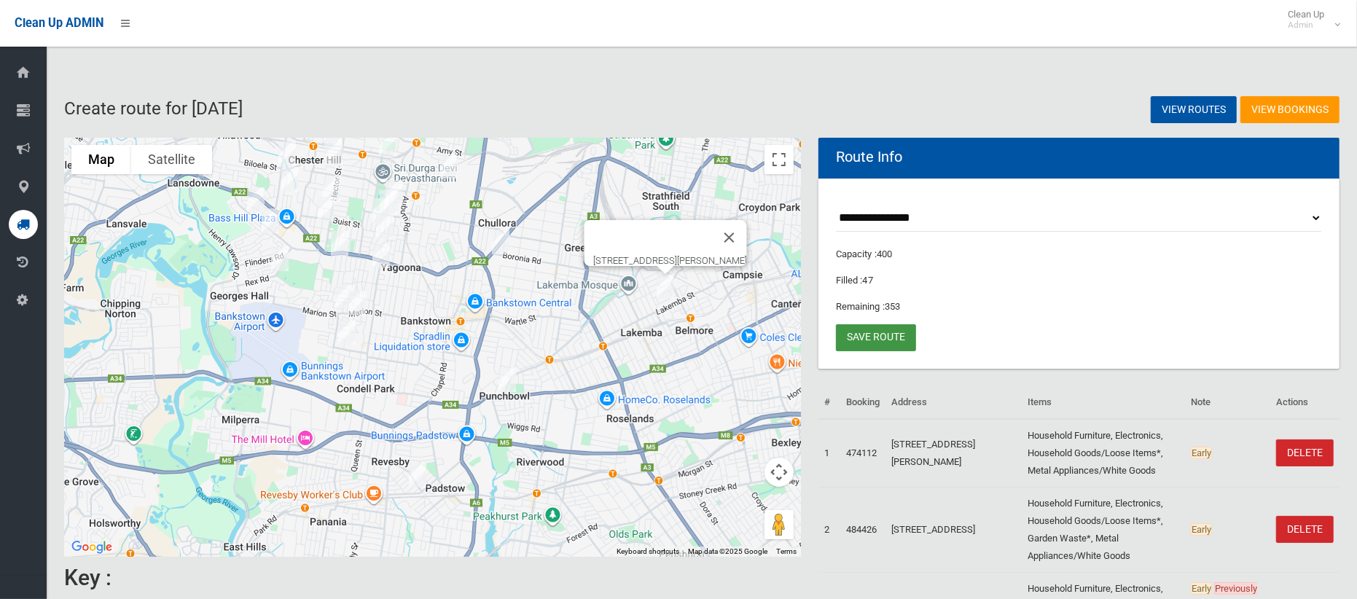
click at [895, 340] on link "Save route" at bounding box center [876, 337] width 80 height 27
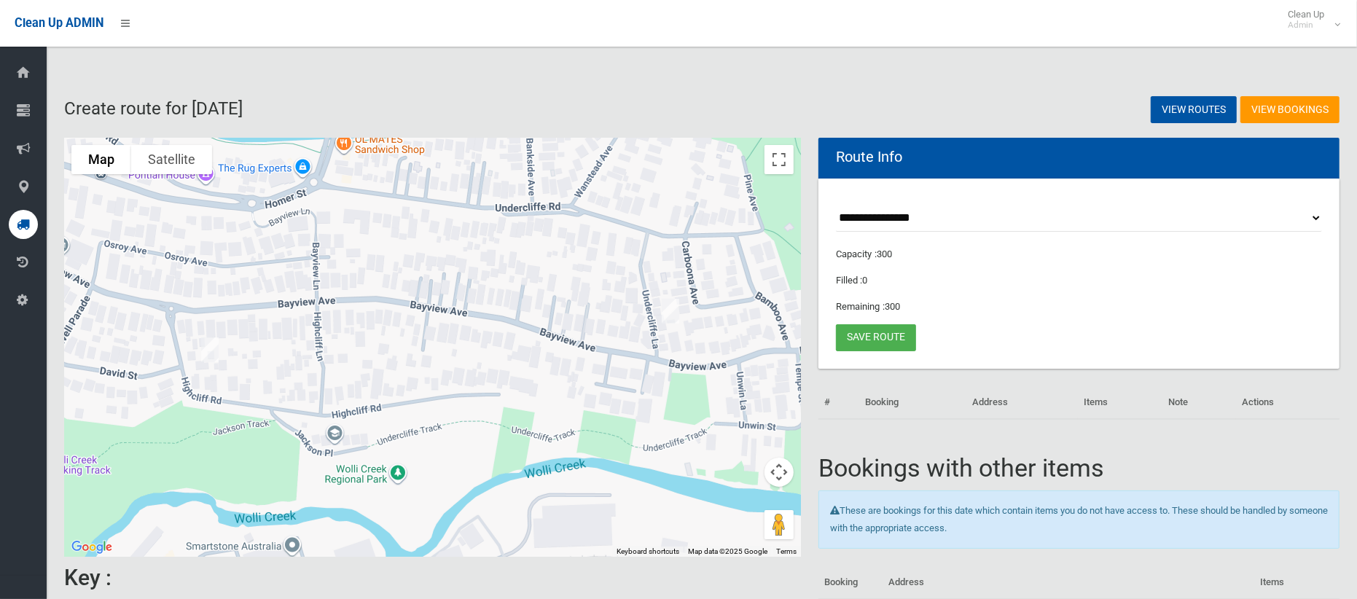
click at [671, 312] on img "2A Undercliffe Lane, EARLWOOD NSW 2206" at bounding box center [670, 311] width 29 height 36
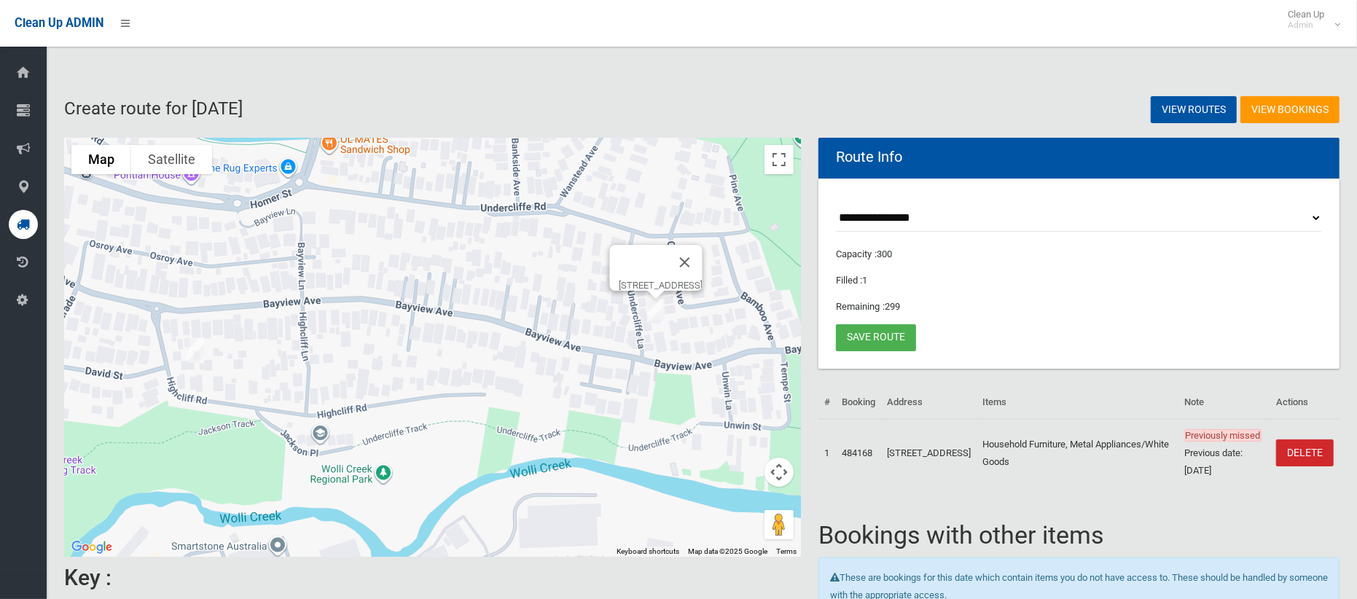
click at [200, 348] on img "67 Highcliff Road, EARLWOOD NSW 2206" at bounding box center [195, 350] width 29 height 36
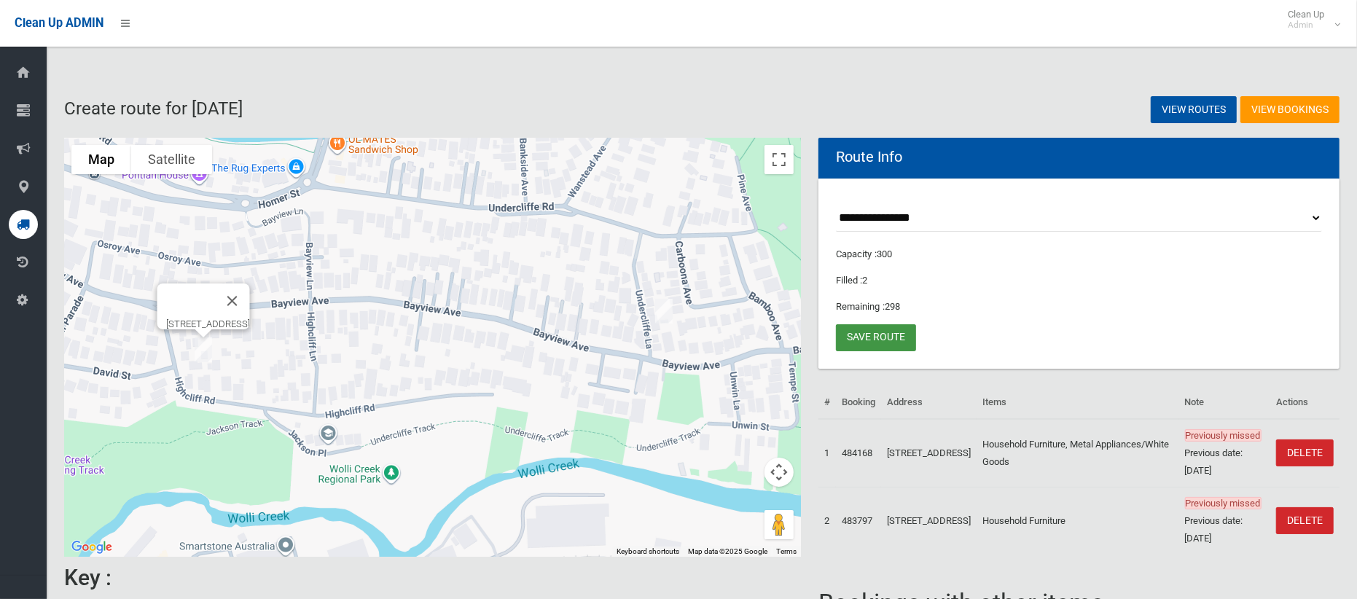
click at [872, 339] on link "Save route" at bounding box center [876, 337] width 80 height 27
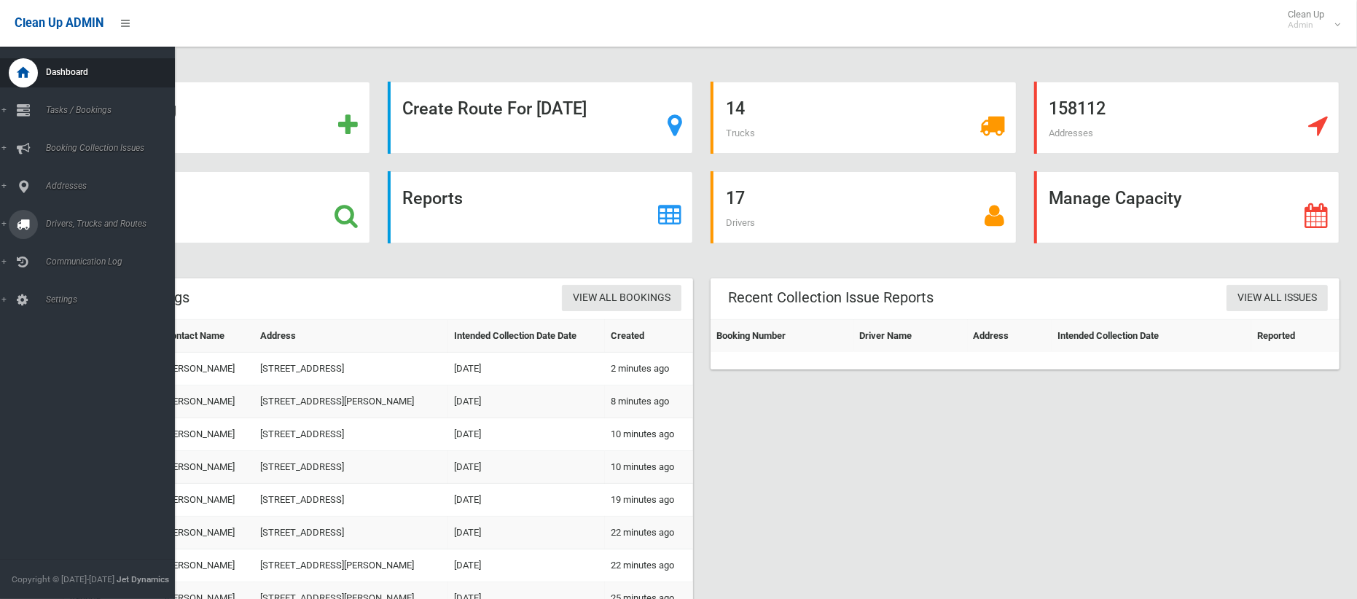
click at [74, 224] on span "Drivers, Trucks and Routes" at bounding box center [108, 224] width 133 height 10
click at [82, 114] on span "Tasks / Bookings" at bounding box center [108, 110] width 133 height 10
click at [66, 215] on span "Search" at bounding box center [102, 217] width 121 height 10
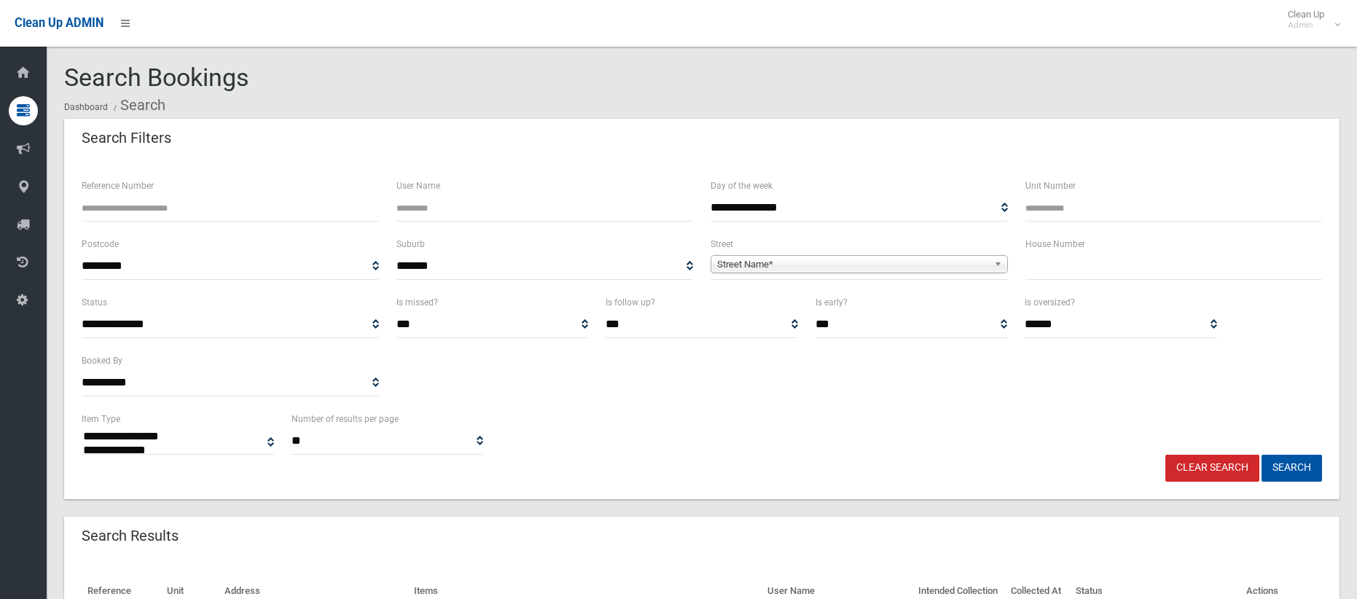
select select
click at [1061, 264] on input "text" at bounding box center [1173, 266] width 297 height 27
type input "**"
click at [837, 270] on span "Street Name*" at bounding box center [852, 264] width 271 height 17
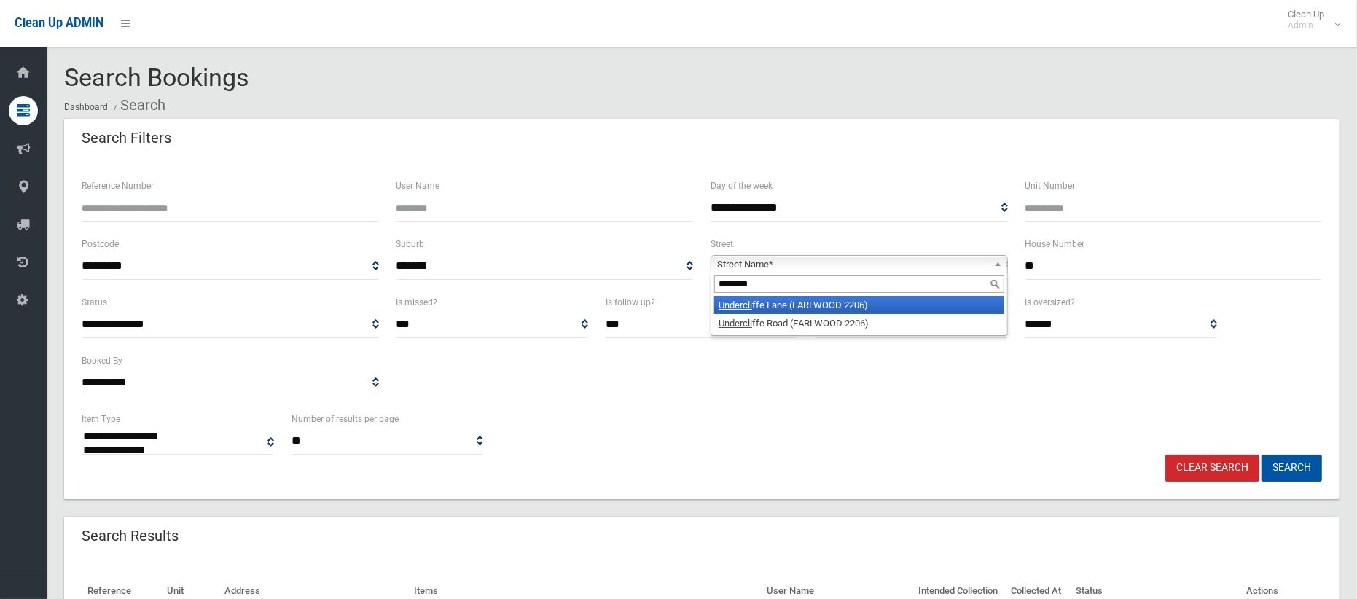
type input "********"
click at [829, 307] on li "Undercli ffe Lane (EARLWOOD 2206)" at bounding box center [859, 305] width 290 height 18
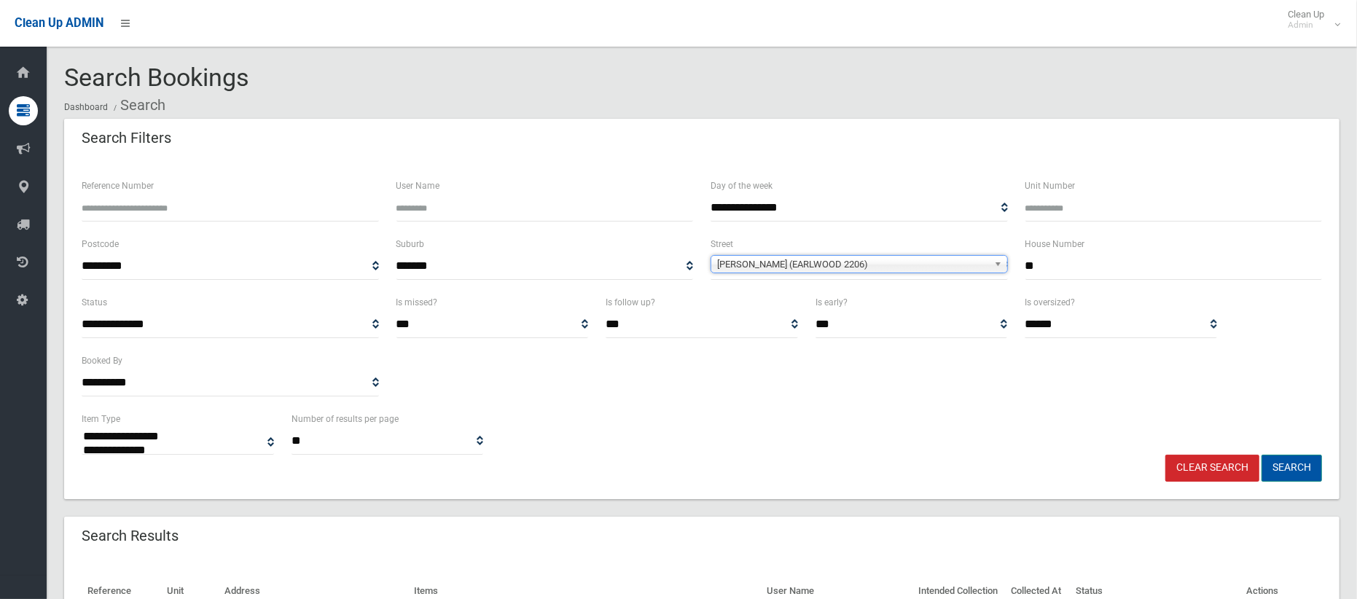
click at [1307, 480] on button "Search" at bounding box center [1291, 468] width 60 height 27
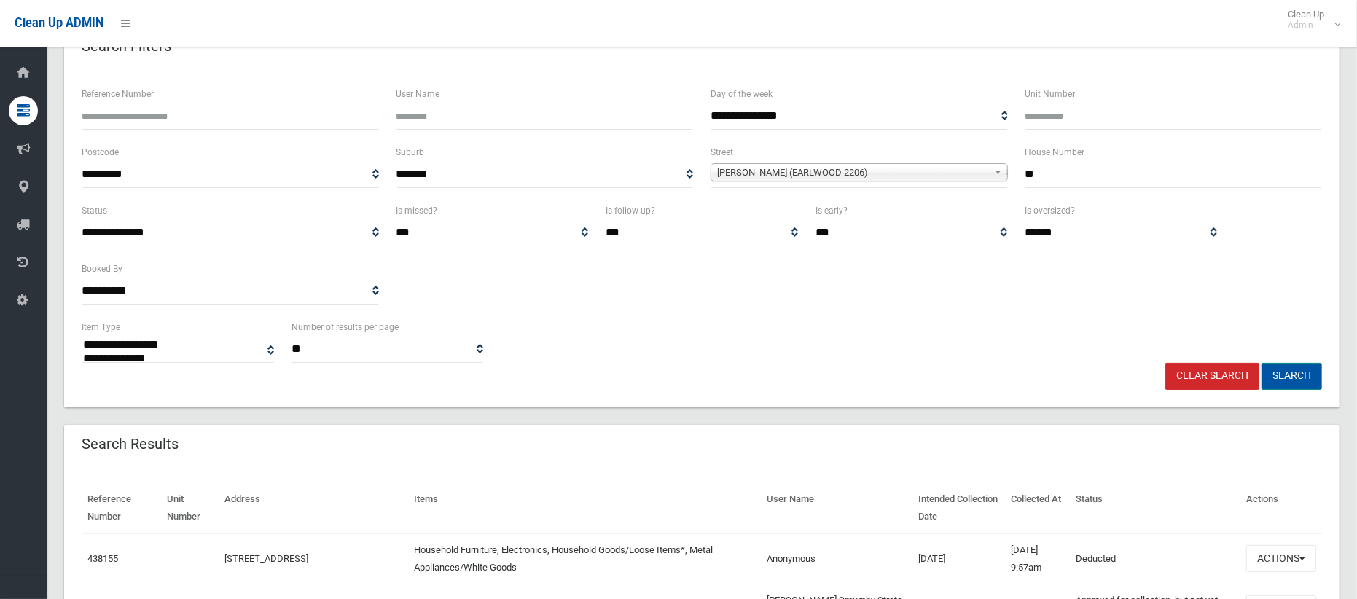
scroll to position [110, 0]
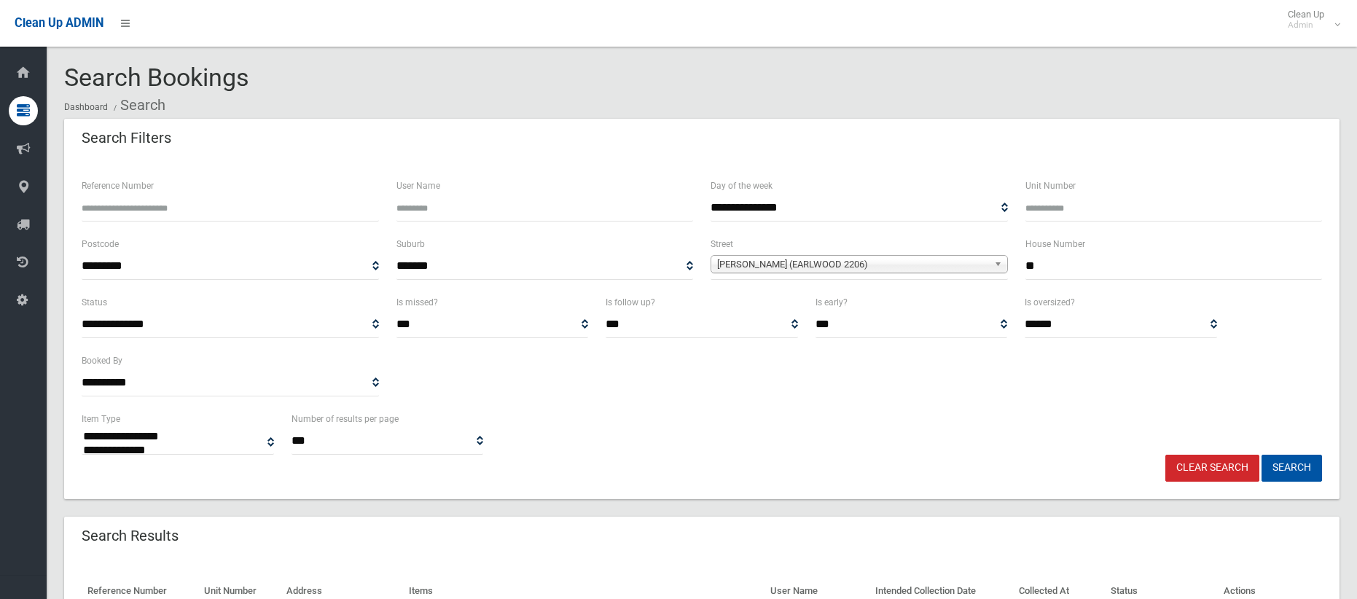
select select
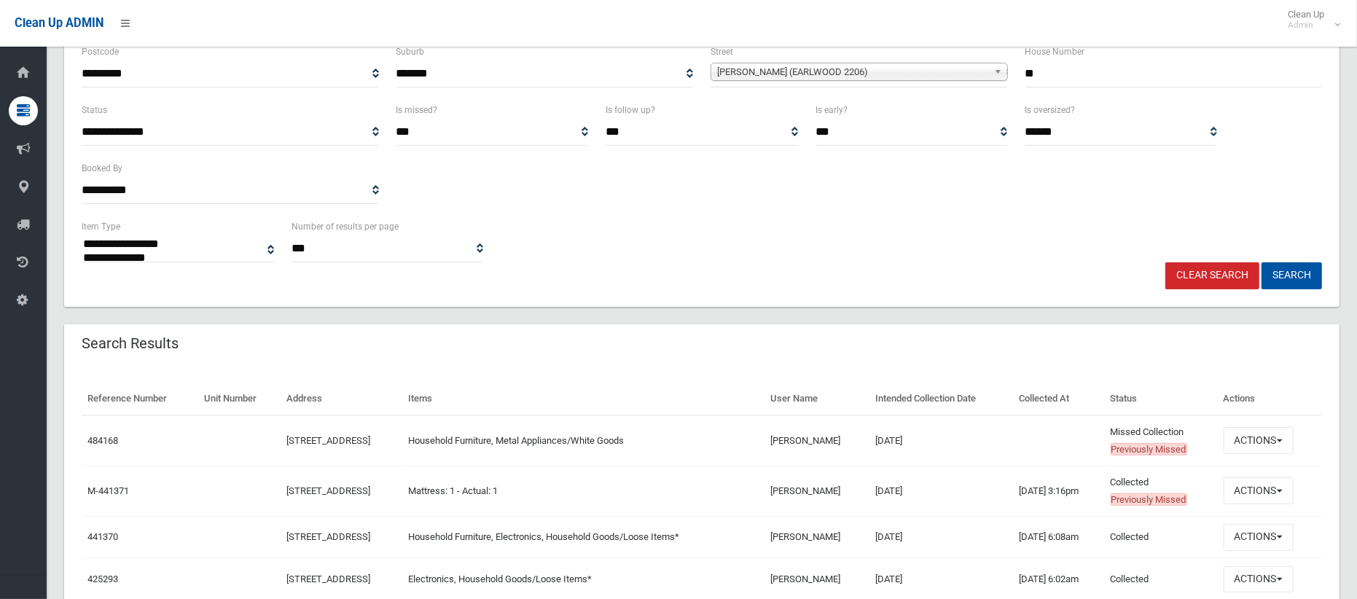
scroll to position [204, 0]
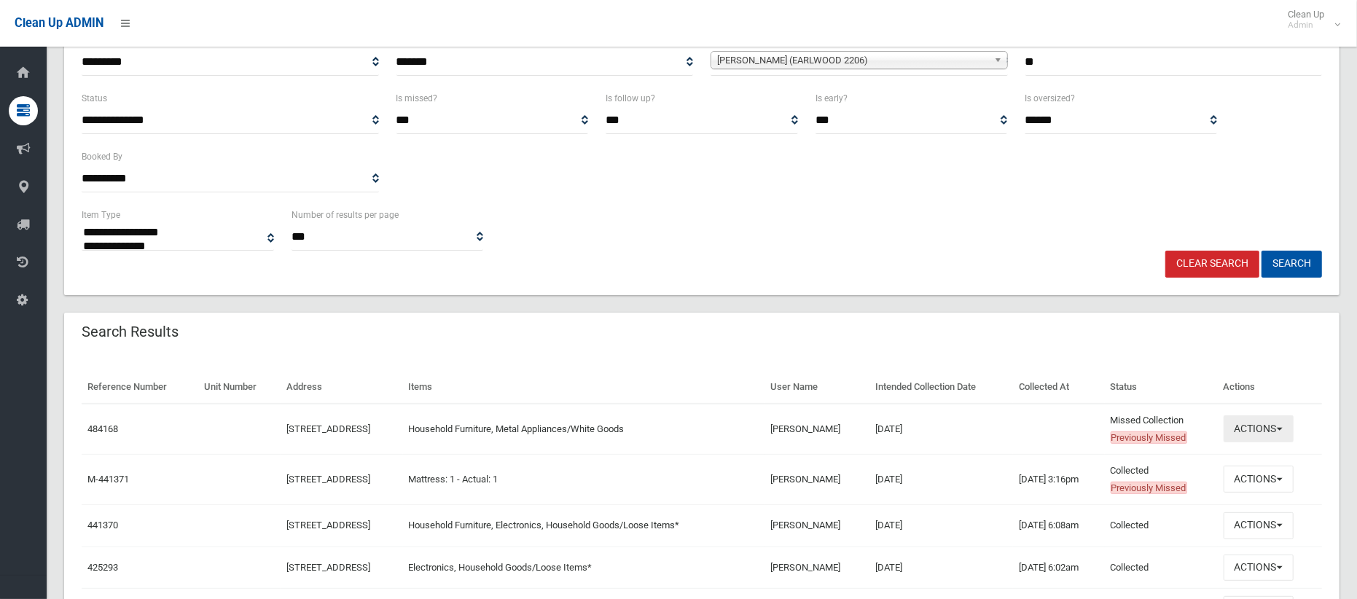
click at [1274, 432] on button "Actions" at bounding box center [1259, 428] width 70 height 27
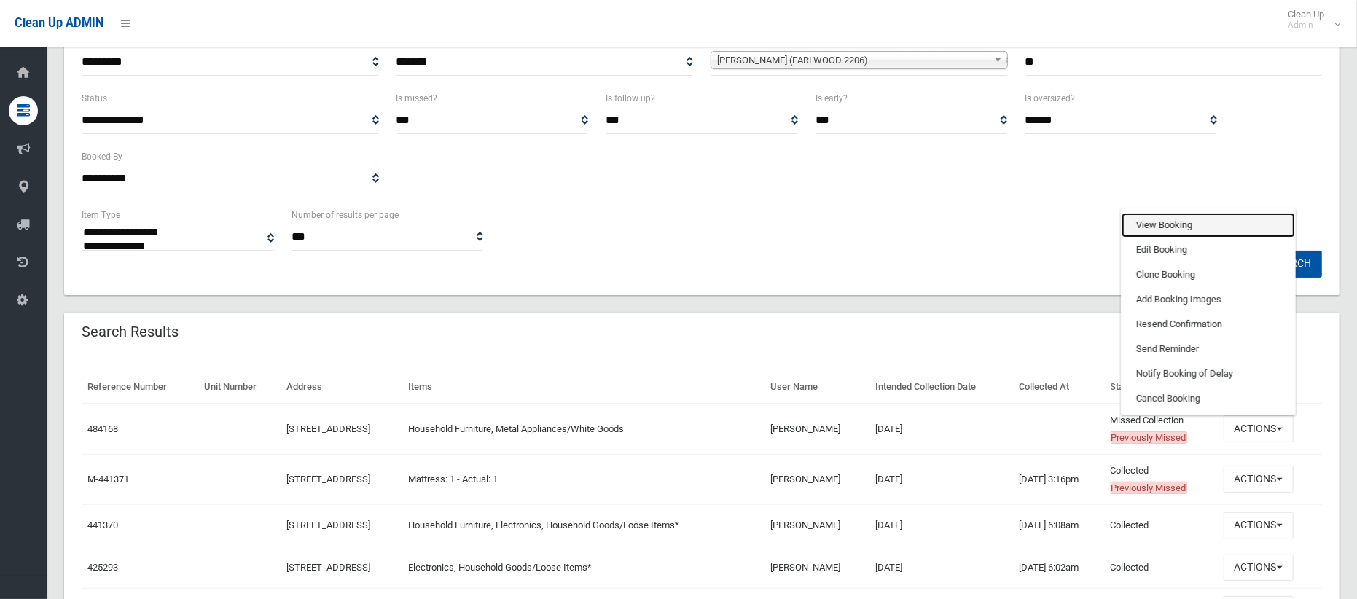
click at [1154, 226] on link "View Booking" at bounding box center [1208, 225] width 173 height 25
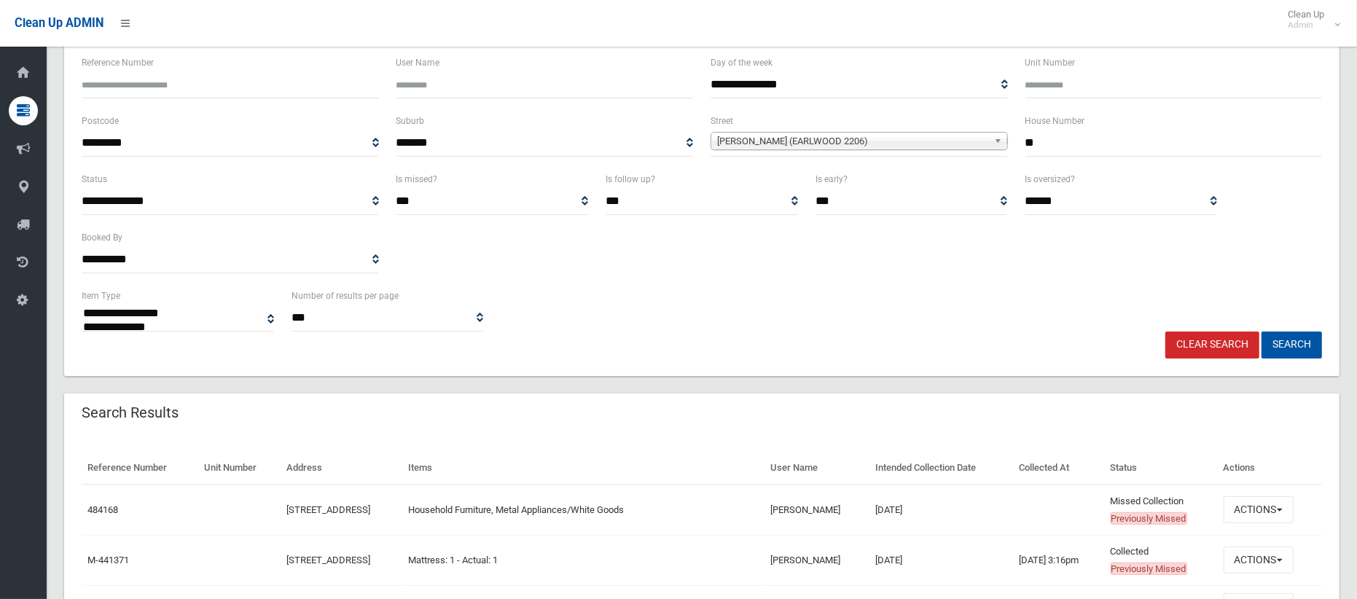
scroll to position [0, 0]
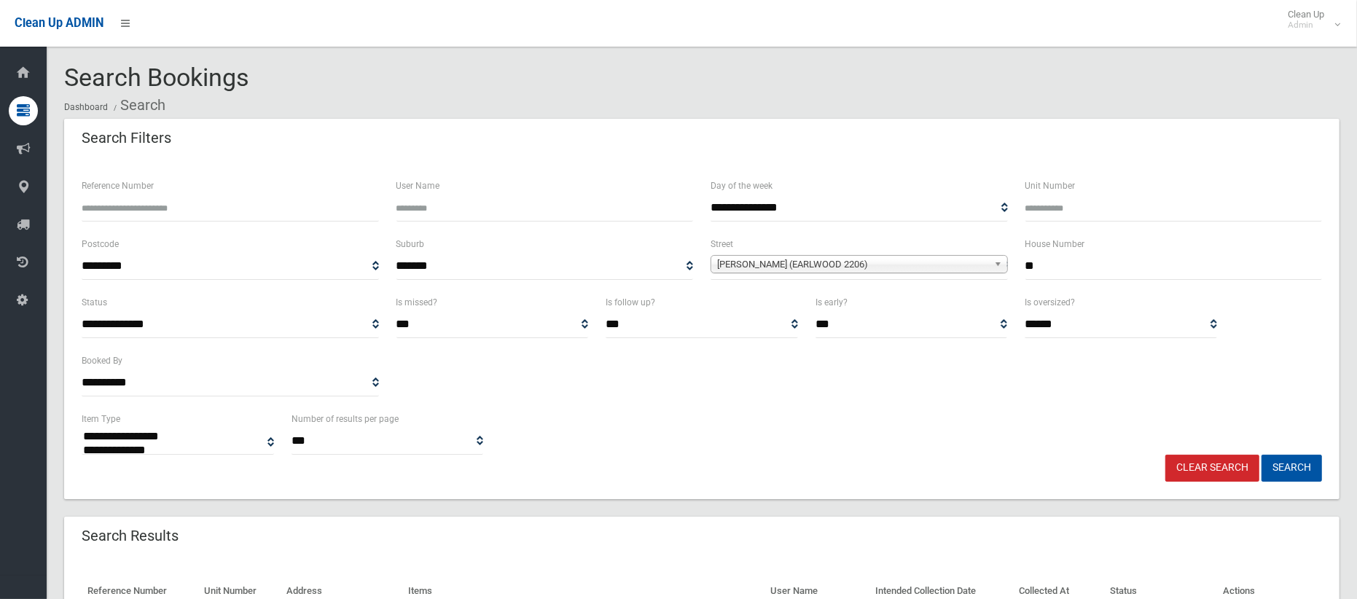
drag, startPoint x: 1088, startPoint y: 264, endPoint x: 992, endPoint y: 263, distance: 96.2
click at [995, 263] on div "**********" at bounding box center [702, 264] width 1258 height 58
type input "**"
click at [885, 264] on span "Undercliffe Lane (EARLWOOD 2206)" at bounding box center [852, 264] width 271 height 17
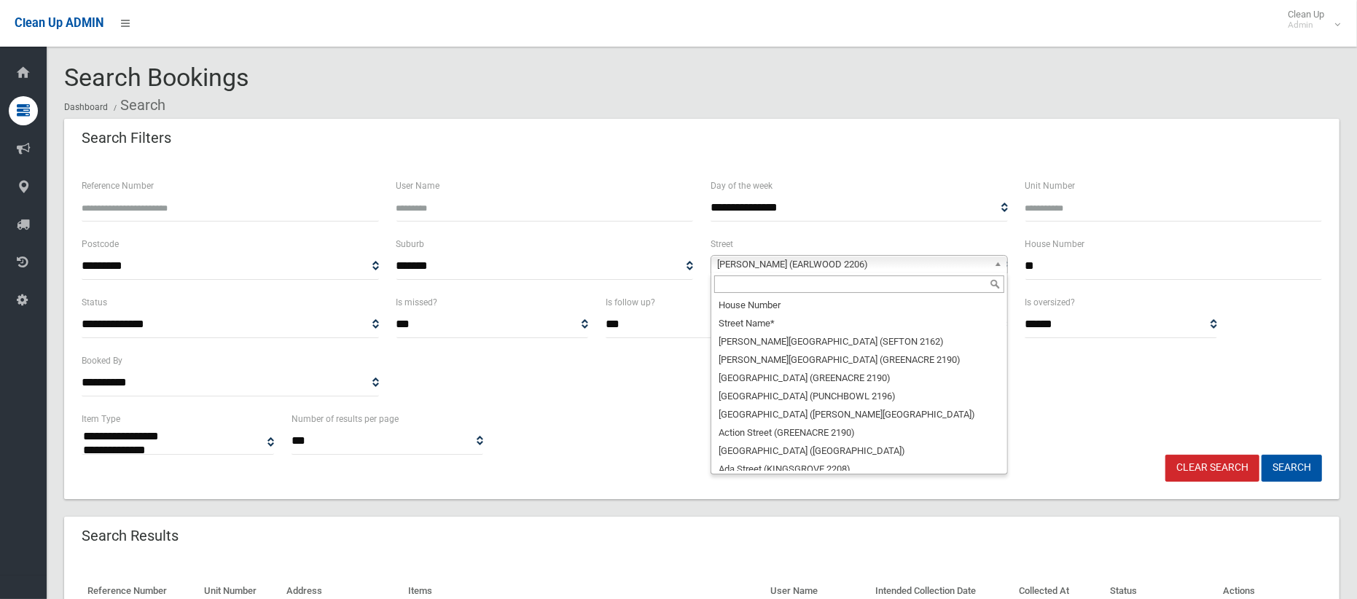
scroll to position [38329, 0]
click at [884, 268] on span "Undercliffe Lane (EARLWOOD 2206)" at bounding box center [852, 264] width 271 height 17
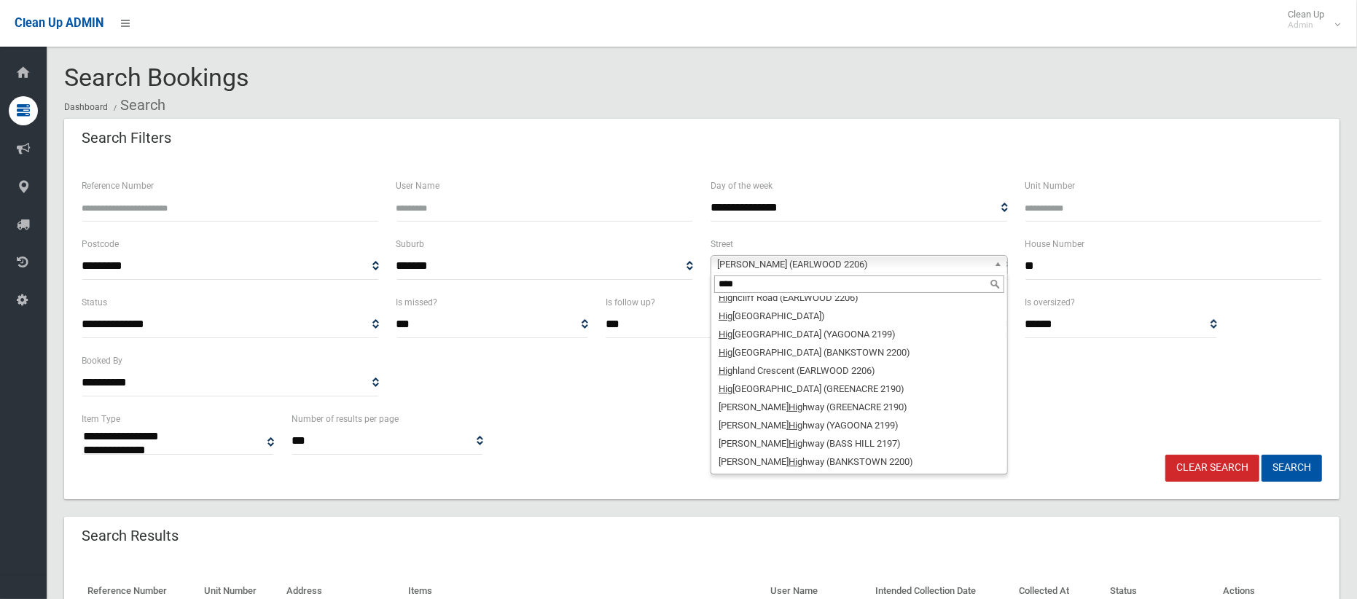
scroll to position [0, 0]
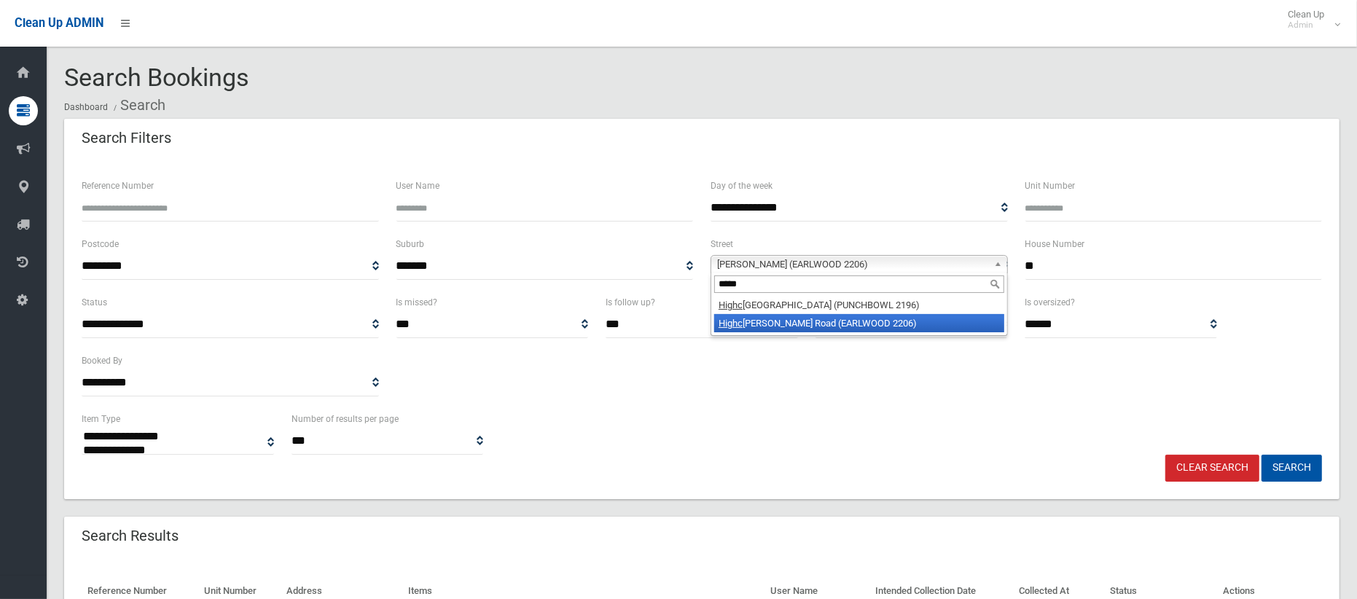
type input "*****"
click at [763, 321] on li "Highc liff Road (EARLWOOD 2206)" at bounding box center [859, 323] width 290 height 18
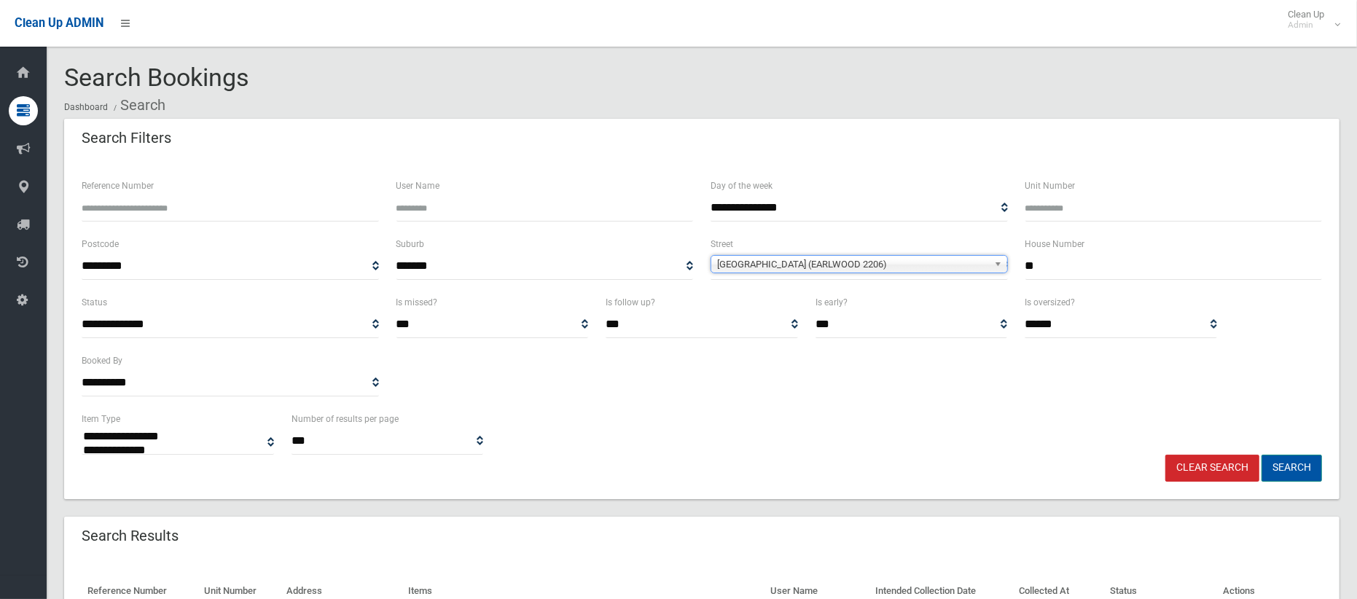
click at [1294, 469] on button "Search" at bounding box center [1291, 468] width 60 height 27
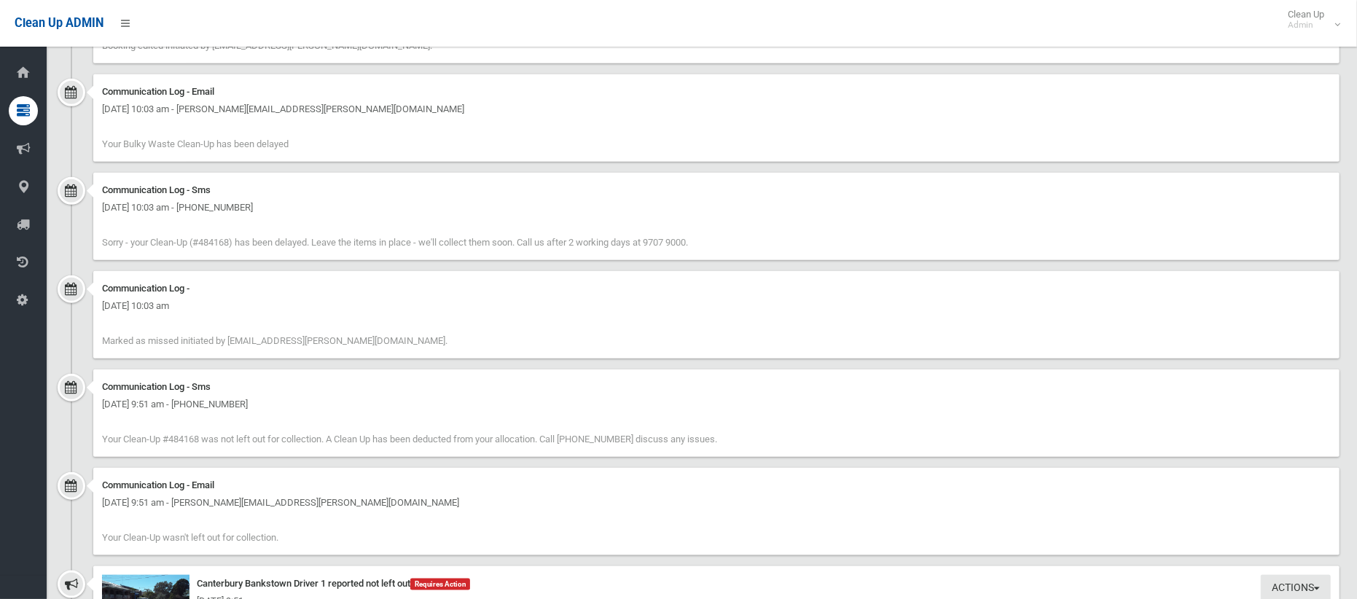
scroll to position [1263, 0]
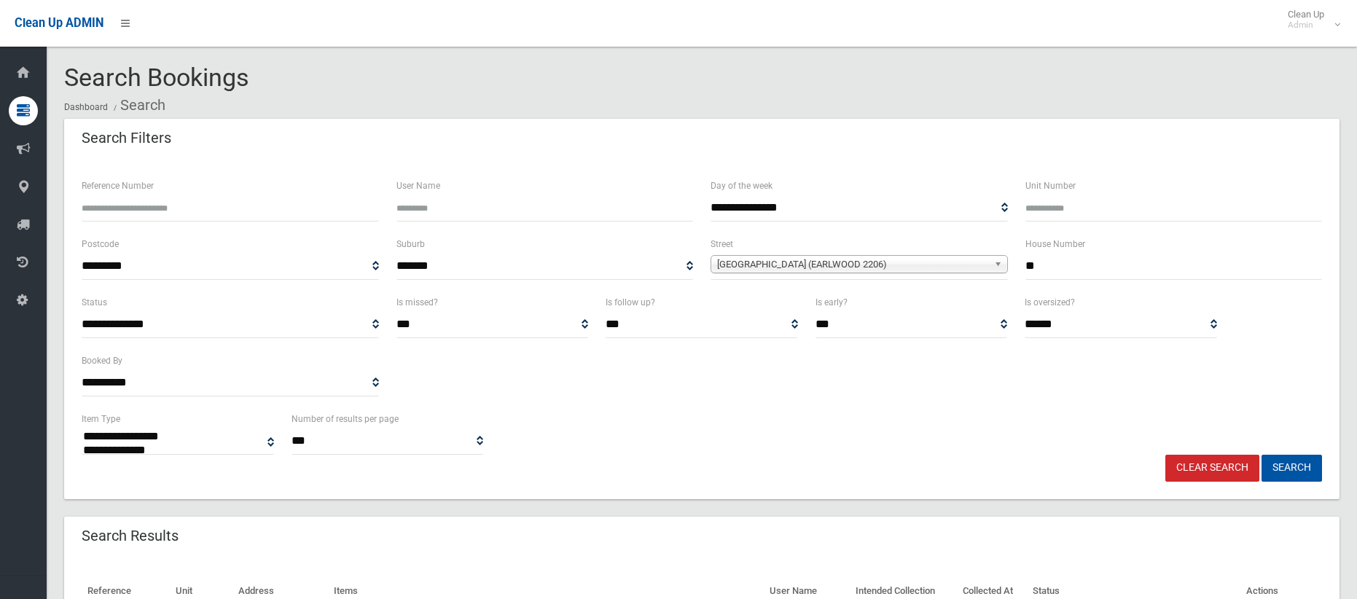
select select
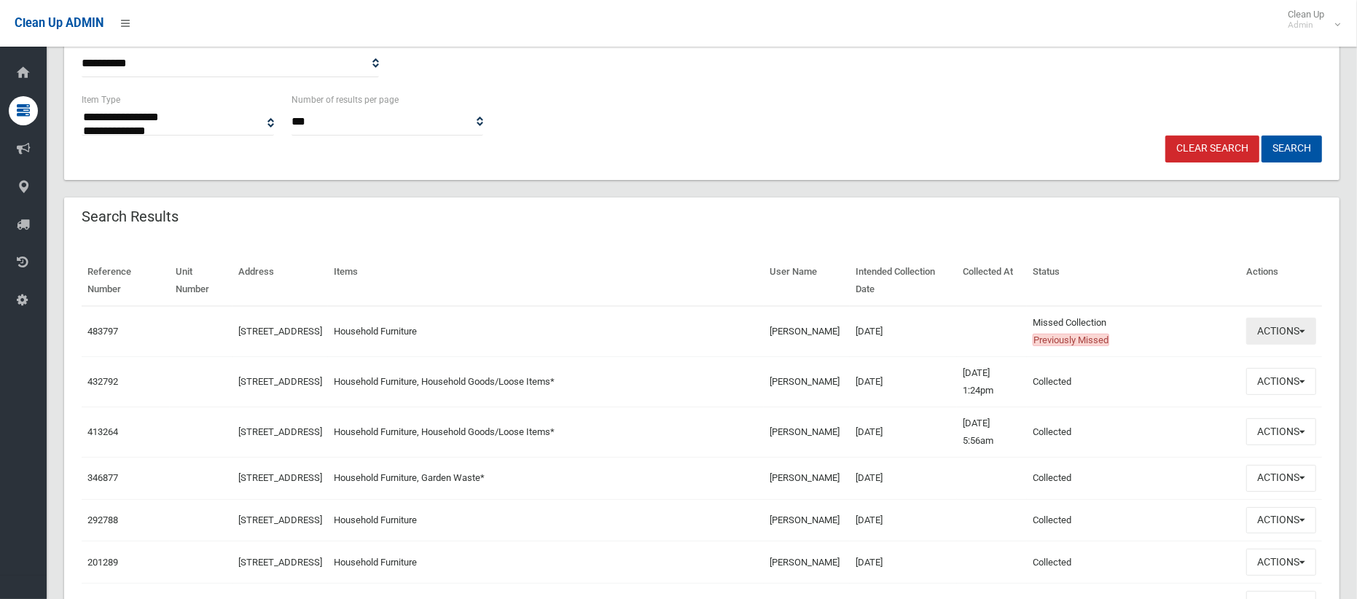
click at [1265, 331] on button "Actions" at bounding box center [1281, 331] width 70 height 27
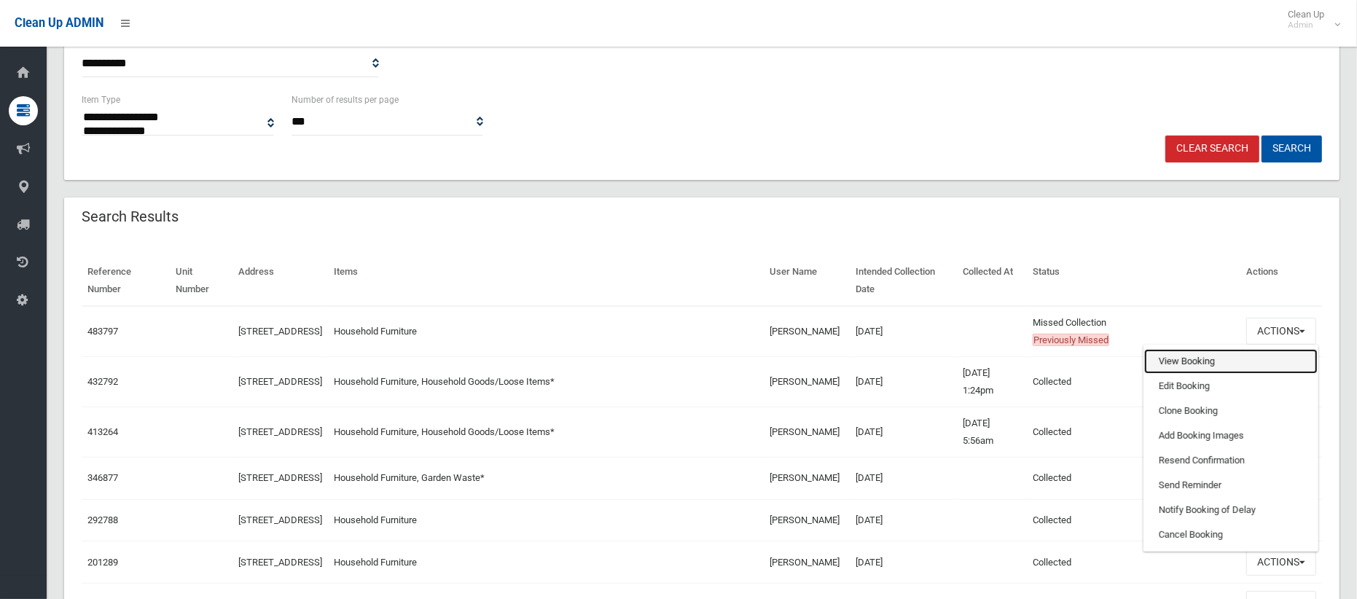
click at [1218, 362] on link "View Booking" at bounding box center [1230, 361] width 173 height 25
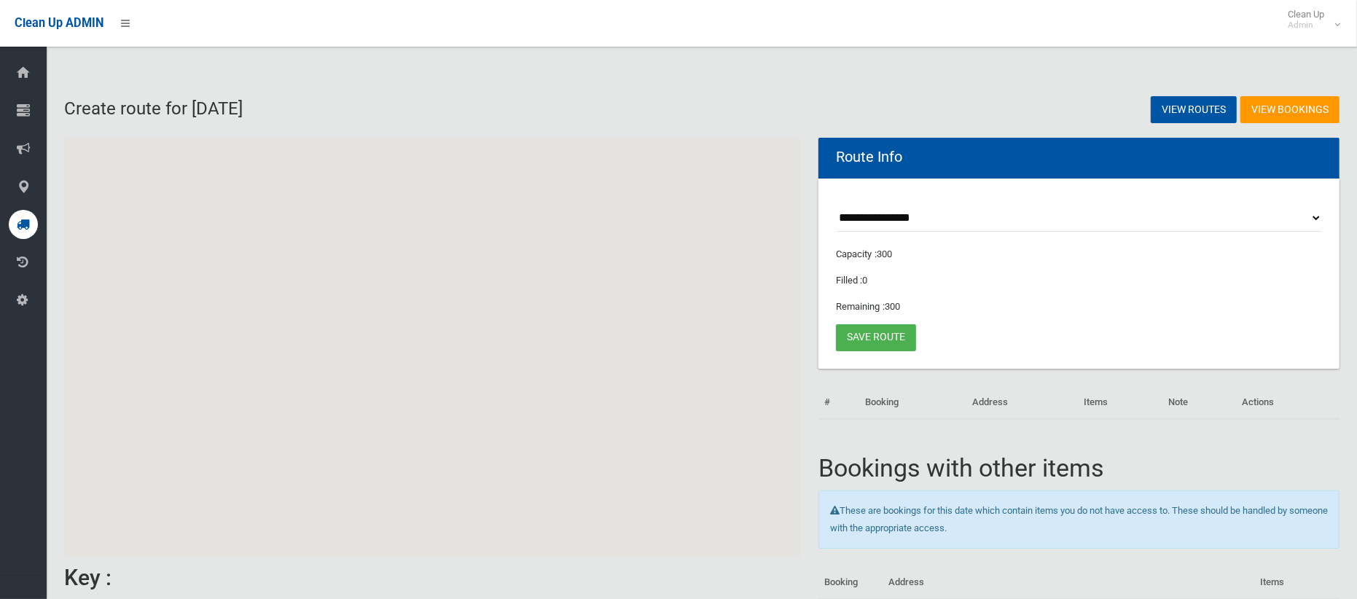
click at [563, 372] on div at bounding box center [432, 347] width 737 height 419
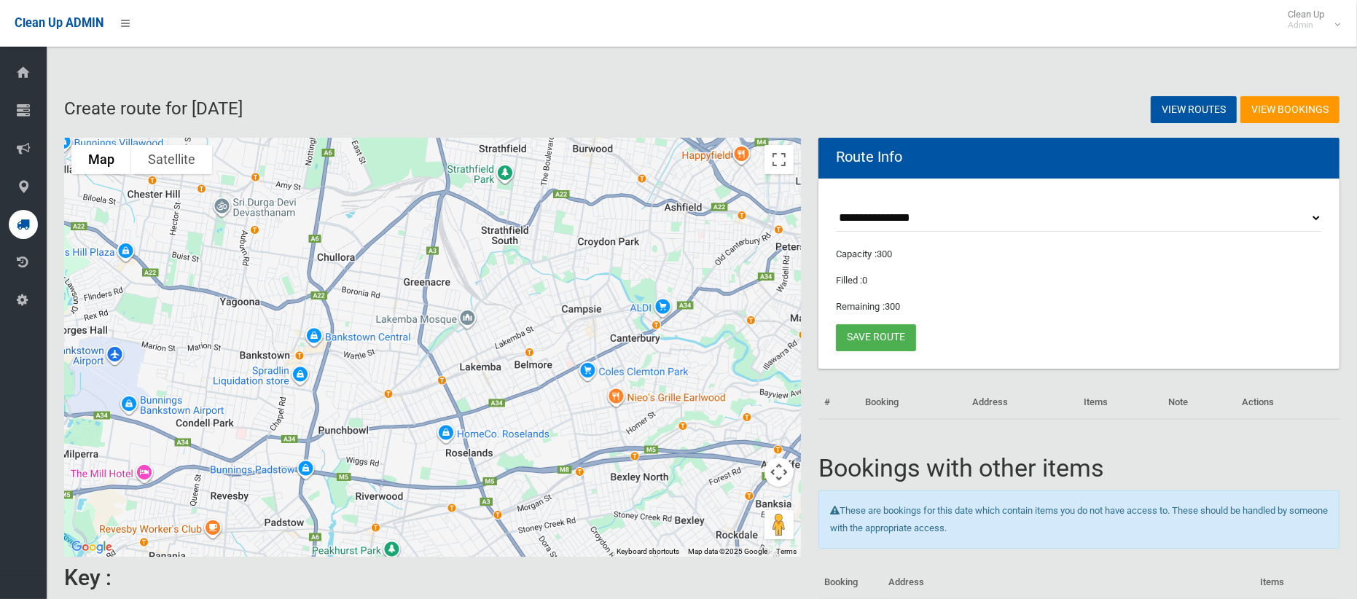
click at [563, 372] on div at bounding box center [432, 347] width 737 height 419
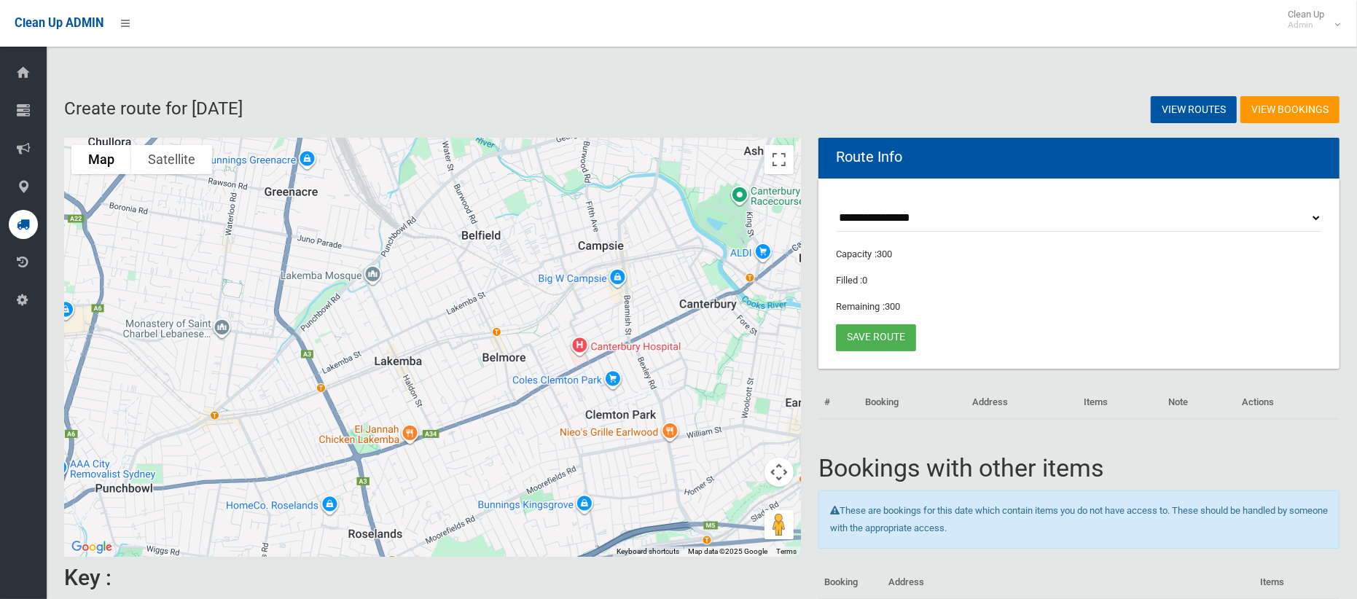
click at [563, 372] on div at bounding box center [432, 347] width 737 height 419
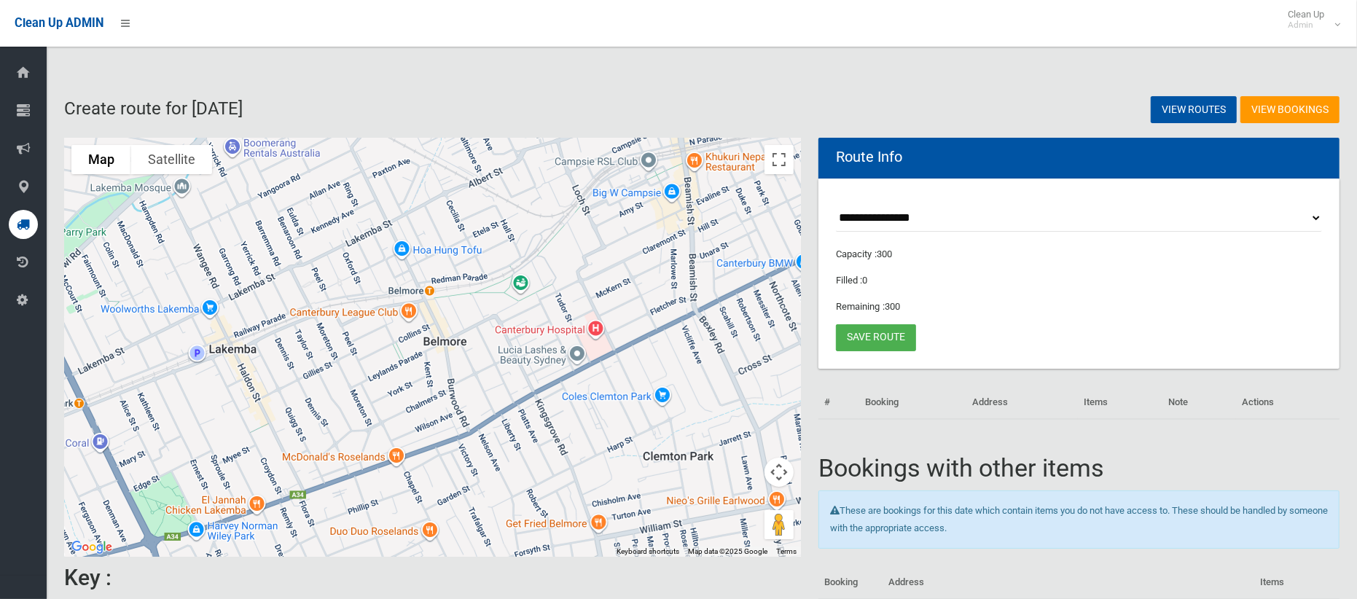
click at [563, 372] on div at bounding box center [432, 347] width 737 height 419
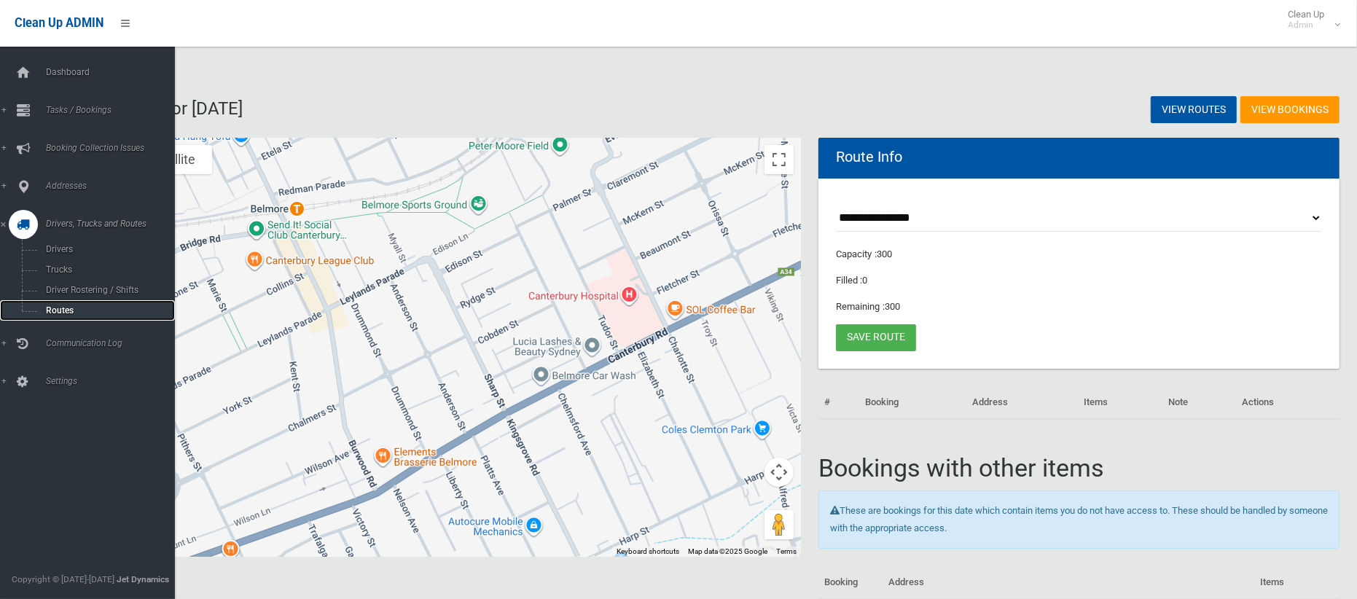
click at [66, 306] on span "Routes" at bounding box center [102, 310] width 121 height 10
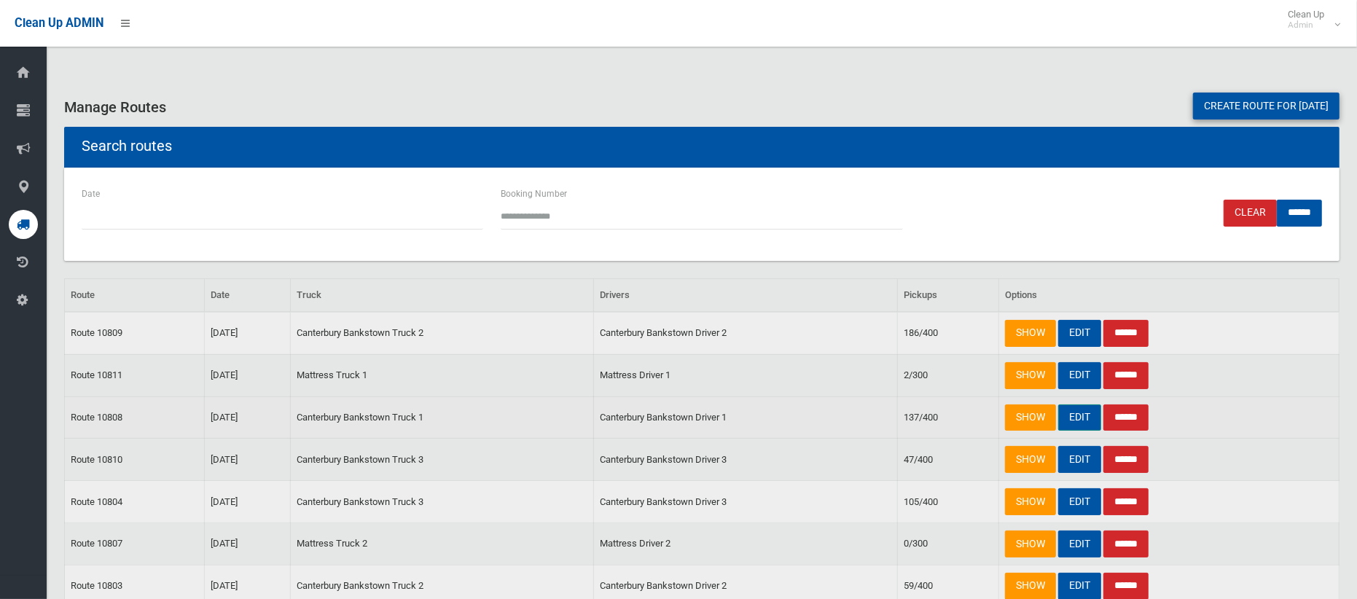
click at [1073, 420] on link "EDIT" at bounding box center [1079, 417] width 43 height 27
click at [1072, 459] on link "EDIT" at bounding box center [1079, 459] width 43 height 27
